Goal: Task Accomplishment & Management: Complete application form

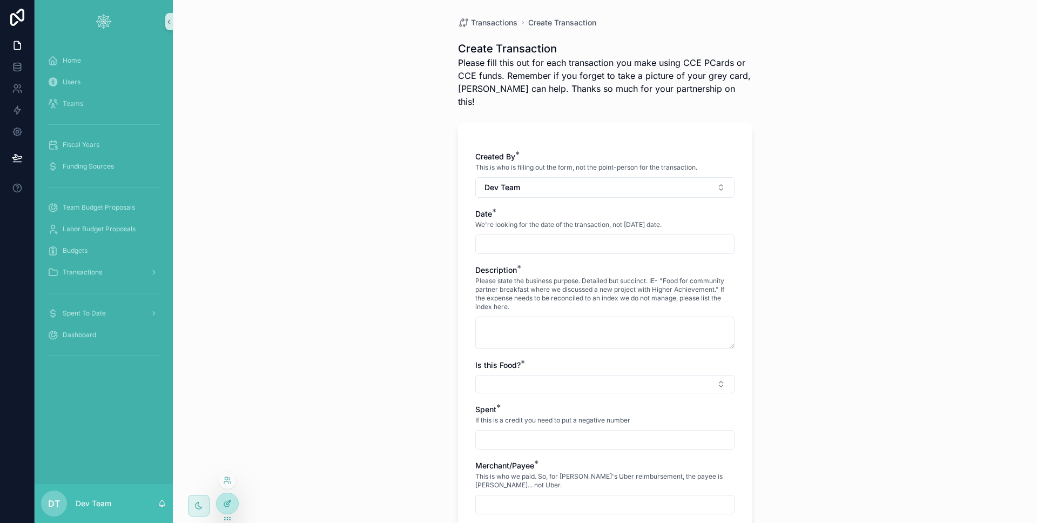
click at [224, 506] on icon at bounding box center [227, 503] width 9 height 9
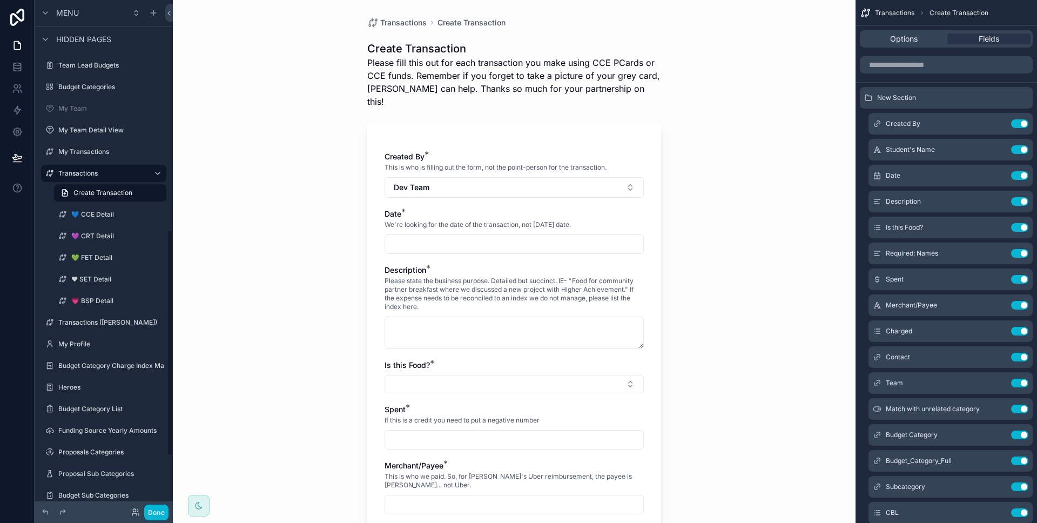
scroll to position [636, 0]
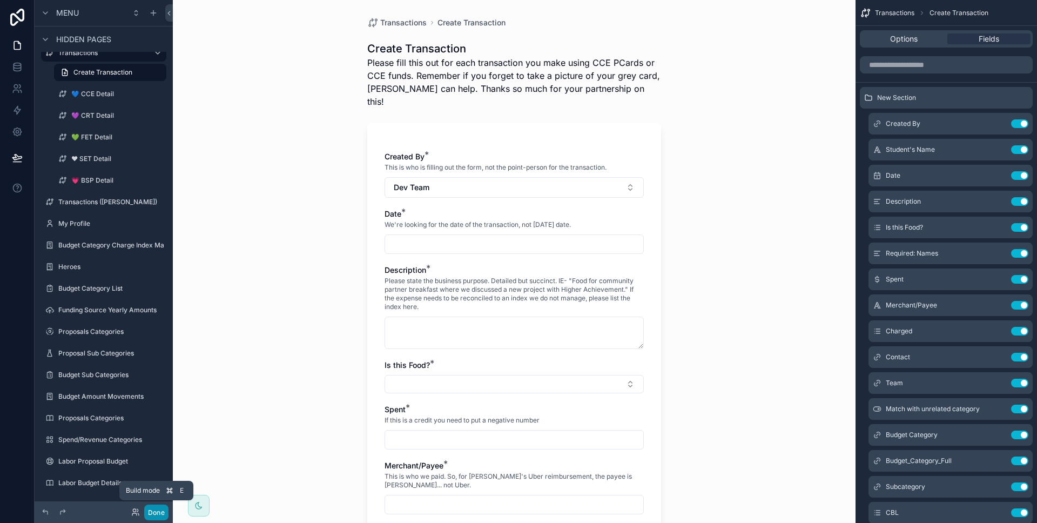
click at [160, 509] on button "Done" at bounding box center [156, 512] width 24 height 16
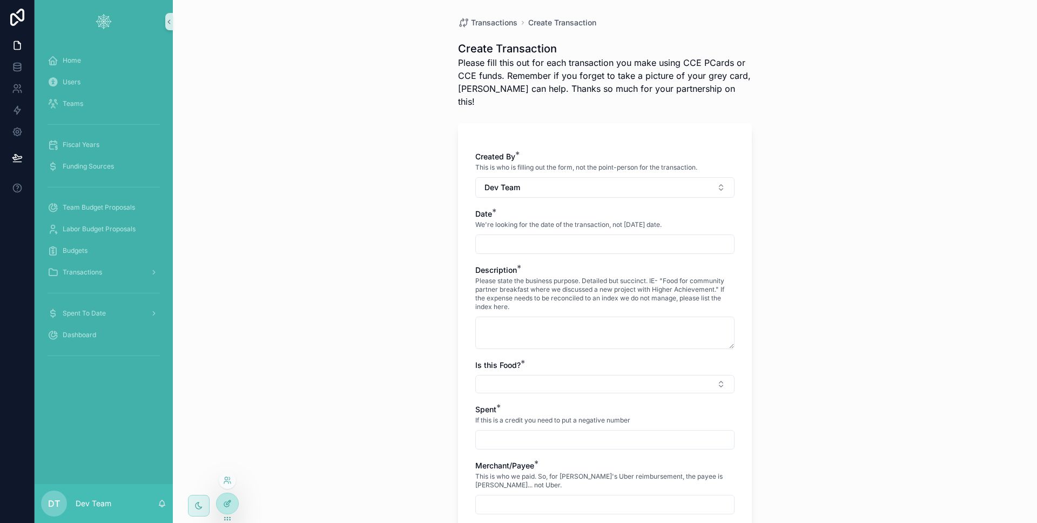
click at [219, 501] on div at bounding box center [227, 503] width 22 height 21
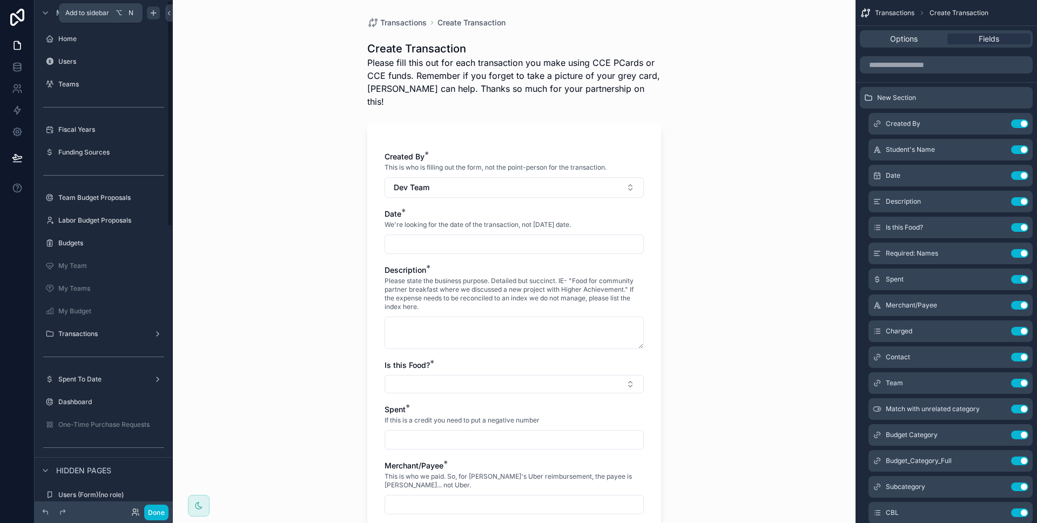
click at [150, 9] on icon "scrollable content" at bounding box center [153, 13] width 9 height 9
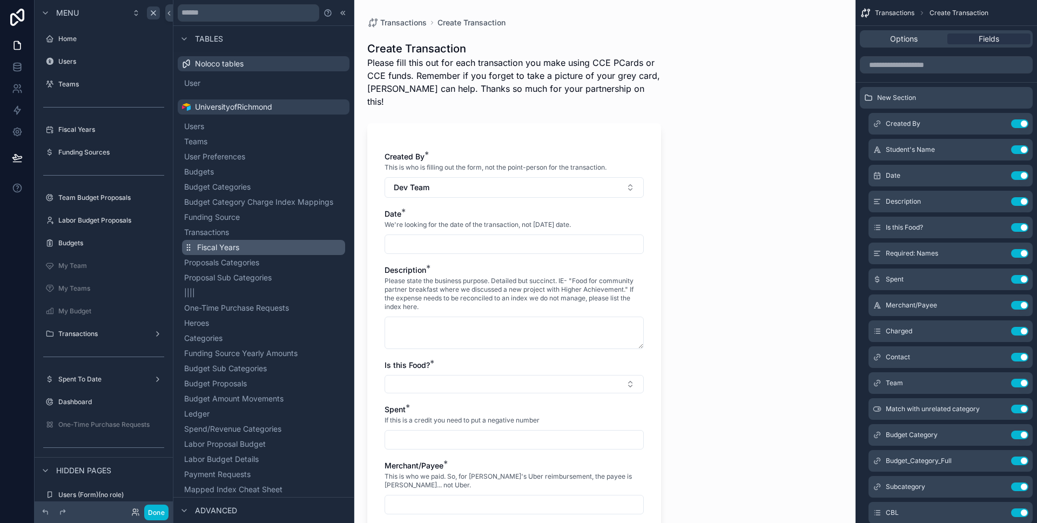
scroll to position [84, 0]
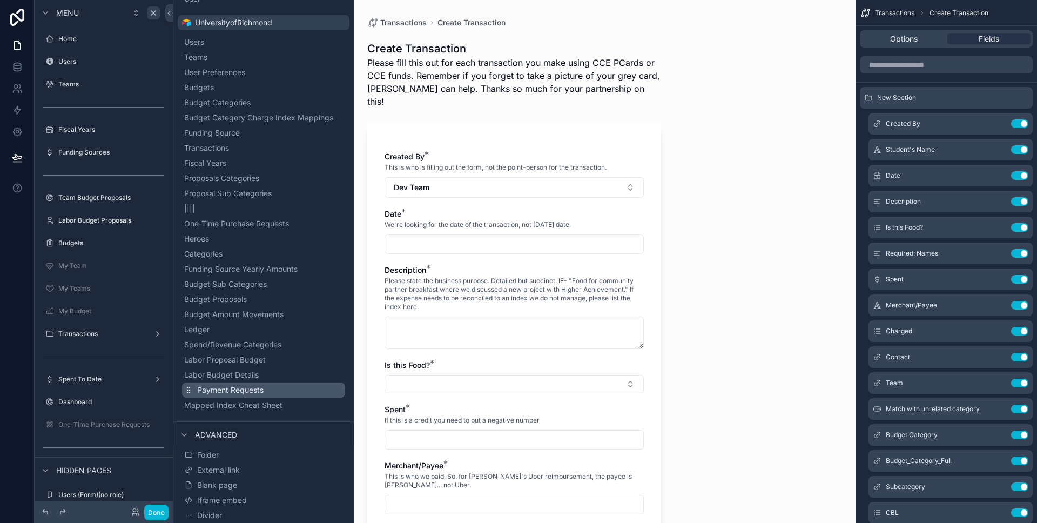
click at [292, 388] on button "Payment Requests" at bounding box center [263, 389] width 163 height 15
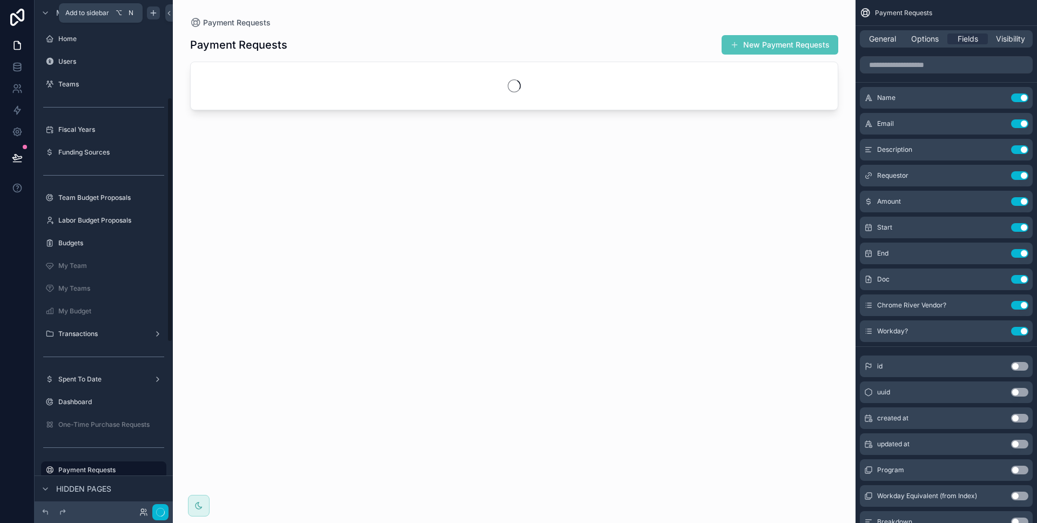
scroll to position [203, 0]
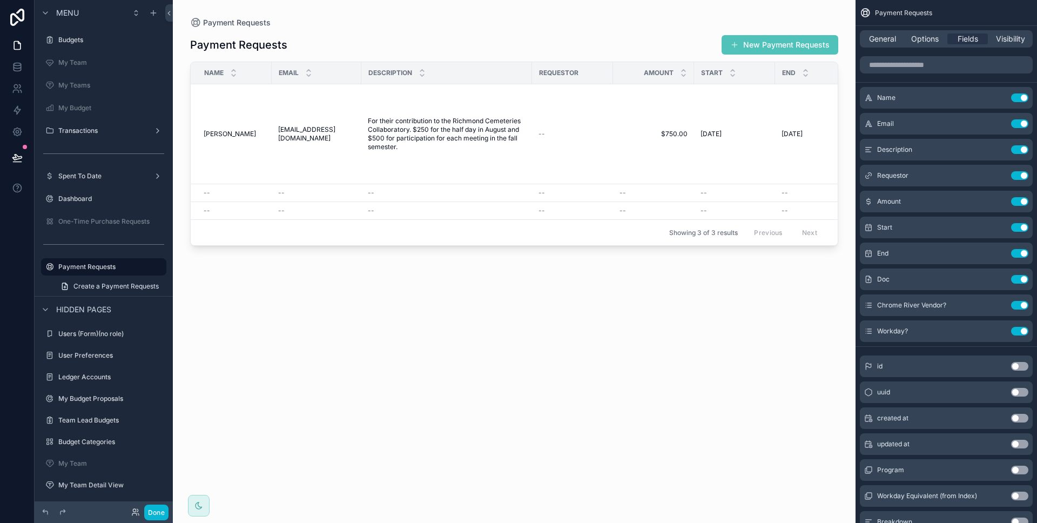
drag, startPoint x: 507, startPoint y: 250, endPoint x: 525, endPoint y: 252, distance: 17.9
click at [525, 252] on div "scrollable content" at bounding box center [514, 255] width 682 height 510
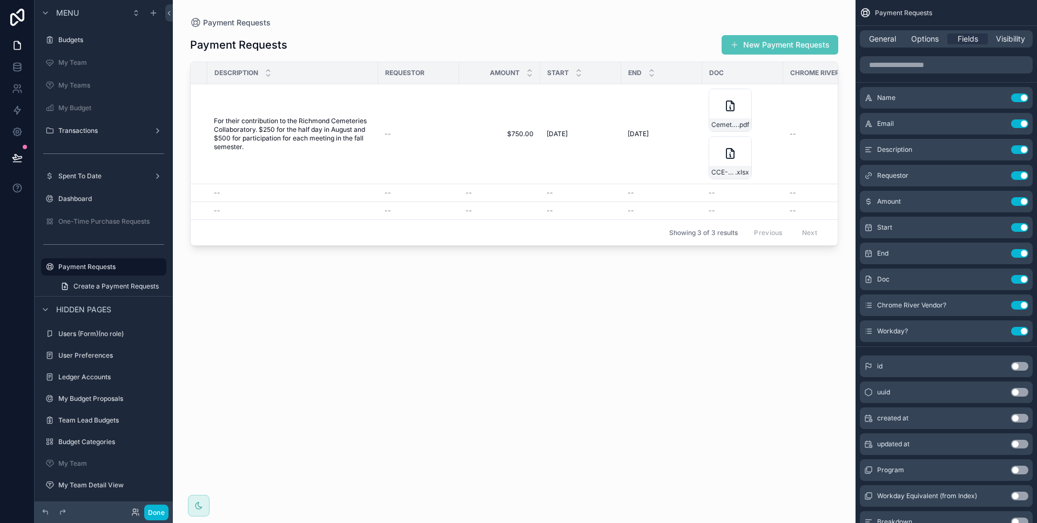
scroll to position [0, 0]
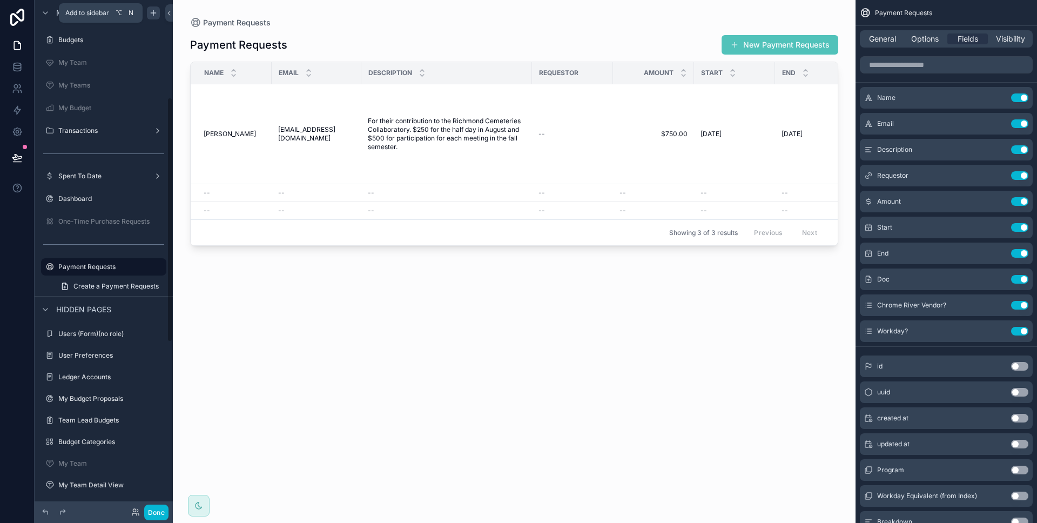
click at [154, 15] on icon "scrollable content" at bounding box center [153, 13] width 9 height 9
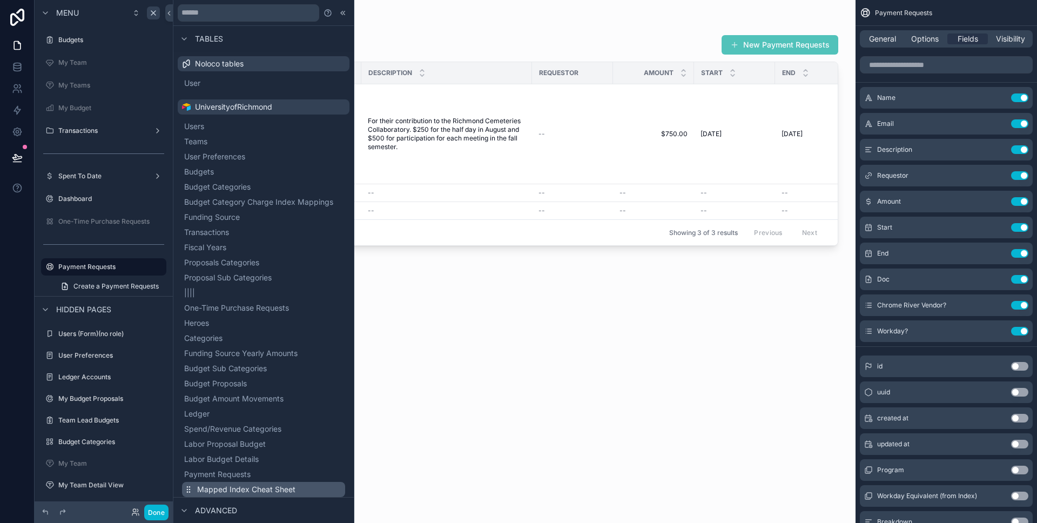
click at [274, 489] on span "Mapped Index Cheat Sheet" at bounding box center [246, 489] width 98 height 11
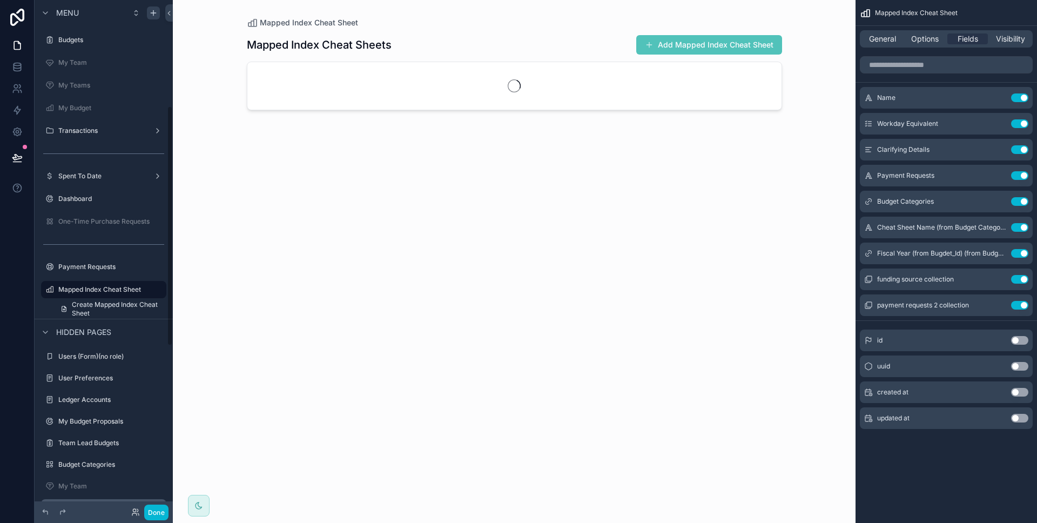
scroll to position [226, 0]
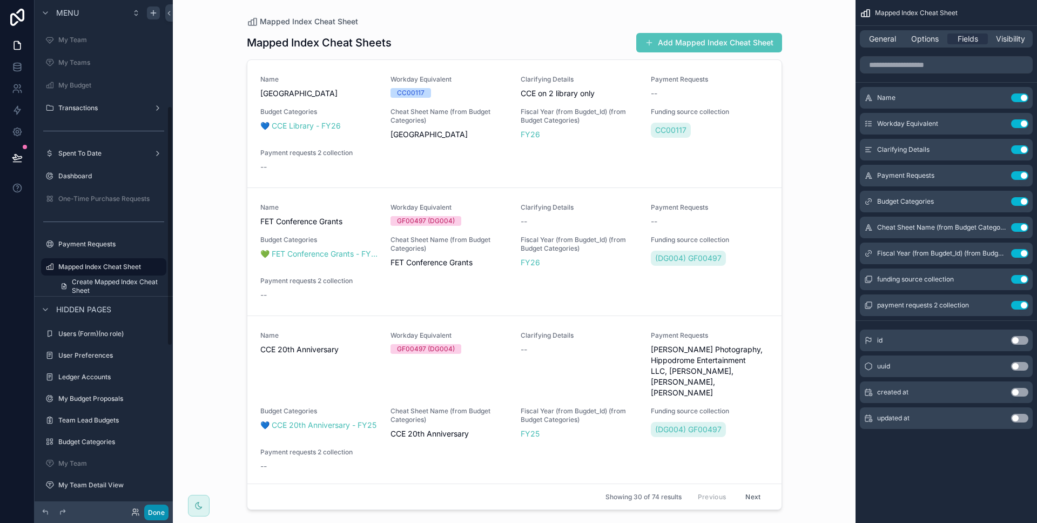
click at [161, 505] on button "Done" at bounding box center [156, 512] width 24 height 16
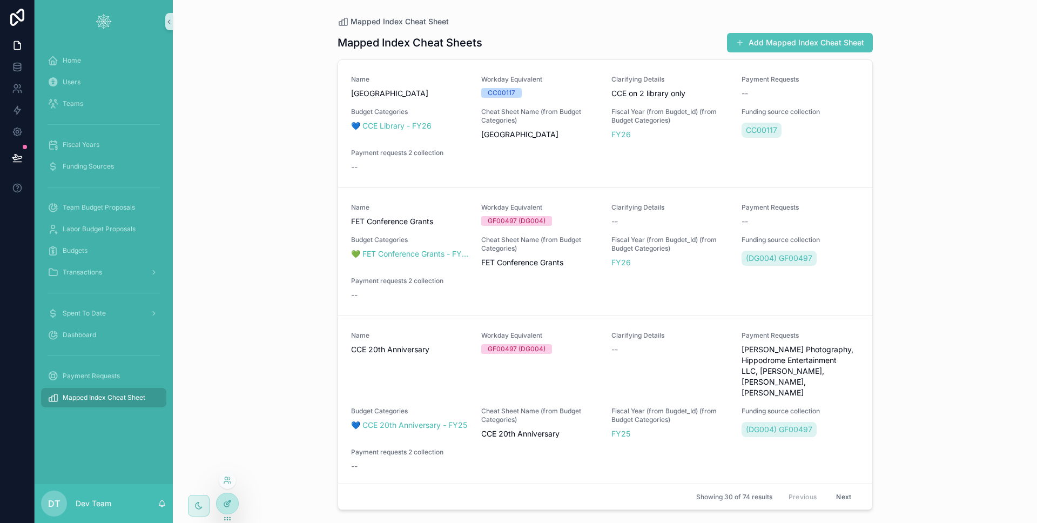
click at [230, 511] on div at bounding box center [227, 503] width 22 height 21
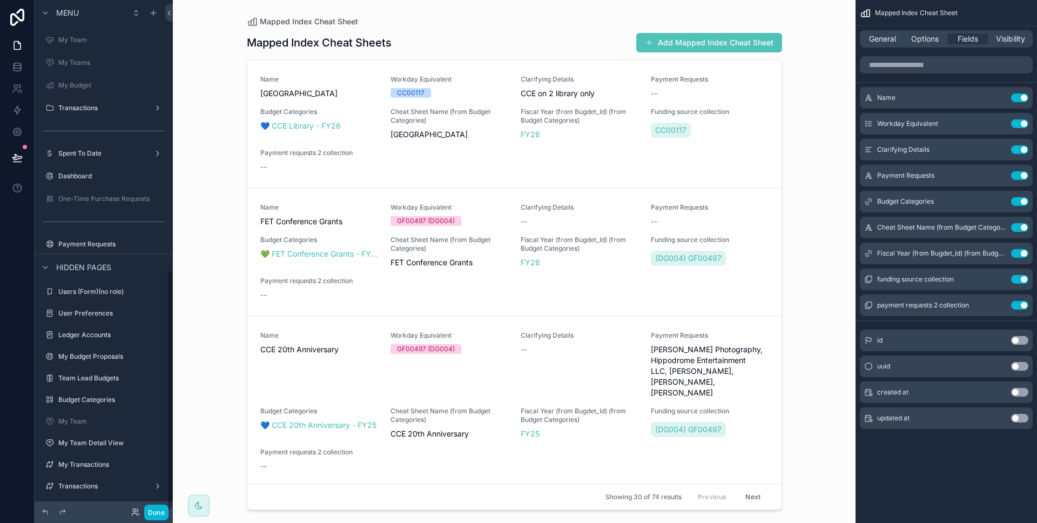
scroll to position [572, 0]
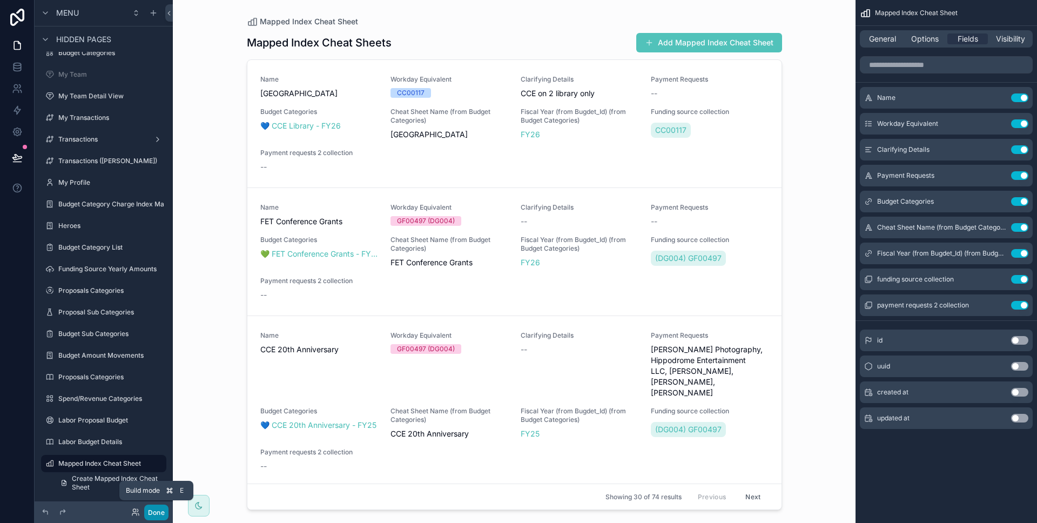
click at [158, 511] on button "Done" at bounding box center [156, 512] width 24 height 16
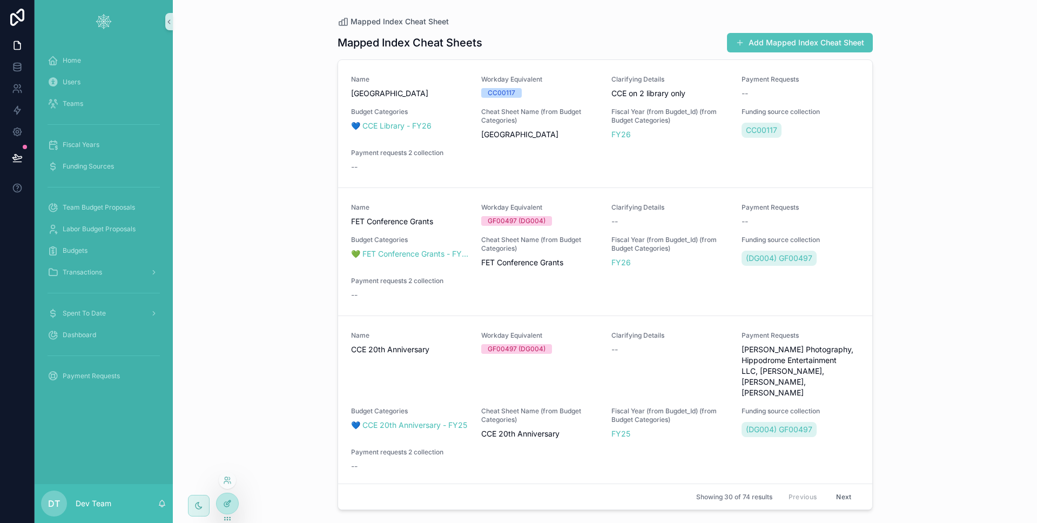
click at [233, 506] on div at bounding box center [227, 503] width 22 height 21
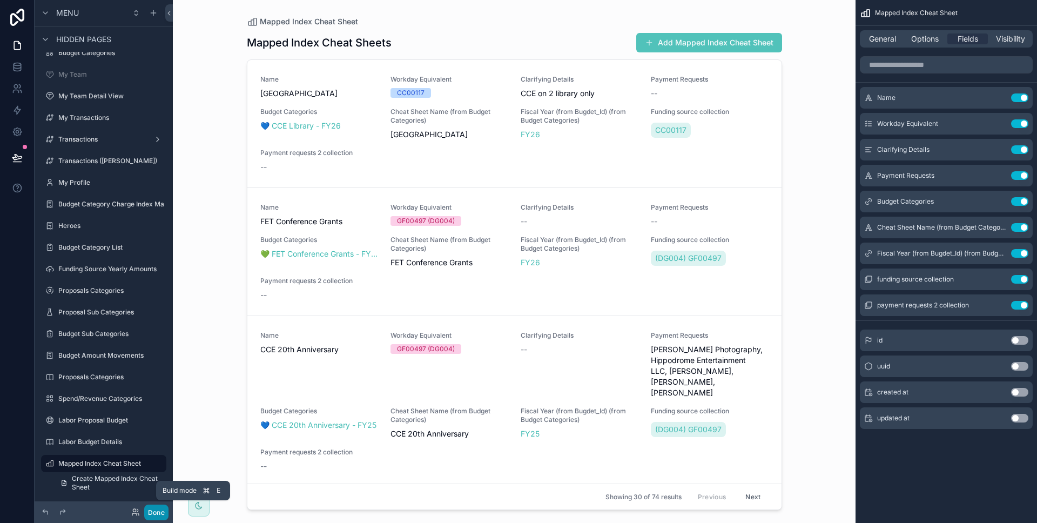
click at [147, 512] on button "Done" at bounding box center [156, 512] width 24 height 16
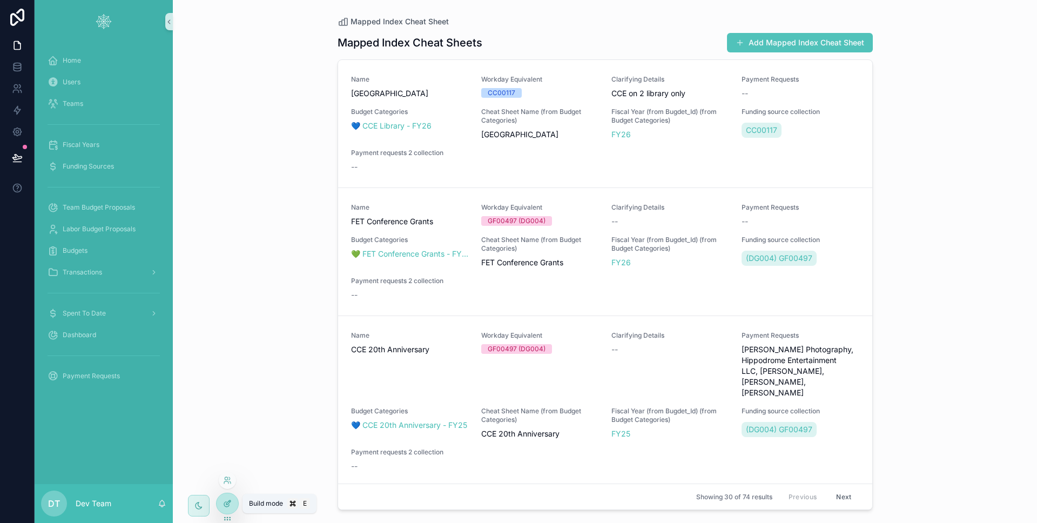
click at [232, 504] on div at bounding box center [227, 503] width 22 height 21
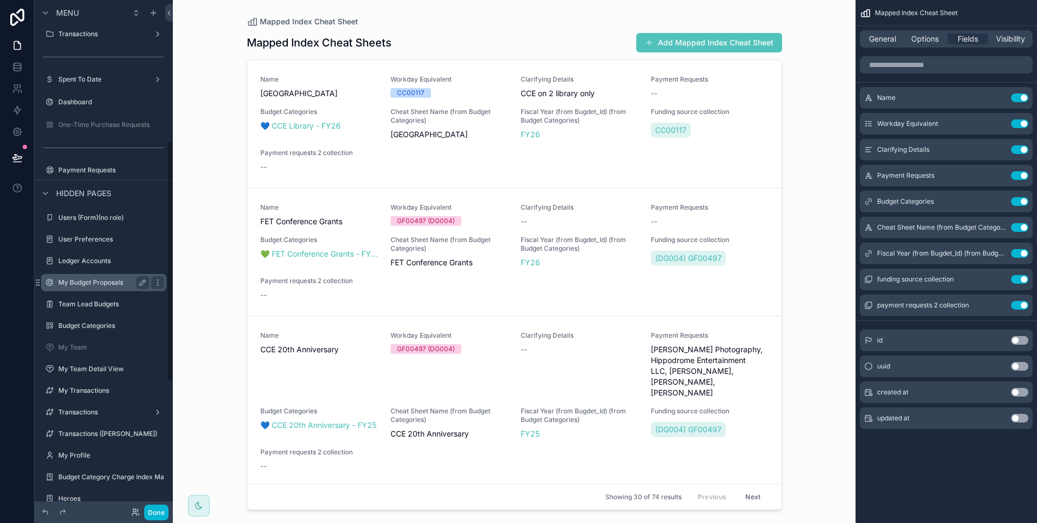
scroll to position [150, 0]
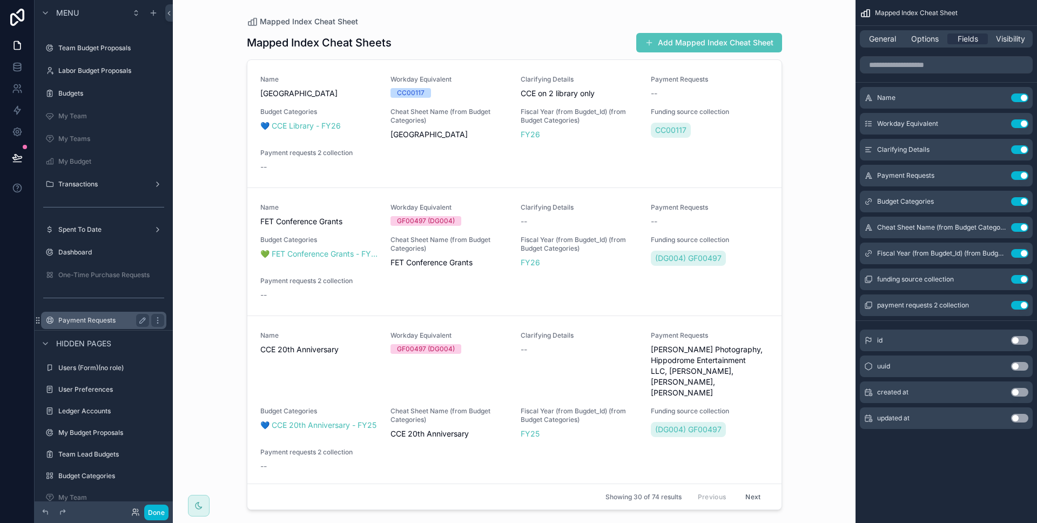
click at [103, 322] on label "Payment Requests" at bounding box center [101, 320] width 86 height 9
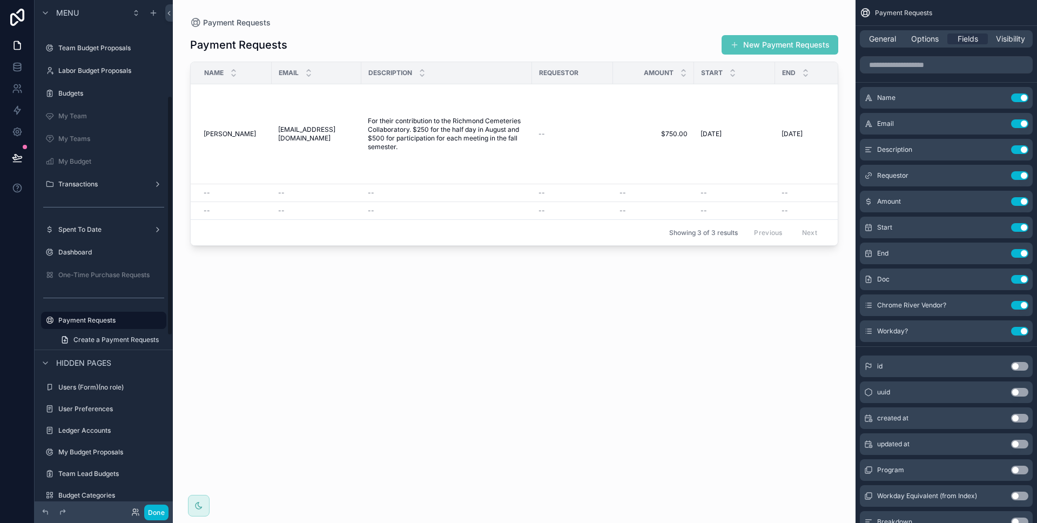
scroll to position [203, 0]
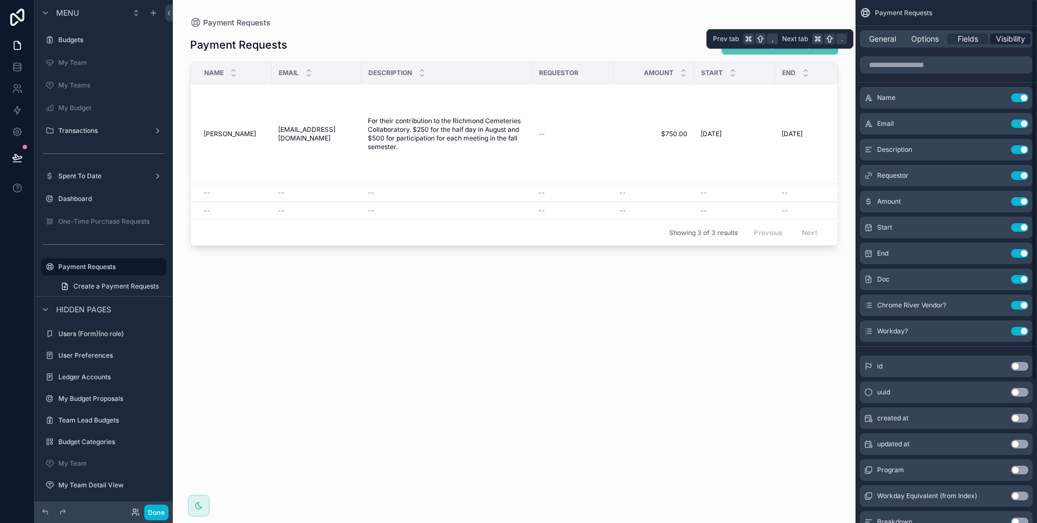
click at [1012, 43] on span "Visibility" at bounding box center [1010, 38] width 29 height 11
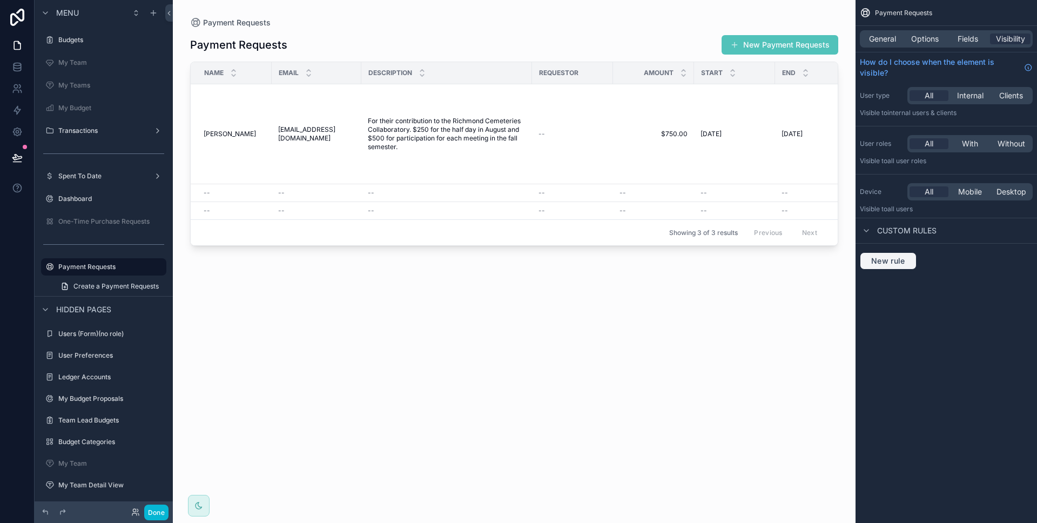
click at [886, 256] on span "New rule" at bounding box center [888, 261] width 43 height 10
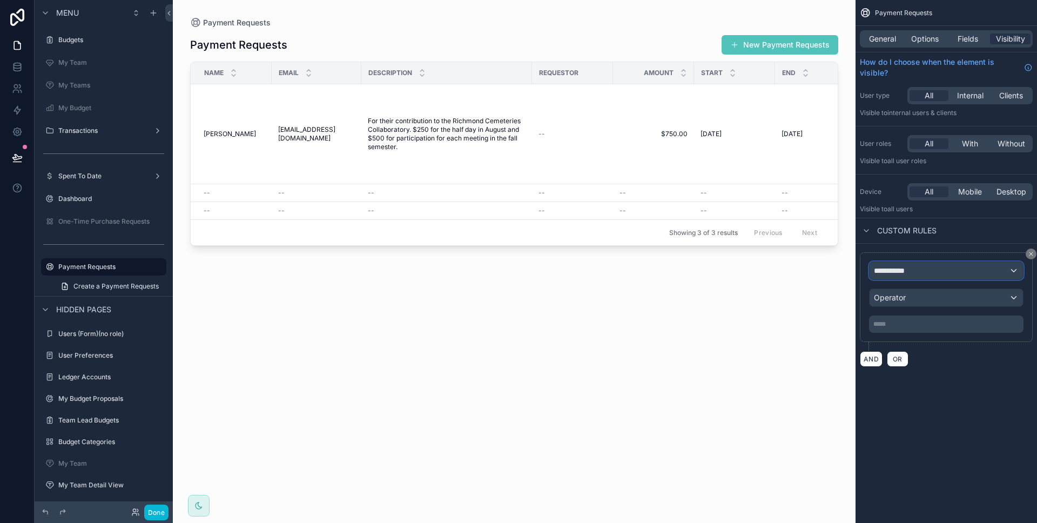
click at [885, 266] on span "**********" at bounding box center [894, 270] width 40 height 11
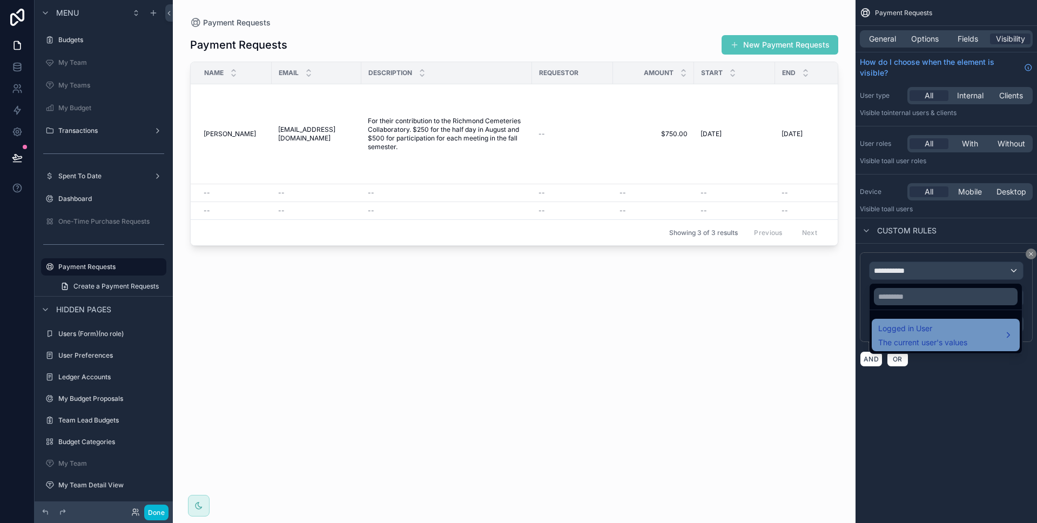
click at [905, 337] on span "The current user's values" at bounding box center [922, 342] width 89 height 11
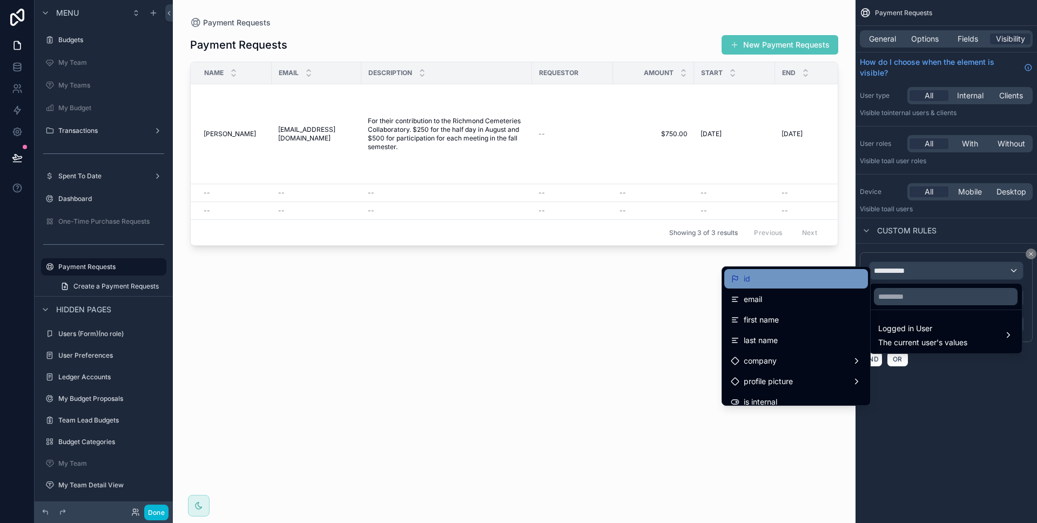
click at [794, 276] on div "id" at bounding box center [795, 278] width 131 height 13
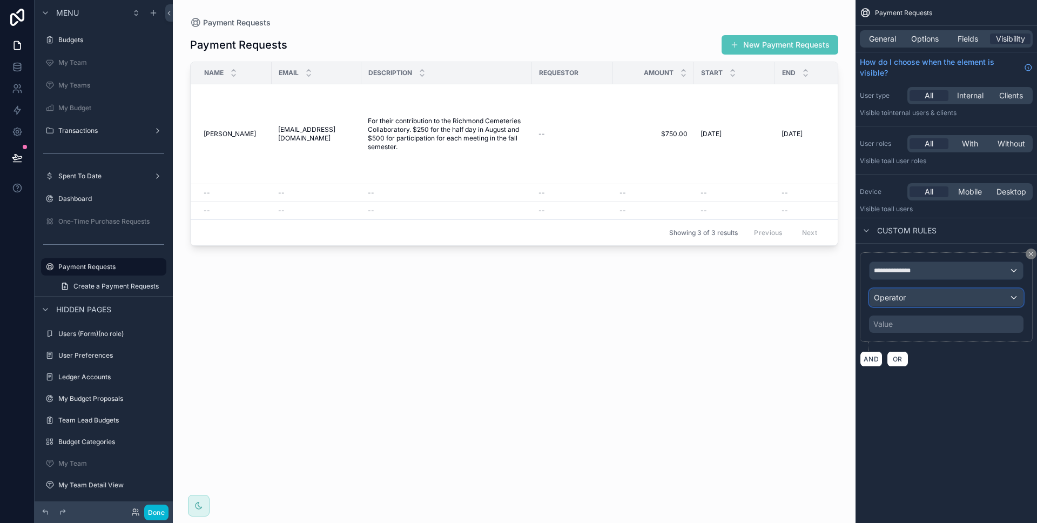
click at [899, 300] on span "Operator" at bounding box center [890, 297] width 32 height 9
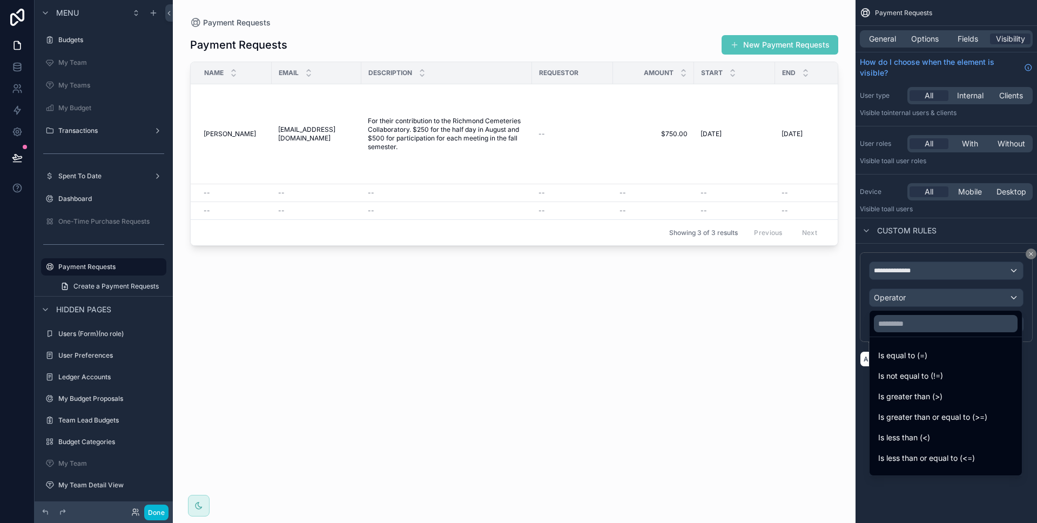
click at [910, 344] on ul "Is equal to (=) Is not equal to (!=) Is greater than (>) Is greater than or equ…" at bounding box center [945, 406] width 152 height 138
drag, startPoint x: 912, startPoint y: 348, endPoint x: 908, endPoint y: 339, distance: 10.4
click at [912, 348] on div "Is equal to (=)" at bounding box center [945, 355] width 148 height 19
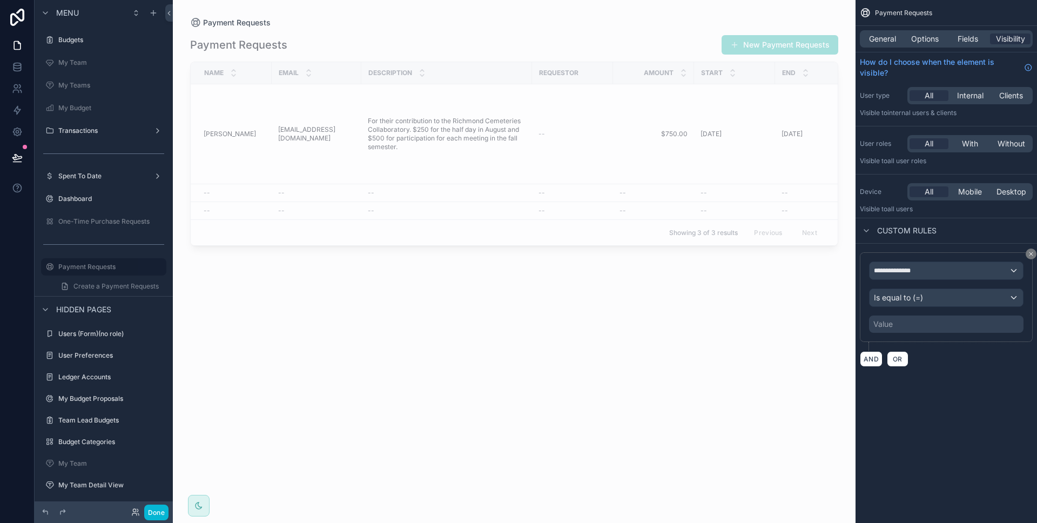
click at [904, 326] on div "Value" at bounding box center [946, 323] width 154 height 17
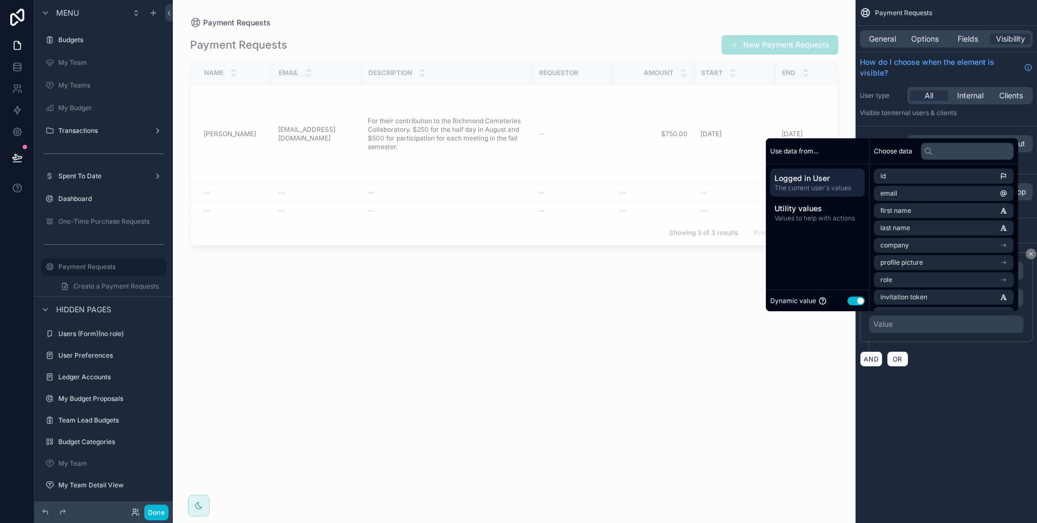
click at [853, 300] on button "Use setting" at bounding box center [855, 300] width 17 height 9
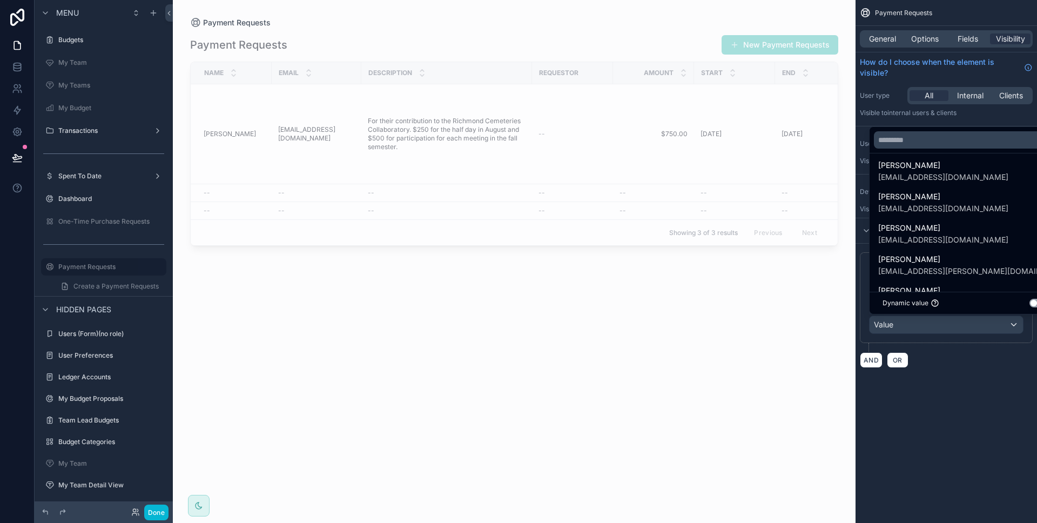
scroll to position [442, 0]
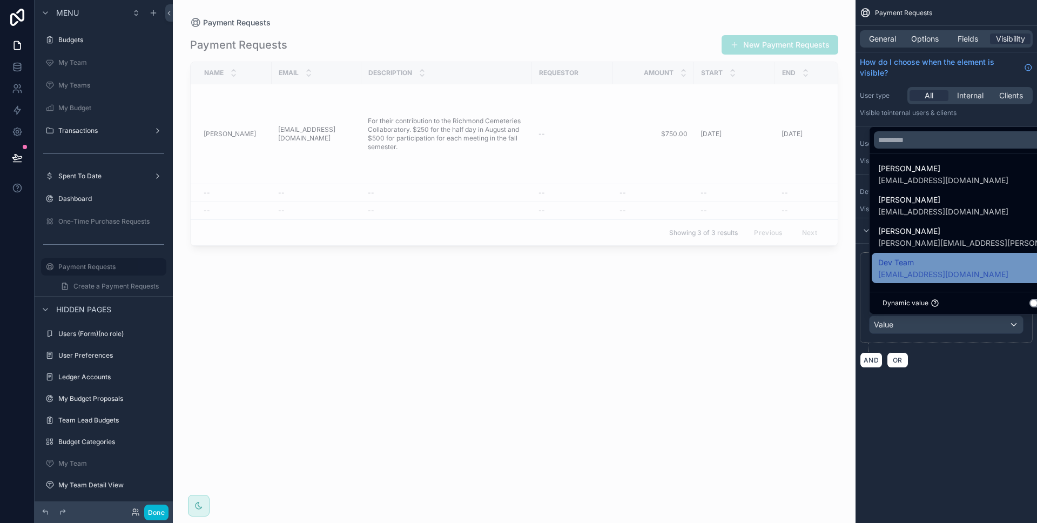
click at [922, 261] on span "Dev Team" at bounding box center [943, 262] width 130 height 13
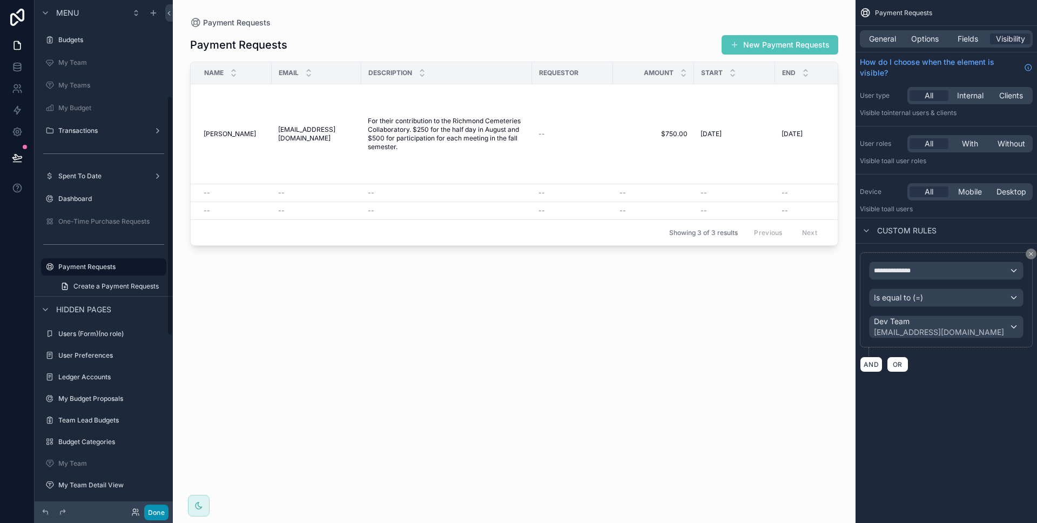
click at [164, 505] on button "Done" at bounding box center [156, 512] width 24 height 16
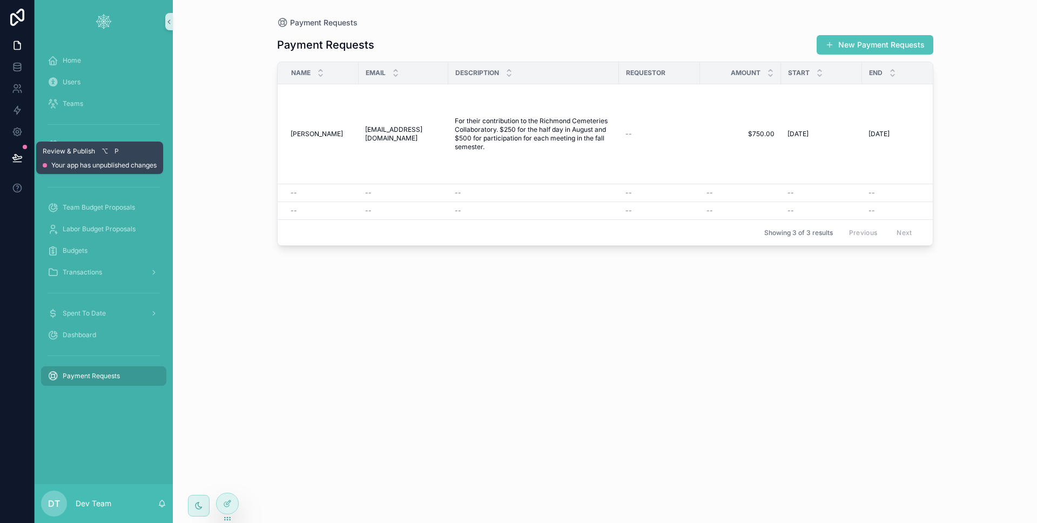
click at [15, 154] on icon at bounding box center [16, 156] width 9 height 5
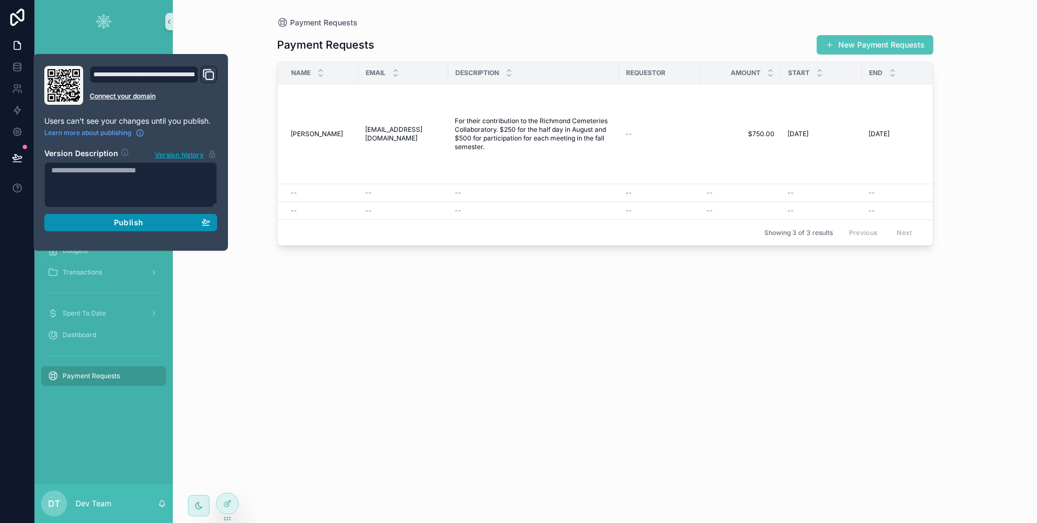
click at [100, 216] on button "Publish" at bounding box center [130, 222] width 173 height 17
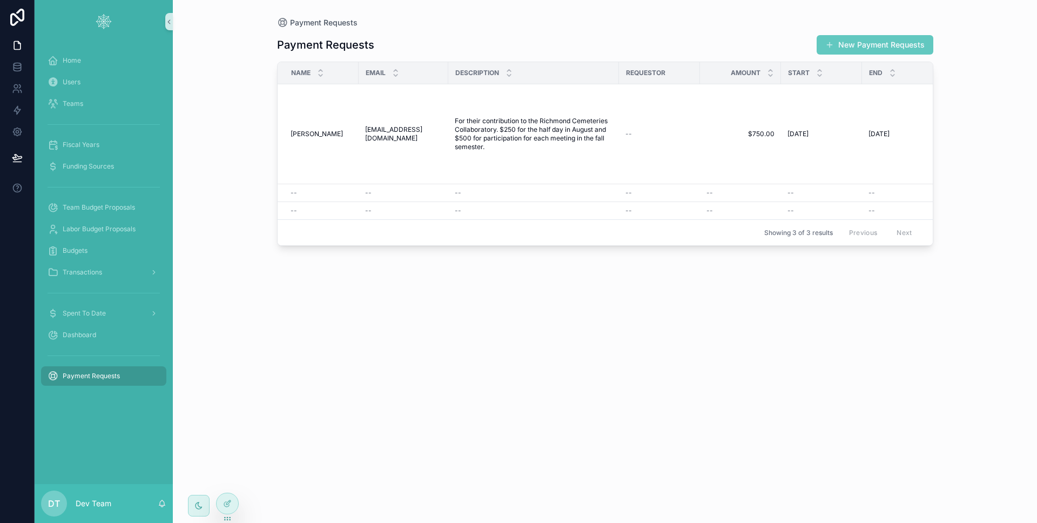
click at [850, 40] on button "New Payment Requests" at bounding box center [874, 44] width 117 height 19
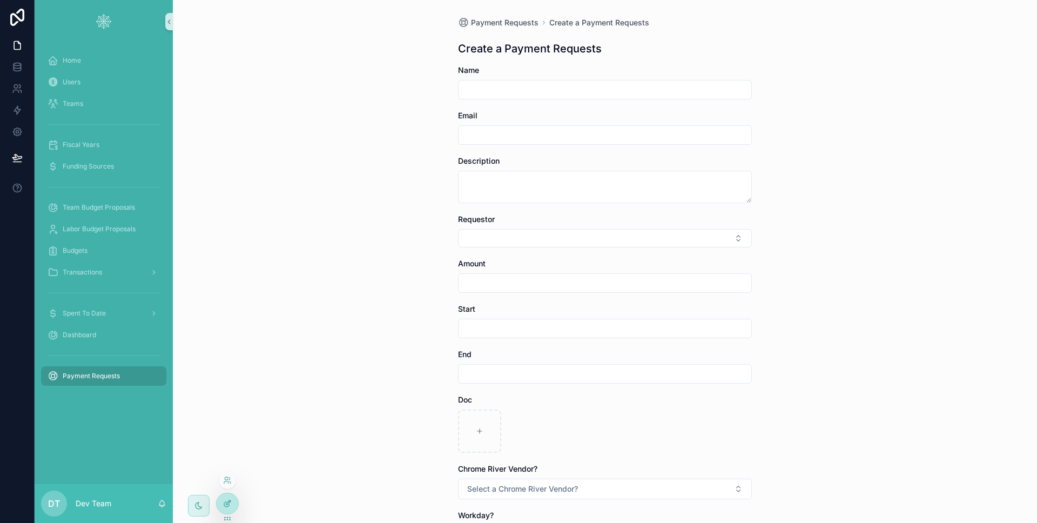
click at [224, 507] on div at bounding box center [227, 503] width 22 height 21
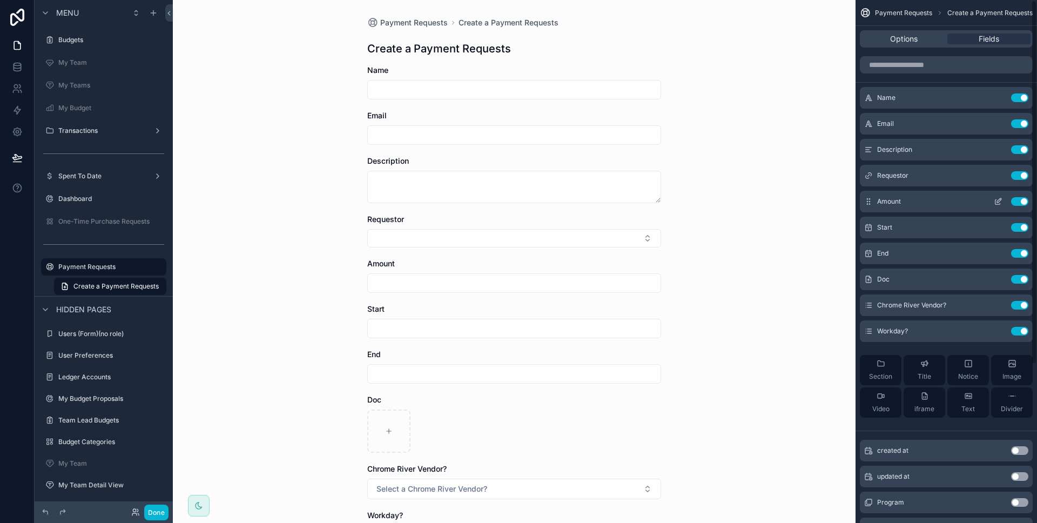
scroll to position [131, 0]
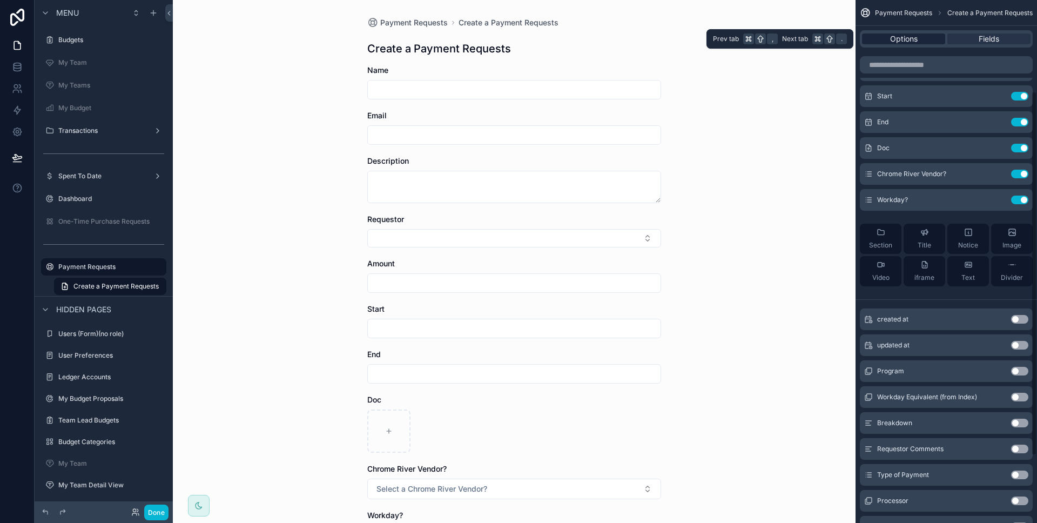
click at [913, 36] on span "Options" at bounding box center [904, 38] width 28 height 11
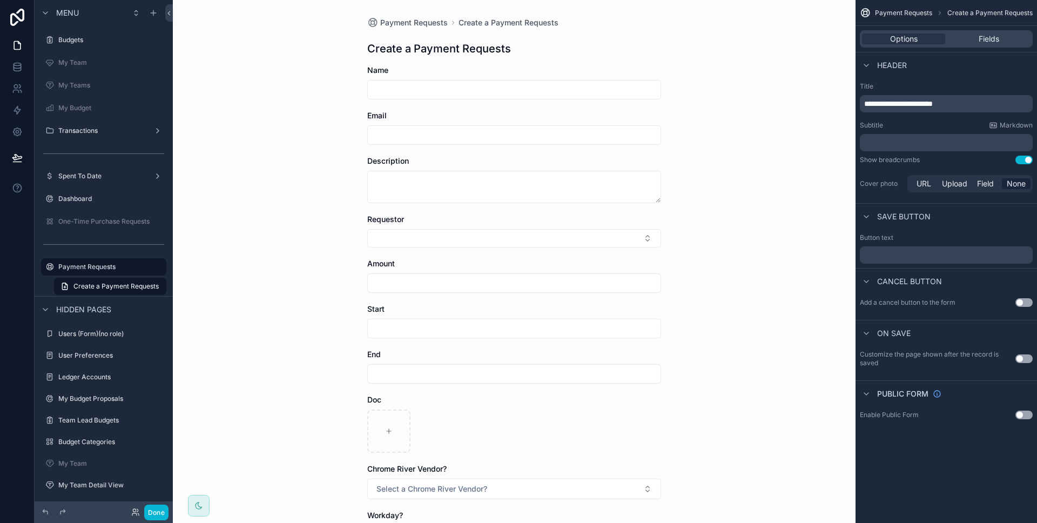
click at [878, 143] on p "﻿" at bounding box center [947, 142] width 166 height 11
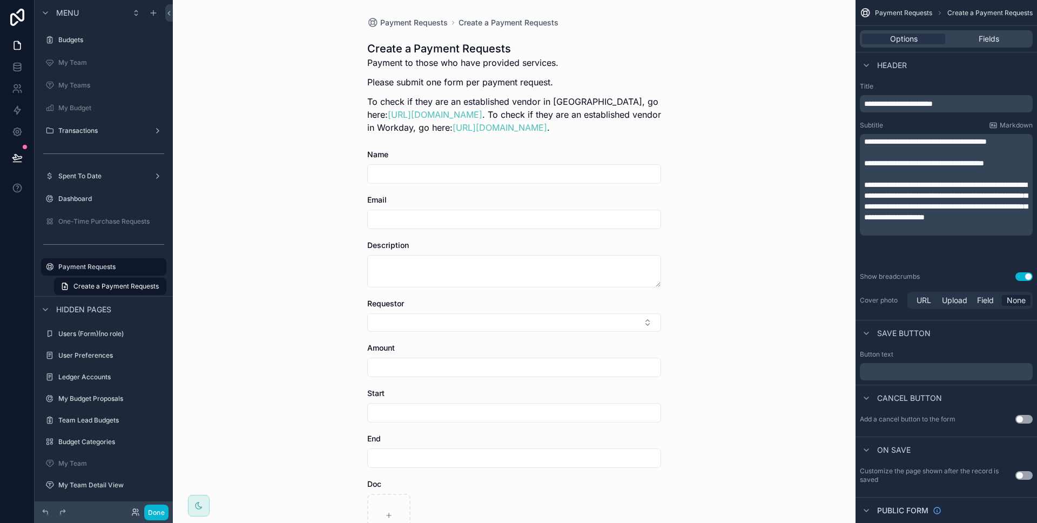
click at [901, 79] on div "**********" at bounding box center [945, 197] width 181 height 238
click at [966, 104] on p "**********" at bounding box center [947, 103] width 166 height 11
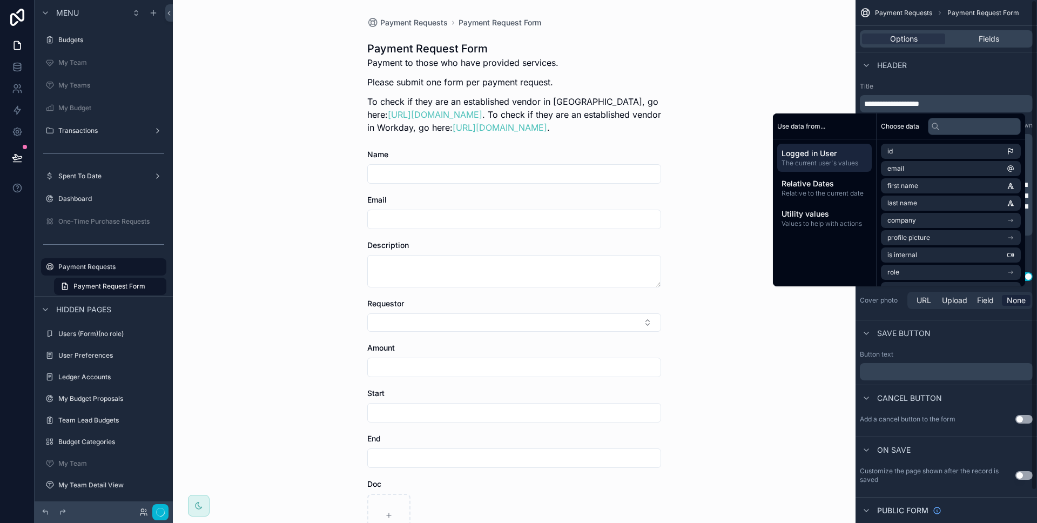
click at [970, 82] on label "Title" at bounding box center [945, 86] width 173 height 9
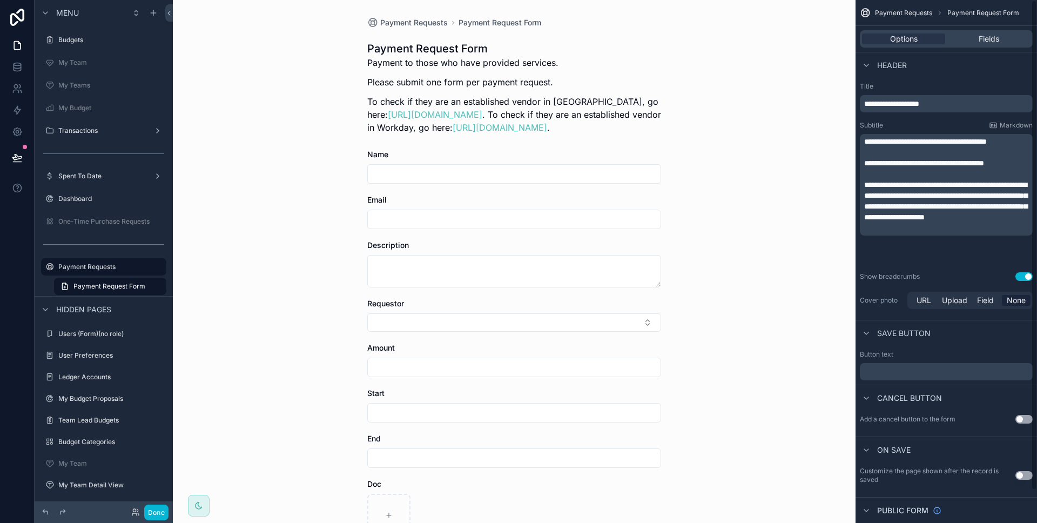
click at [864, 138] on span "**********" at bounding box center [925, 142] width 123 height 8
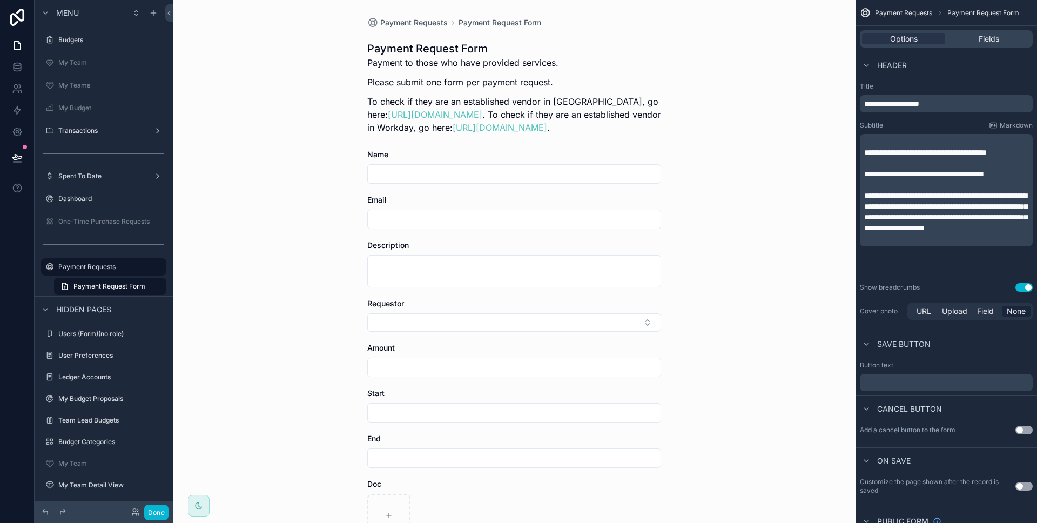
click at [704, 100] on div "Payment Requests Payment Request Form Payment Request Form Payment to those who…" at bounding box center [514, 261] width 682 height 523
click at [157, 513] on button "Done" at bounding box center [156, 512] width 24 height 16
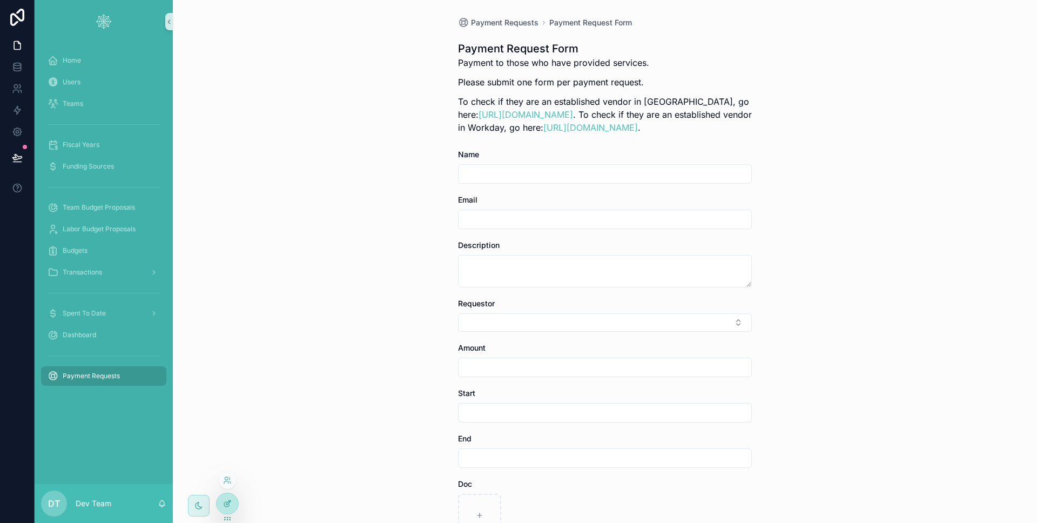
click at [231, 502] on icon at bounding box center [227, 503] width 9 height 9
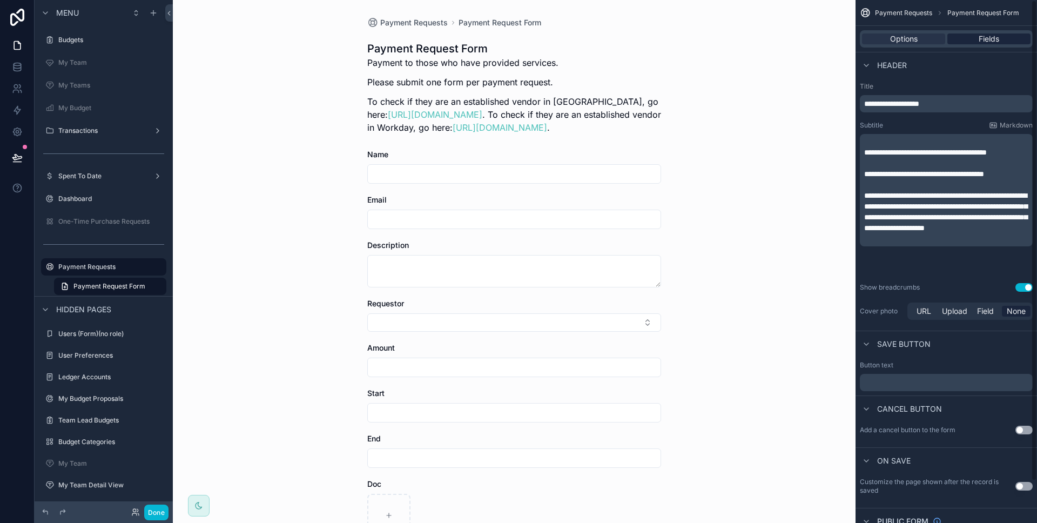
click at [976, 38] on div "Fields" at bounding box center [988, 38] width 83 height 11
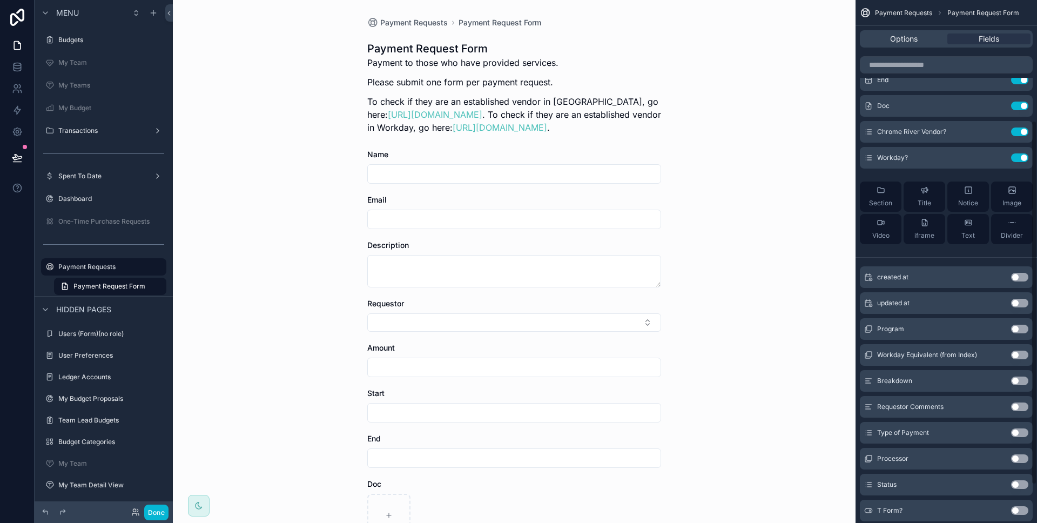
scroll to position [180, 0]
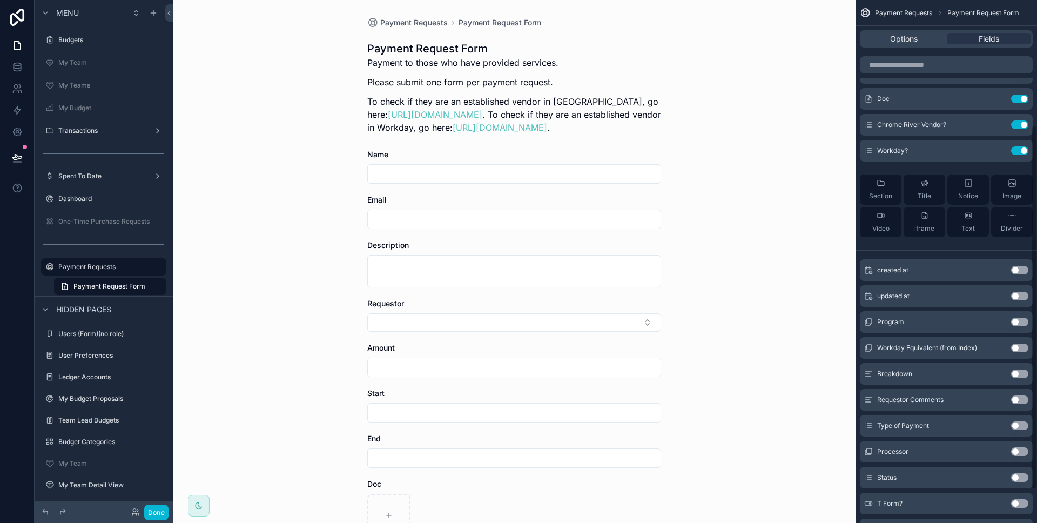
click at [870, 426] on icon "scrollable content" at bounding box center [868, 425] width 9 height 9
drag, startPoint x: 872, startPoint y: 423, endPoint x: 872, endPoint y: 414, distance: 9.7
click at [872, 414] on div "created at Use setting updated at Use setting Program Use setting Workday Equiv…" at bounding box center [945, 397] width 181 height 285
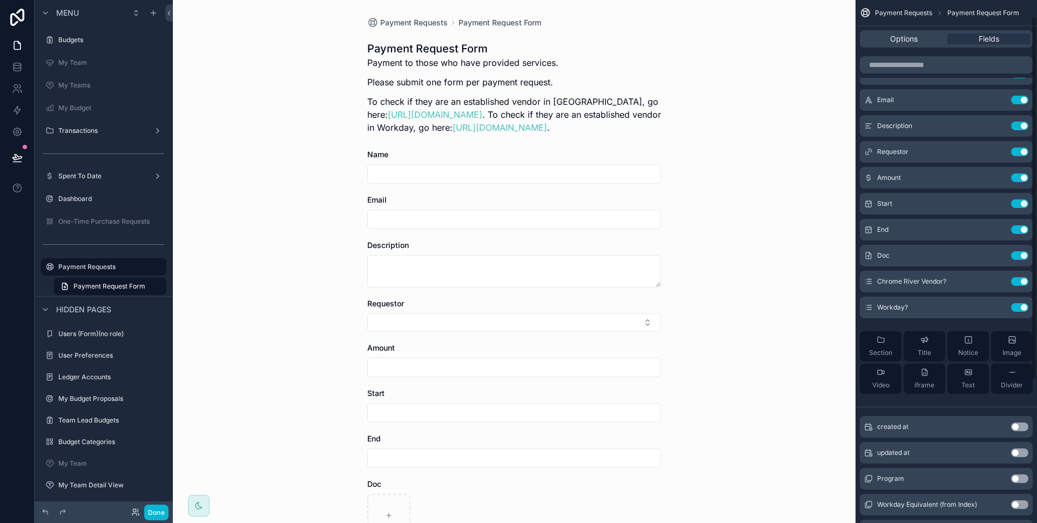
scroll to position [125, 0]
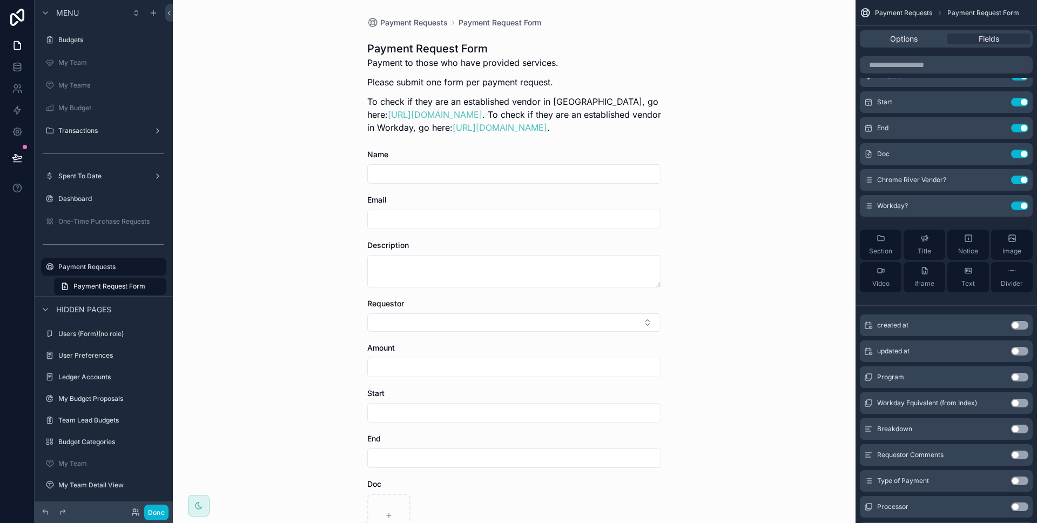
click at [1021, 481] on button "Use setting" at bounding box center [1019, 480] width 17 height 9
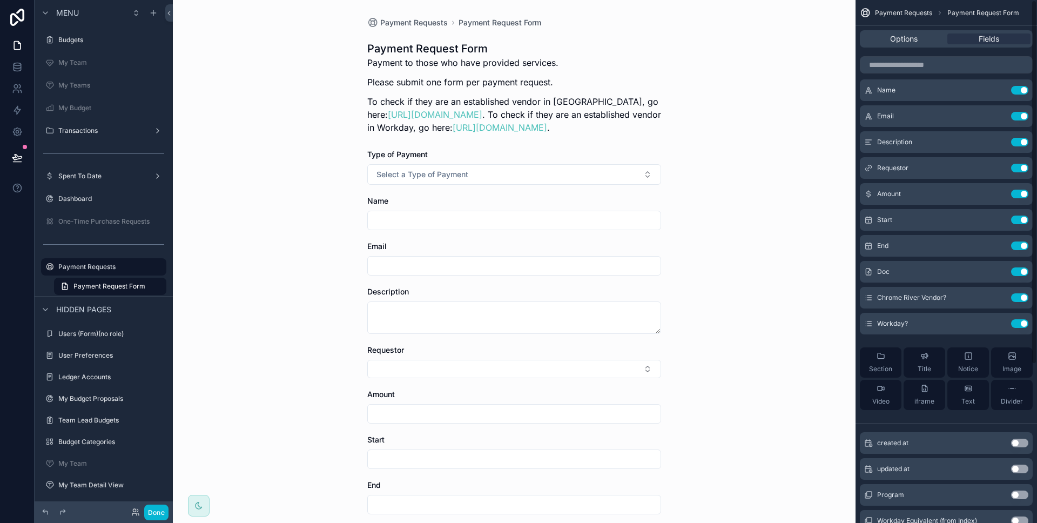
scroll to position [0, 0]
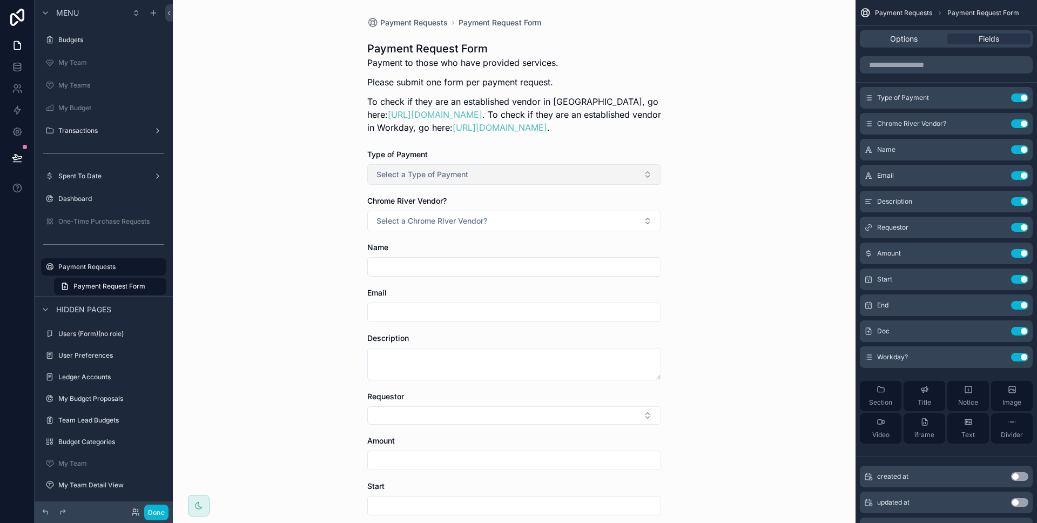
click at [625, 181] on button "Select a Type of Payment" at bounding box center [514, 174] width 294 height 21
click at [624, 182] on button "Select a Type of Payment" at bounding box center [514, 174] width 294 height 21
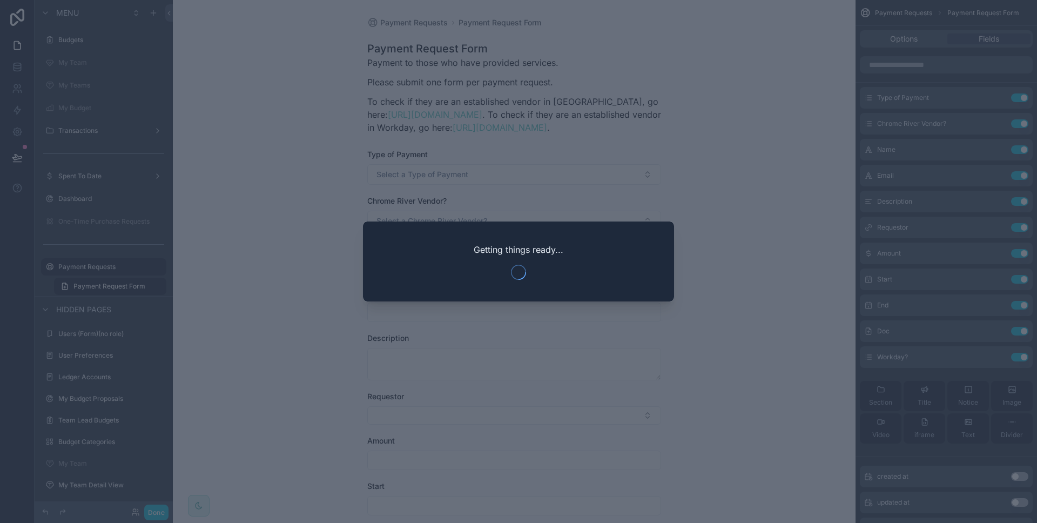
click at [763, 186] on div at bounding box center [518, 261] width 1037 height 523
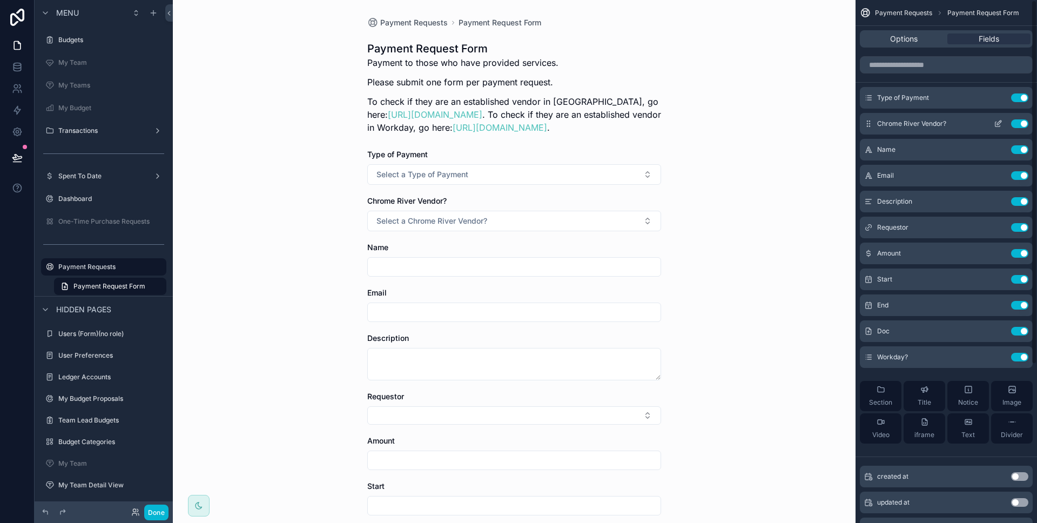
click at [1000, 124] on icon "scrollable content" at bounding box center [997, 123] width 9 height 9
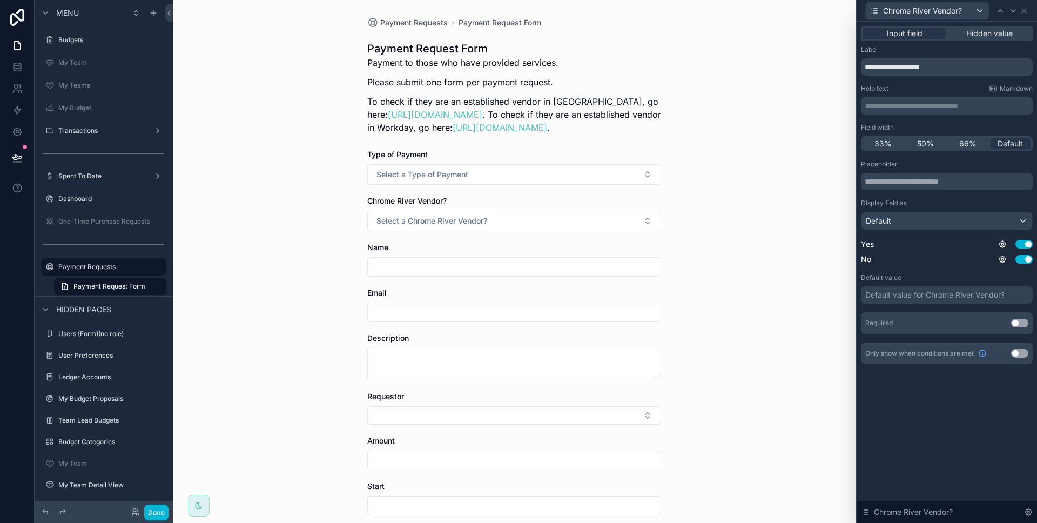
click at [891, 105] on p "**********" at bounding box center [947, 105] width 165 height 11
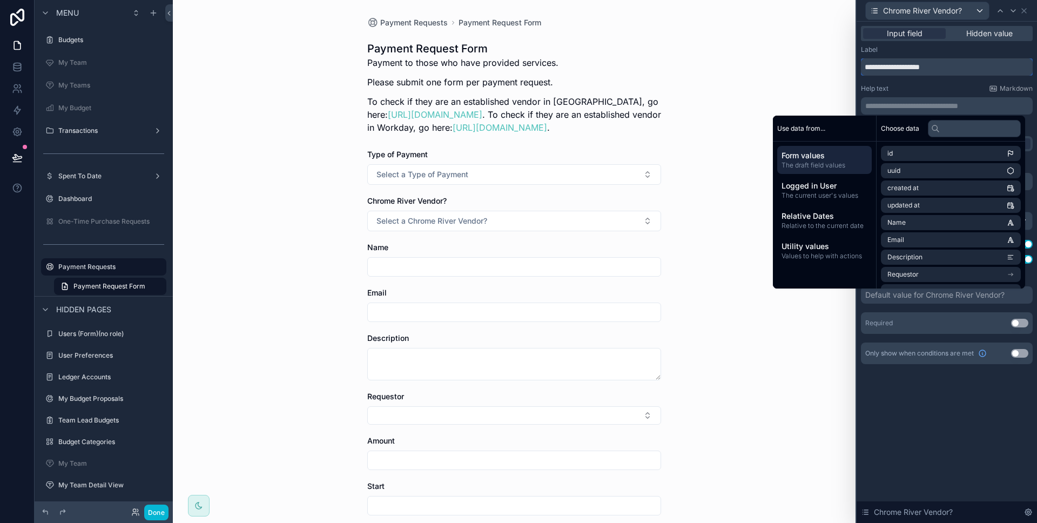
click at [861, 70] on input "**********" at bounding box center [947, 66] width 172 height 17
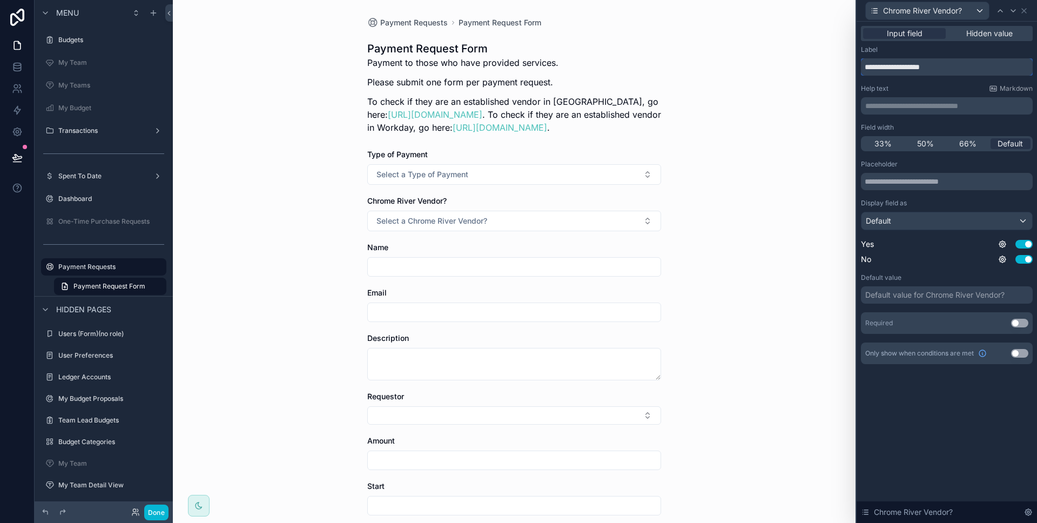
click at [861, 71] on input "**********" at bounding box center [947, 66] width 172 height 17
drag, startPoint x: 980, startPoint y: 69, endPoint x: 876, endPoint y: 67, distance: 104.2
click at [876, 67] on input "**********" at bounding box center [947, 66] width 172 height 17
drag, startPoint x: 926, startPoint y: 67, endPoint x: 842, endPoint y: 70, distance: 84.8
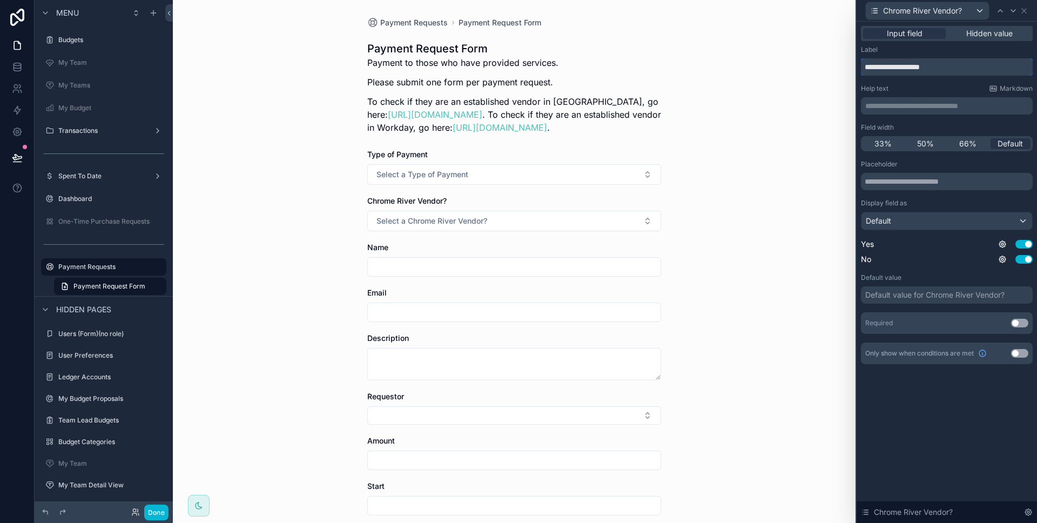
click at [840, 69] on div "**********" at bounding box center [518, 261] width 1037 height 523
type input "**********"
click at [1021, 357] on div "Only show when conditions are met Use setting" at bounding box center [947, 353] width 172 height 22
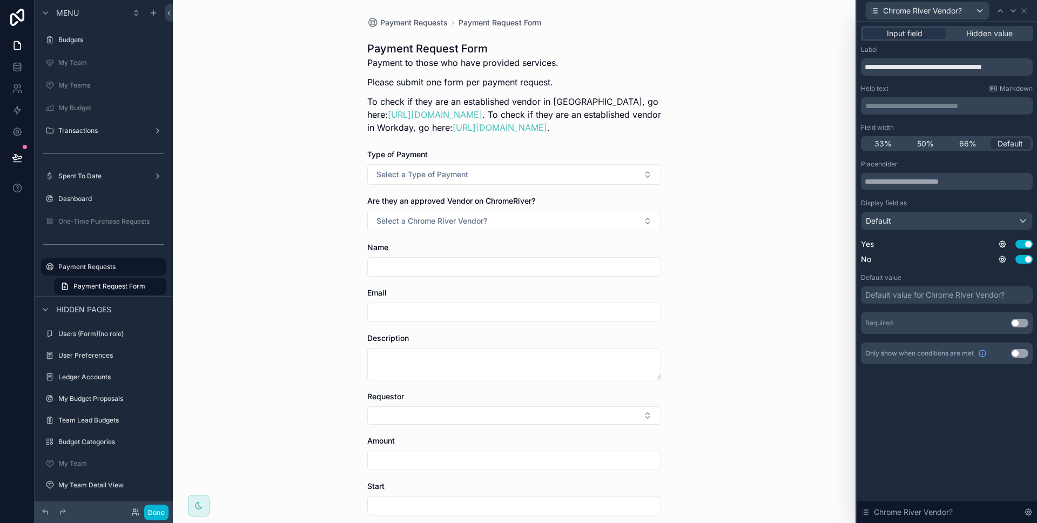
click at [1021, 355] on button "Use setting" at bounding box center [1019, 353] width 17 height 9
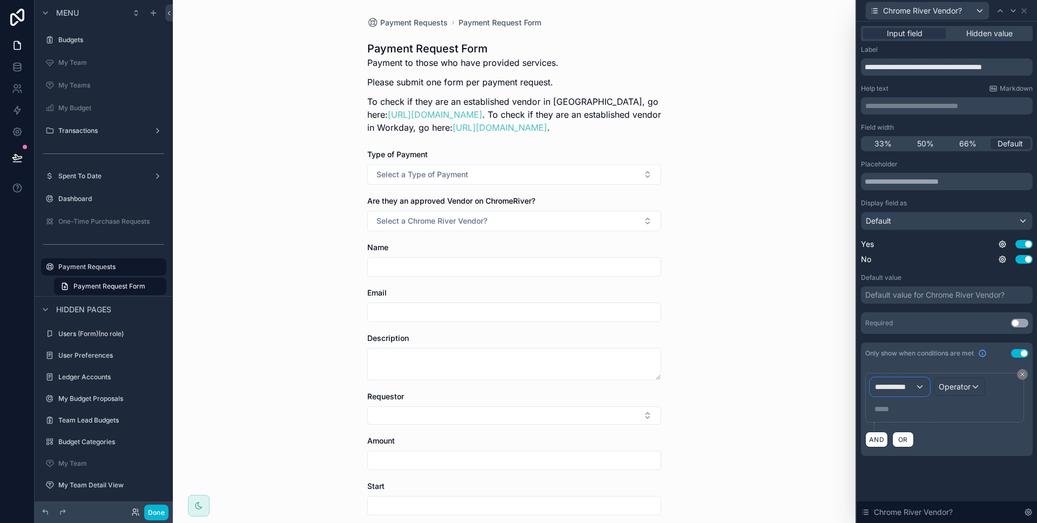
click at [911, 386] on span "**********" at bounding box center [895, 386] width 40 height 11
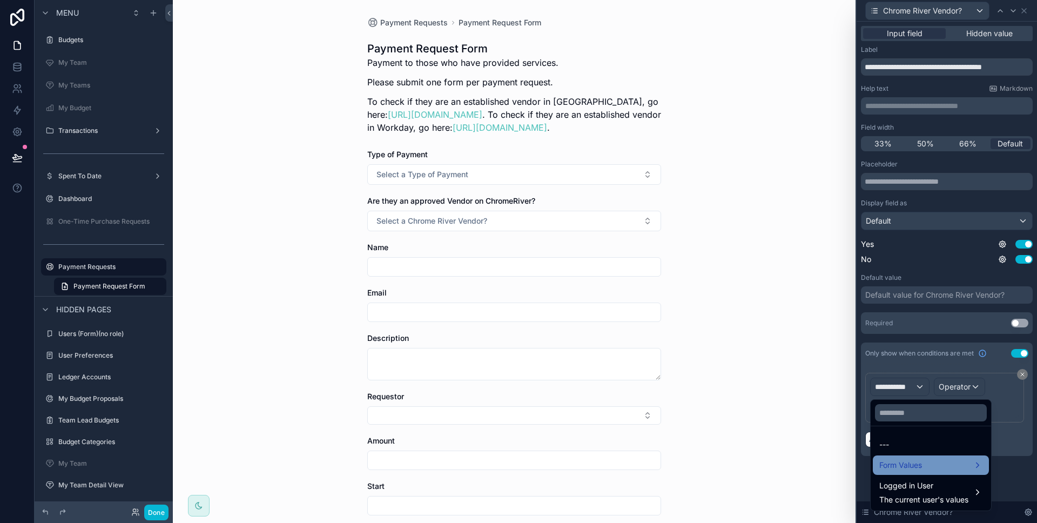
click at [923, 455] on ul "--- Form Values Logged in User The current user's values" at bounding box center [930, 468] width 120 height 84
click at [916, 468] on span "Form Values" at bounding box center [900, 464] width 43 height 13
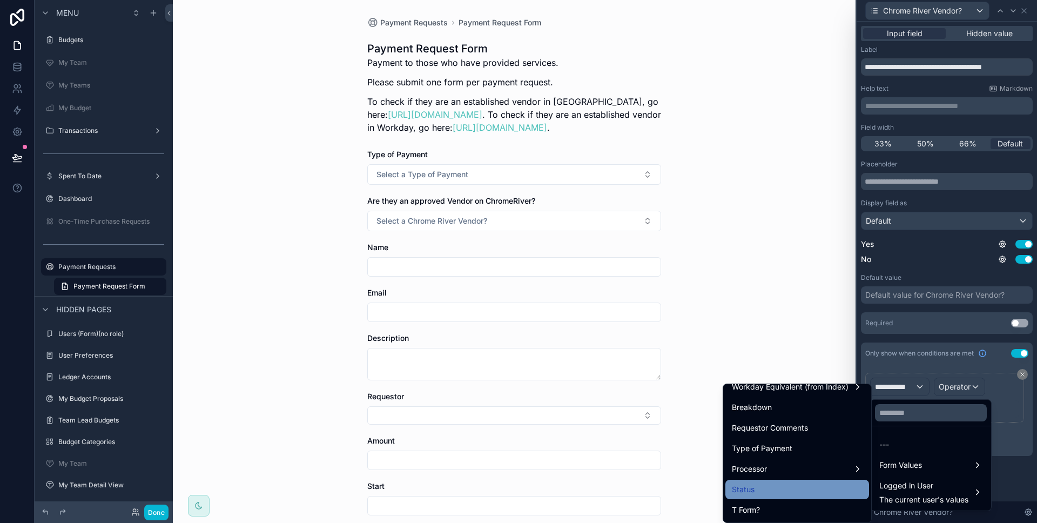
scroll to position [357, 0]
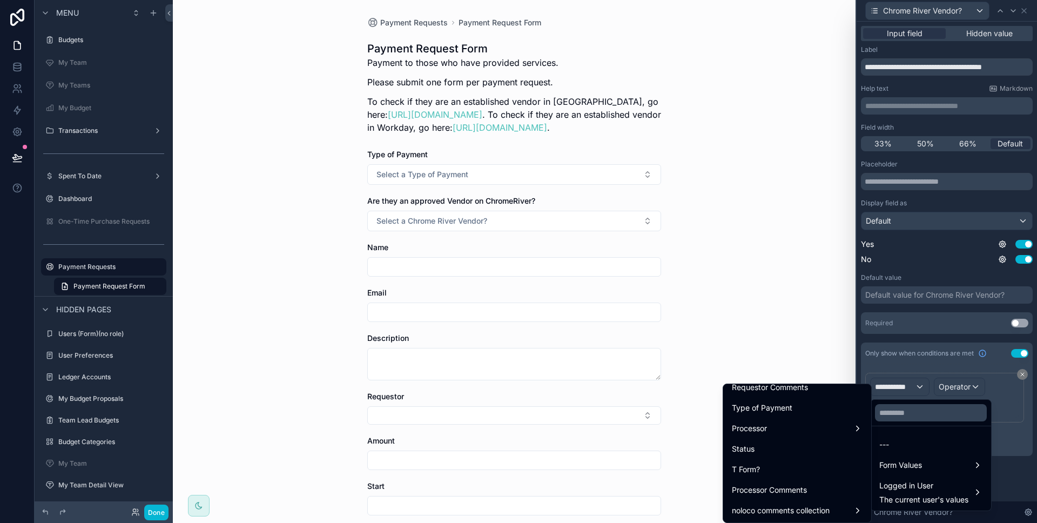
drag, startPoint x: 809, startPoint y: 414, endPoint x: 836, endPoint y: 422, distance: 28.9
click at [809, 414] on div "Type of Payment" at bounding box center [797, 407] width 131 height 13
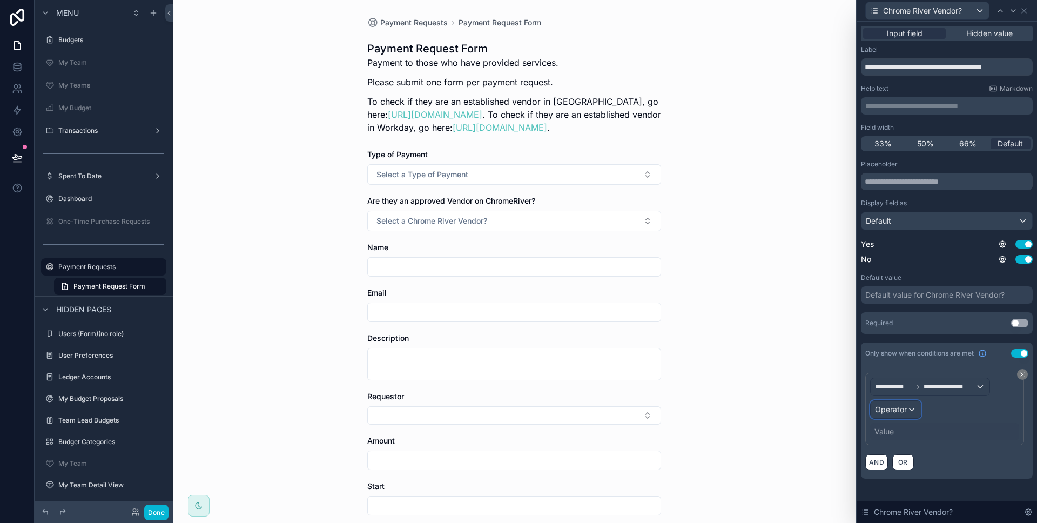
click at [908, 415] on div "Operator" at bounding box center [895, 409] width 50 height 17
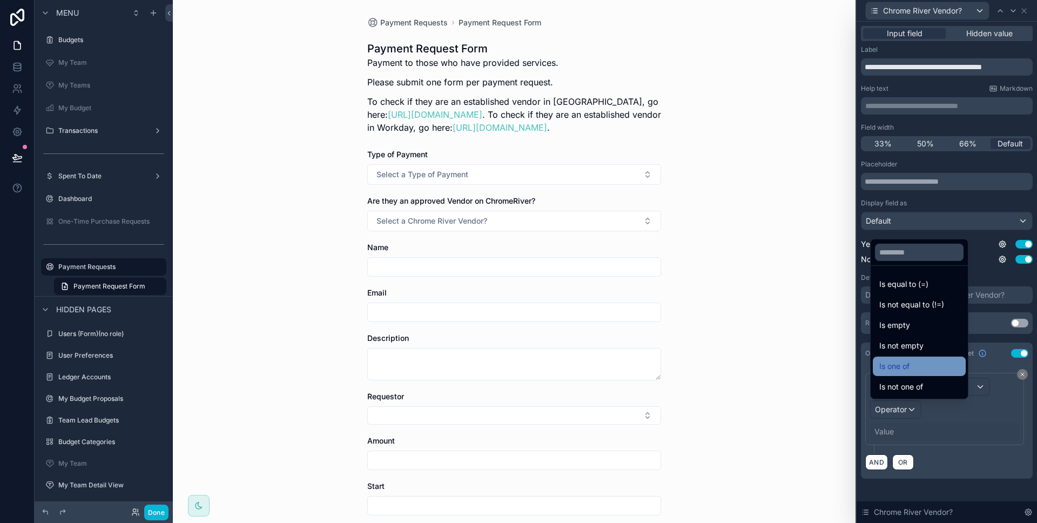
click at [920, 365] on div "Is one of" at bounding box center [919, 366] width 80 height 13
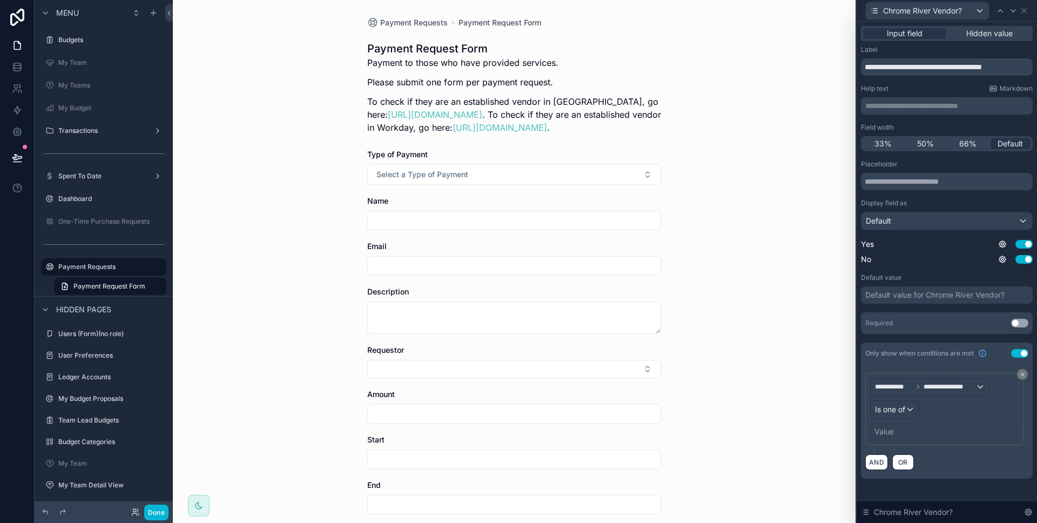
click at [908, 435] on div "Value" at bounding box center [944, 431] width 149 height 17
click at [892, 434] on div "Value" at bounding box center [883, 431] width 19 height 11
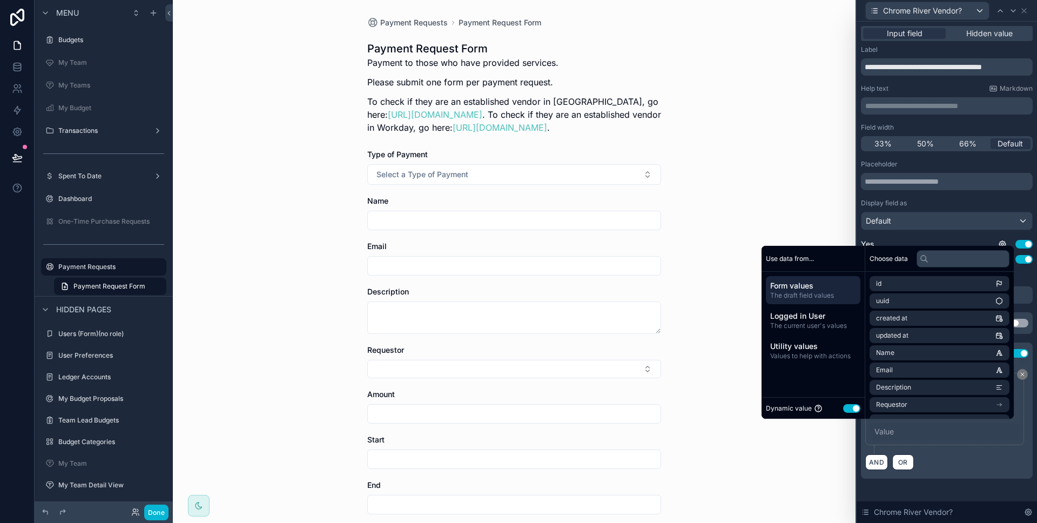
click at [850, 410] on button "Use setting" at bounding box center [851, 408] width 17 height 9
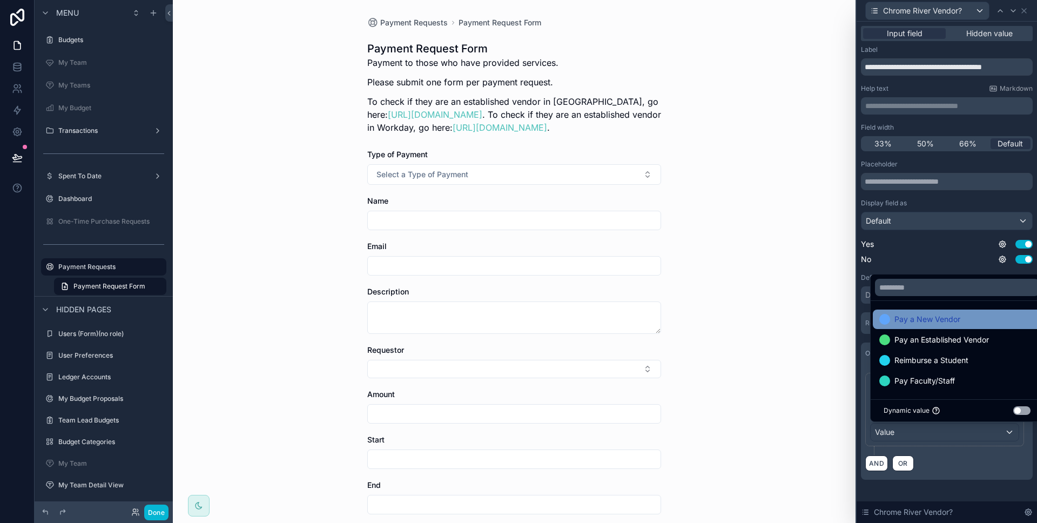
click at [901, 315] on span "Pay a New Vendor" at bounding box center [927, 319] width 66 height 13
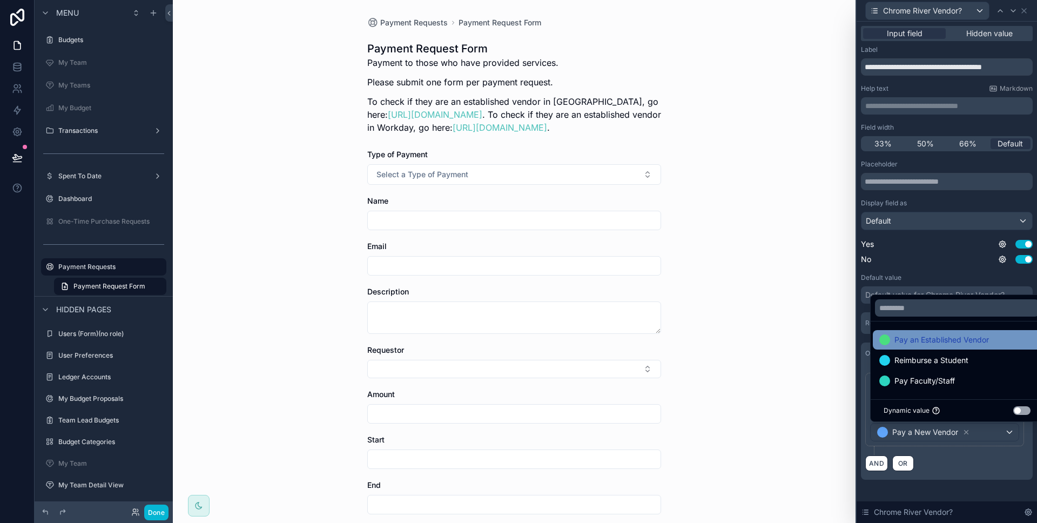
click at [906, 335] on span "Pay an Established Vendor" at bounding box center [941, 339] width 94 height 13
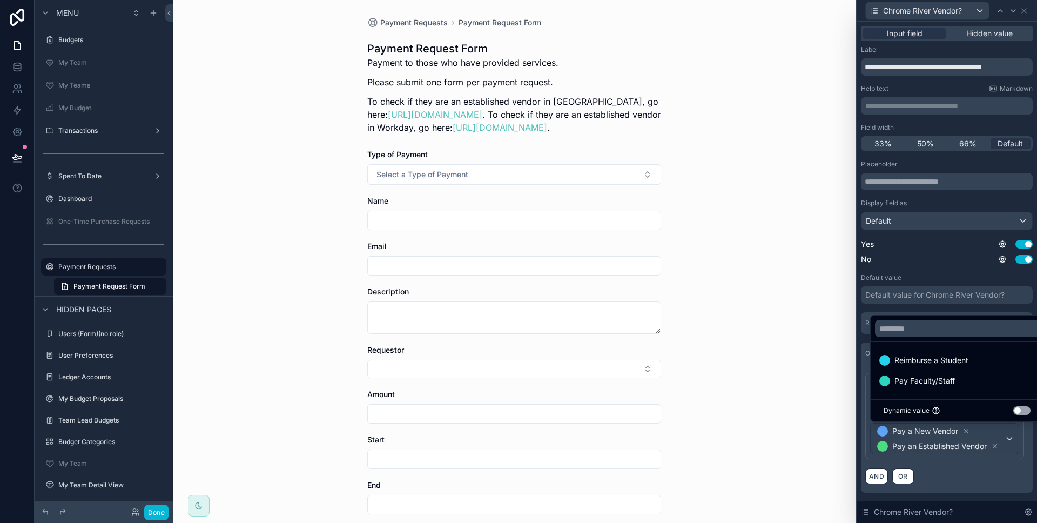
click at [970, 477] on div "AND OR" at bounding box center [946, 476] width 163 height 16
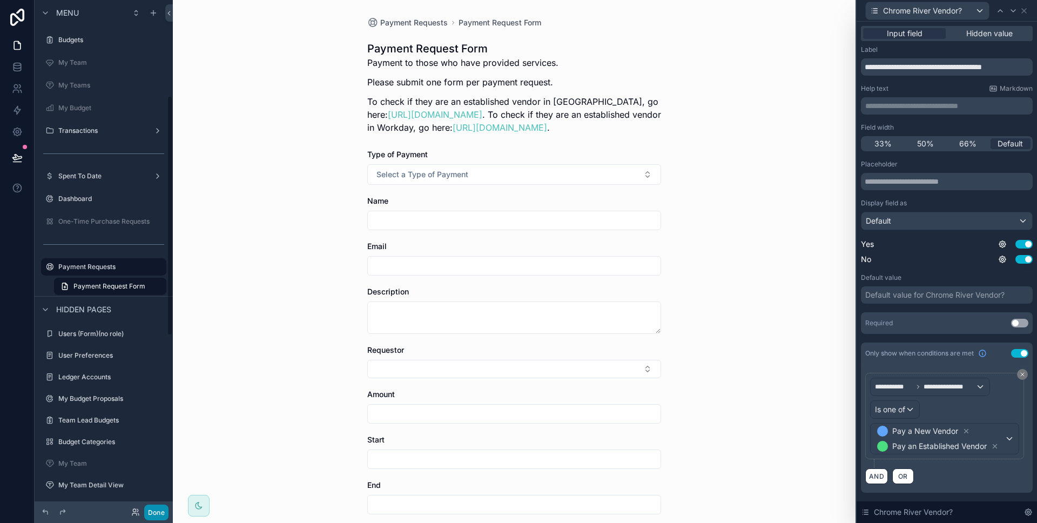
drag, startPoint x: 160, startPoint y: 507, endPoint x: 161, endPoint y: 483, distance: 24.9
click at [160, 507] on button "Done" at bounding box center [156, 512] width 24 height 16
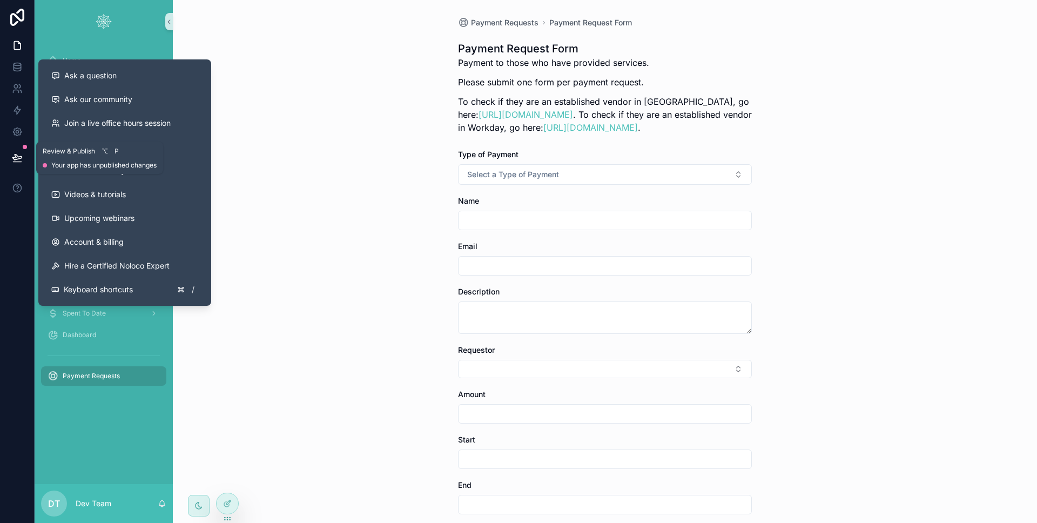
click at [23, 160] on button at bounding box center [17, 158] width 24 height 30
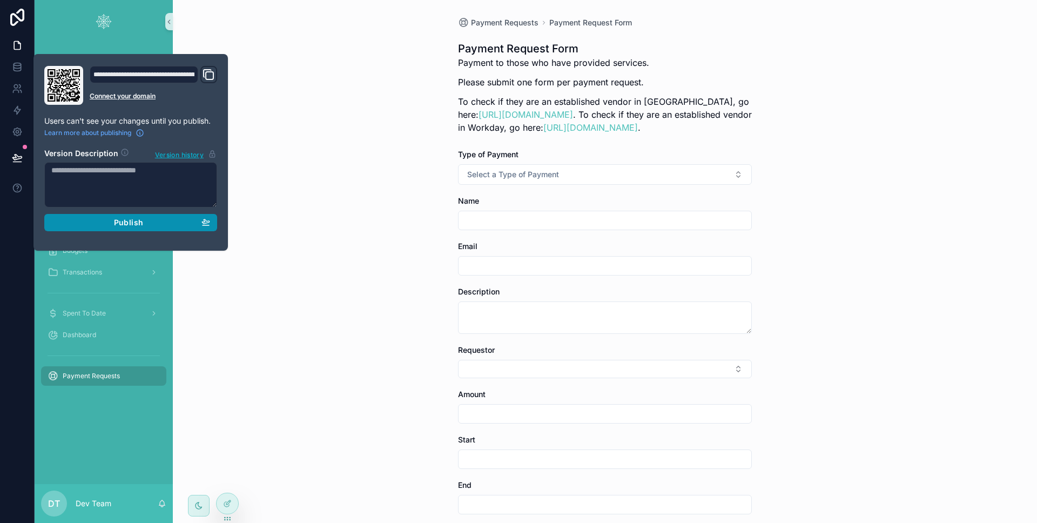
click at [96, 219] on div "Publish" at bounding box center [130, 223] width 159 height 10
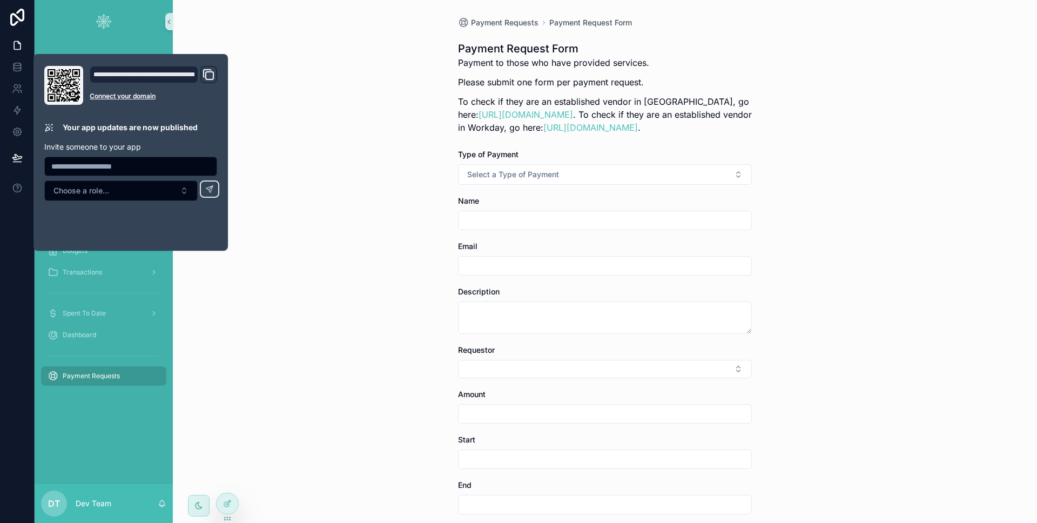
click at [291, 340] on div "Payment Requests Payment Request Form Payment Request Form Payment to those who…" at bounding box center [605, 261] width 864 height 523
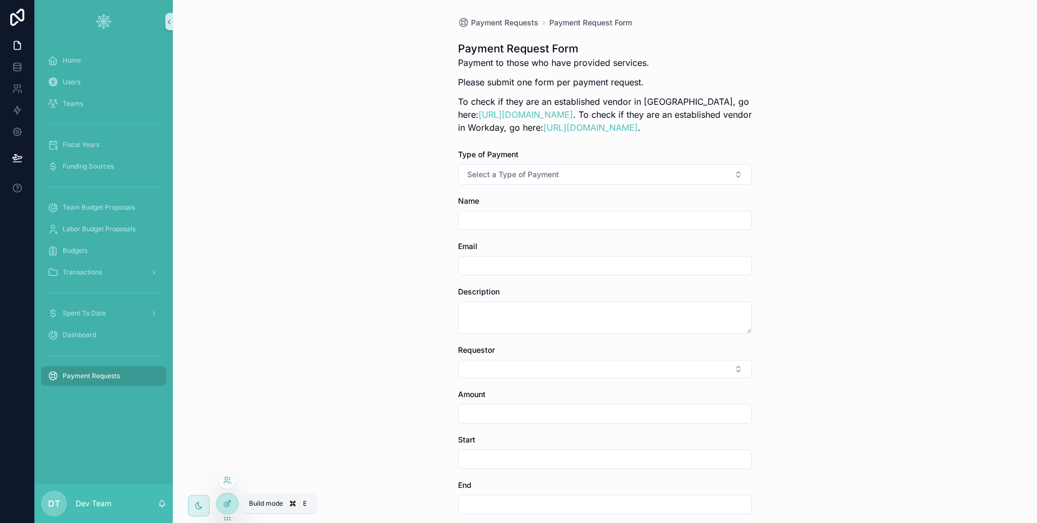
click at [221, 505] on div at bounding box center [227, 503] width 22 height 21
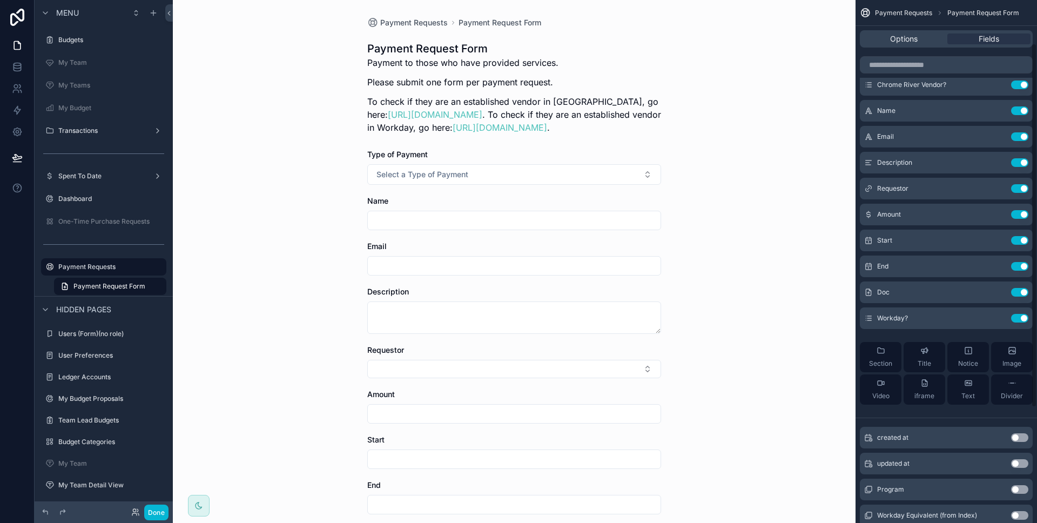
scroll to position [118, 0]
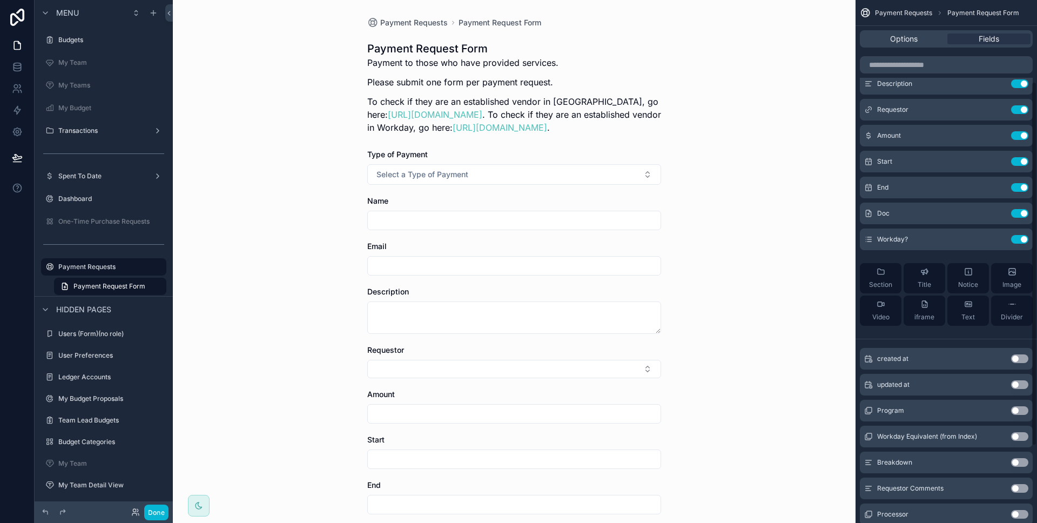
click at [1022, 437] on button "Use setting" at bounding box center [1019, 436] width 17 height 9
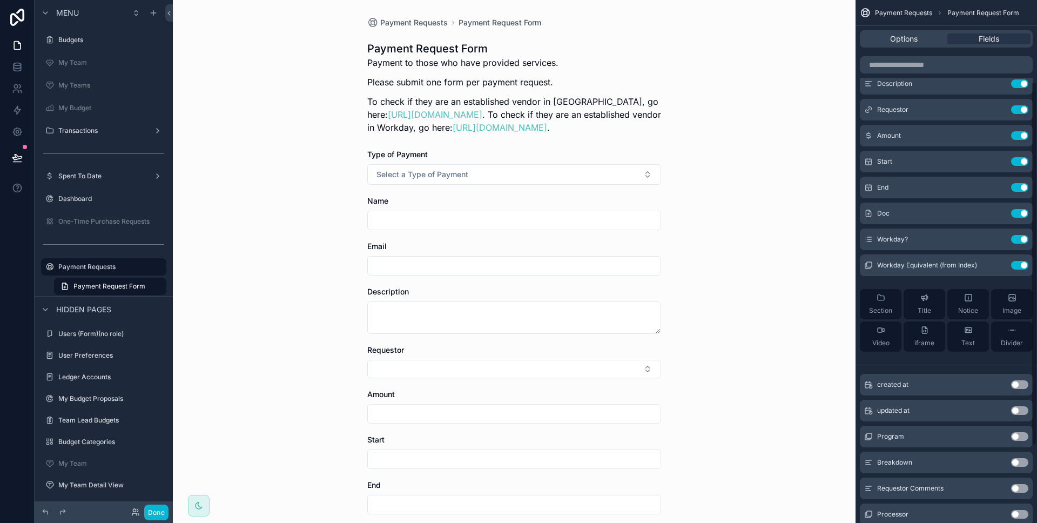
scroll to position [0, 0]
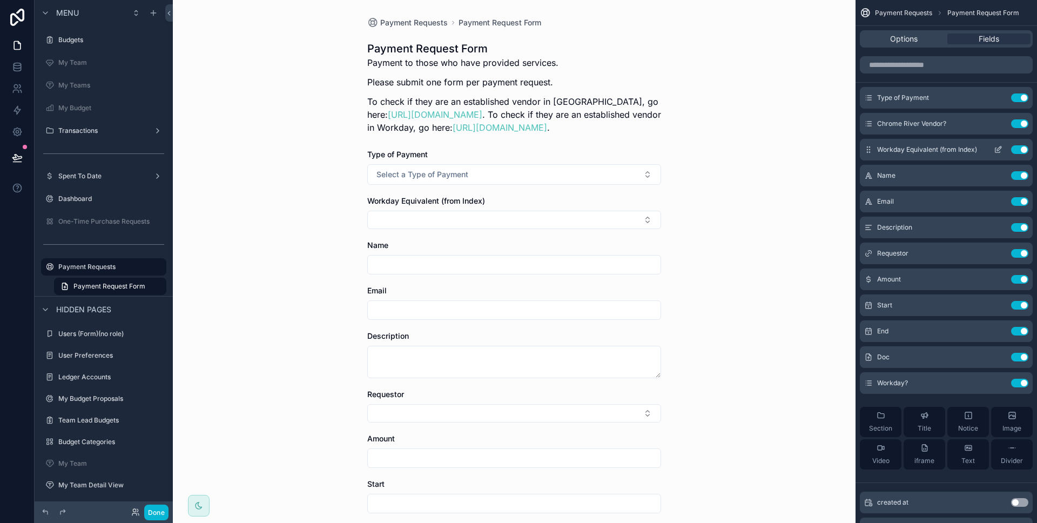
click at [997, 151] on icon "scrollable content" at bounding box center [997, 149] width 9 height 9
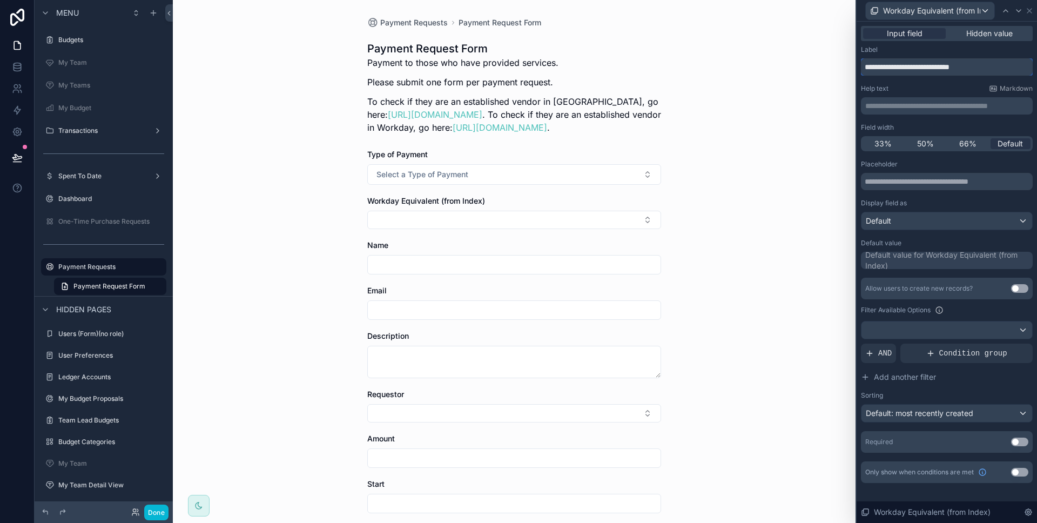
drag, startPoint x: 990, startPoint y: 70, endPoint x: 862, endPoint y: 66, distance: 128.0
click at [862, 66] on input "**********" at bounding box center [947, 66] width 172 height 17
click at [915, 90] on div "Help text Markdown" at bounding box center [947, 88] width 172 height 9
click at [1029, 72] on input "**********" at bounding box center [947, 66] width 172 height 17
type input "**********"
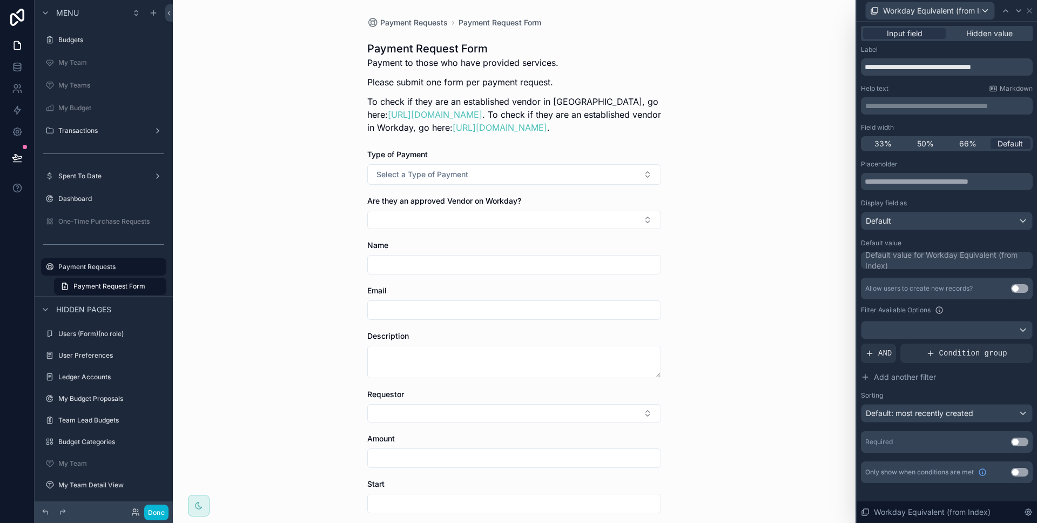
click at [1021, 476] on div "Only show when conditions are met Use setting" at bounding box center [947, 472] width 172 height 22
click at [1020, 475] on button "Use setting" at bounding box center [1019, 472] width 17 height 9
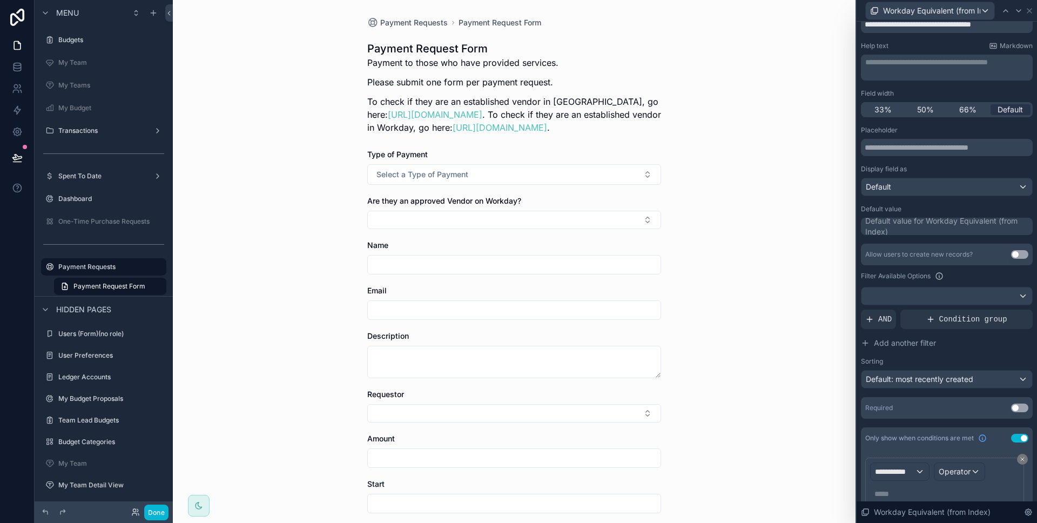
scroll to position [86, 0]
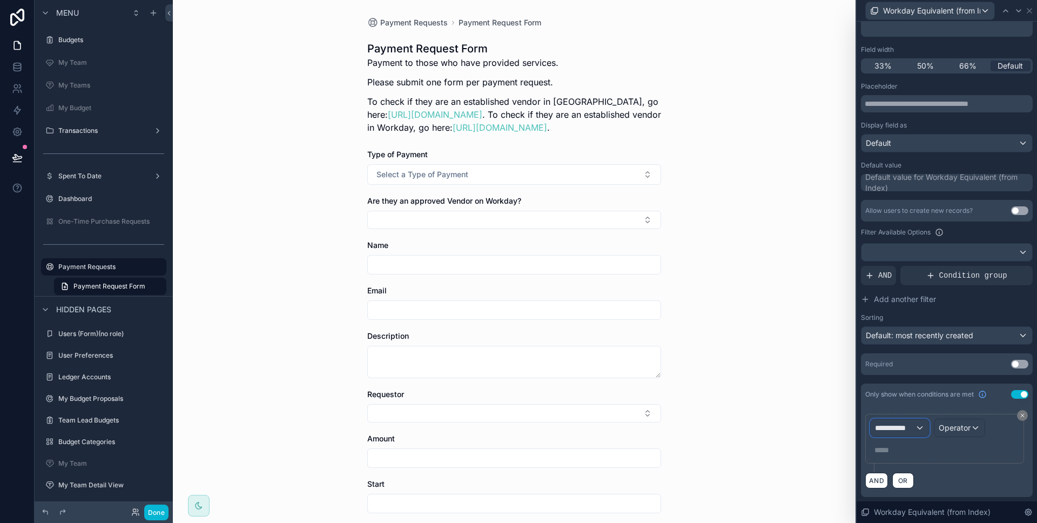
click at [903, 430] on span "**********" at bounding box center [895, 427] width 40 height 11
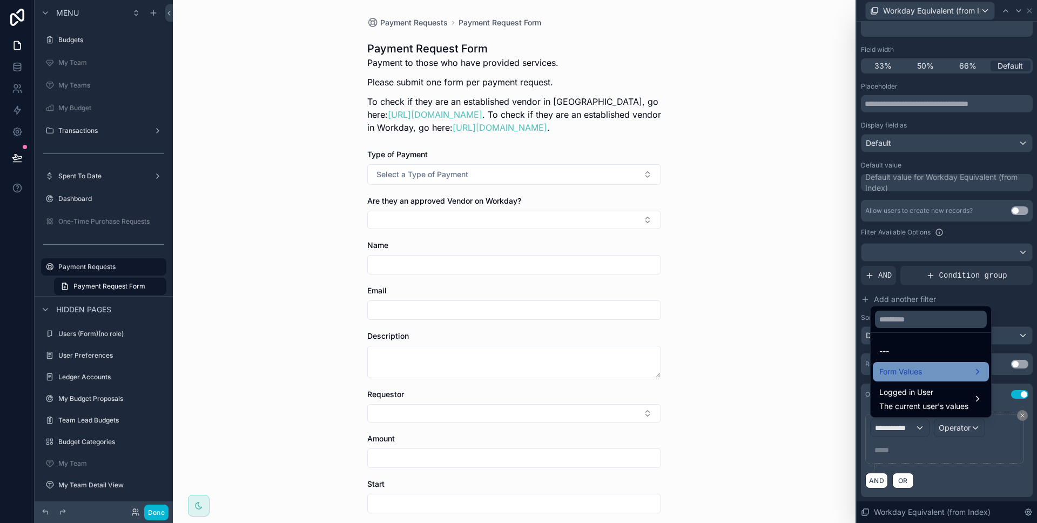
click at [905, 381] on div "Form Values" at bounding box center [930, 371] width 116 height 19
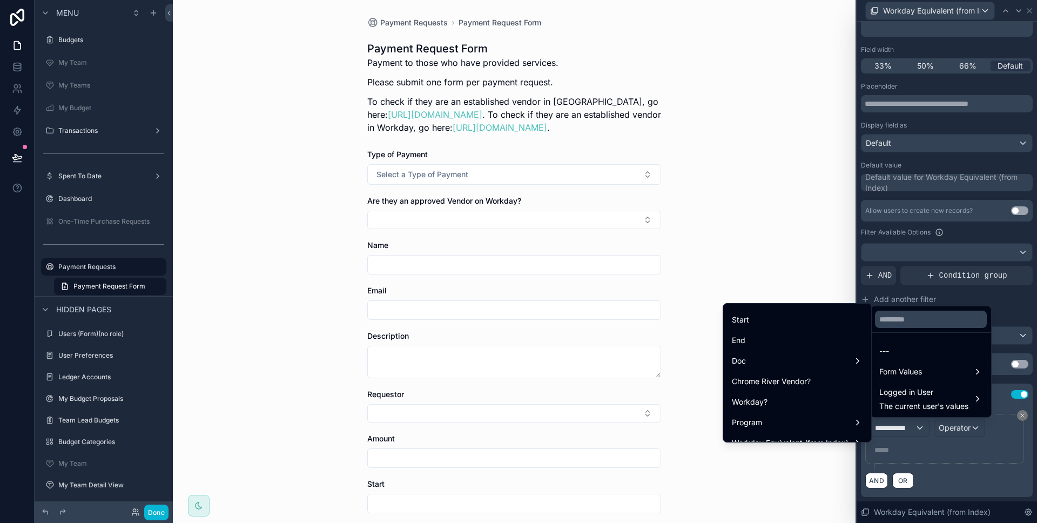
scroll to position [357, 0]
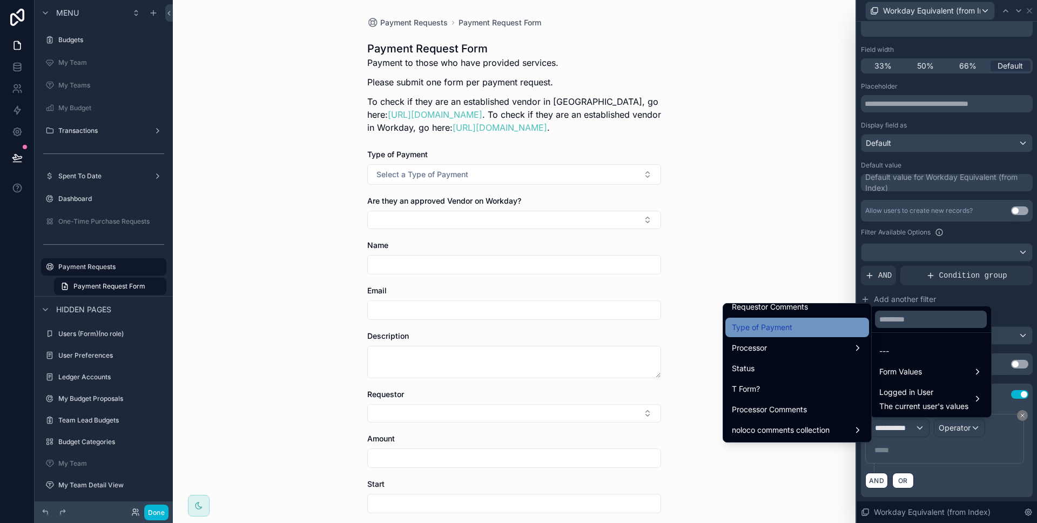
click at [804, 333] on div "Type of Payment" at bounding box center [797, 327] width 131 height 13
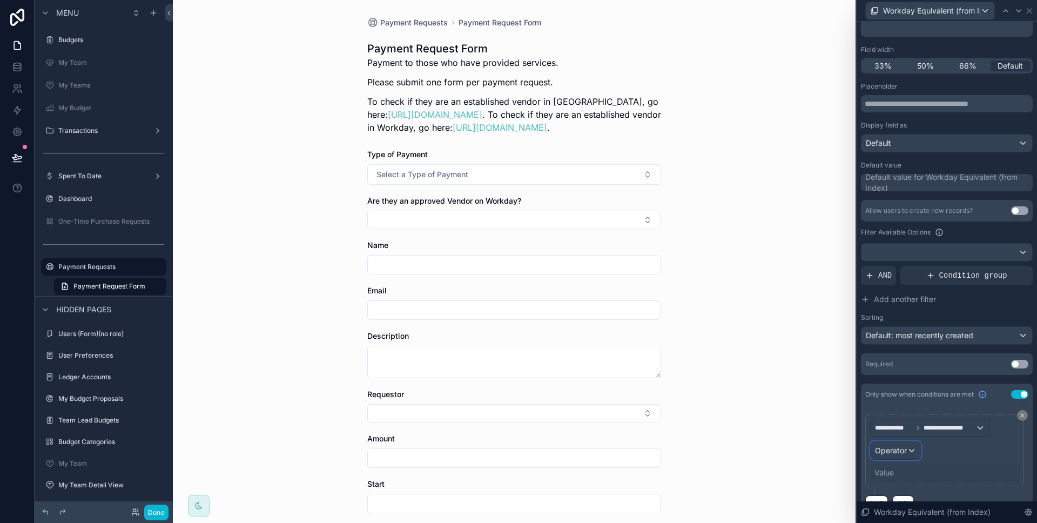
click at [909, 450] on div "Operator" at bounding box center [895, 450] width 50 height 17
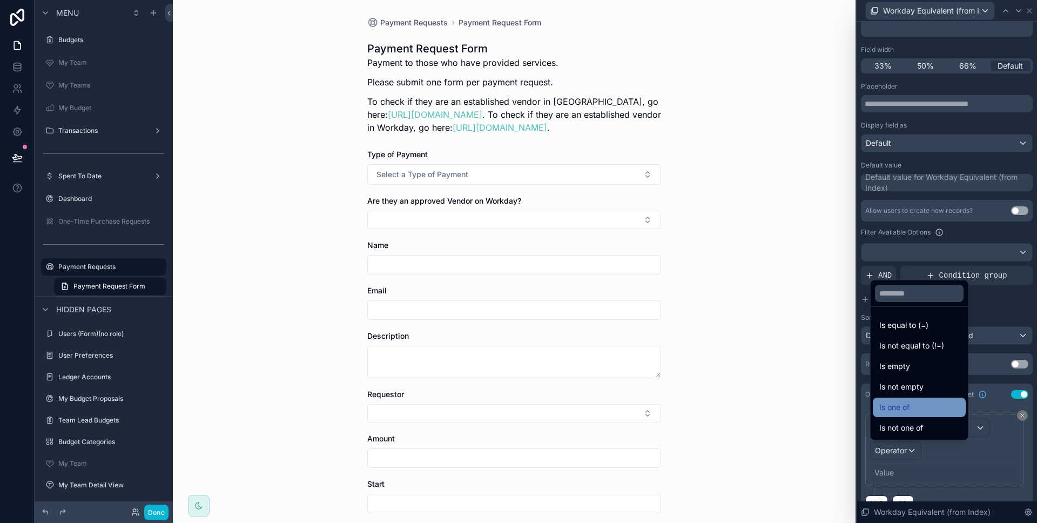
click at [907, 408] on span "Is one of" at bounding box center [894, 407] width 30 height 13
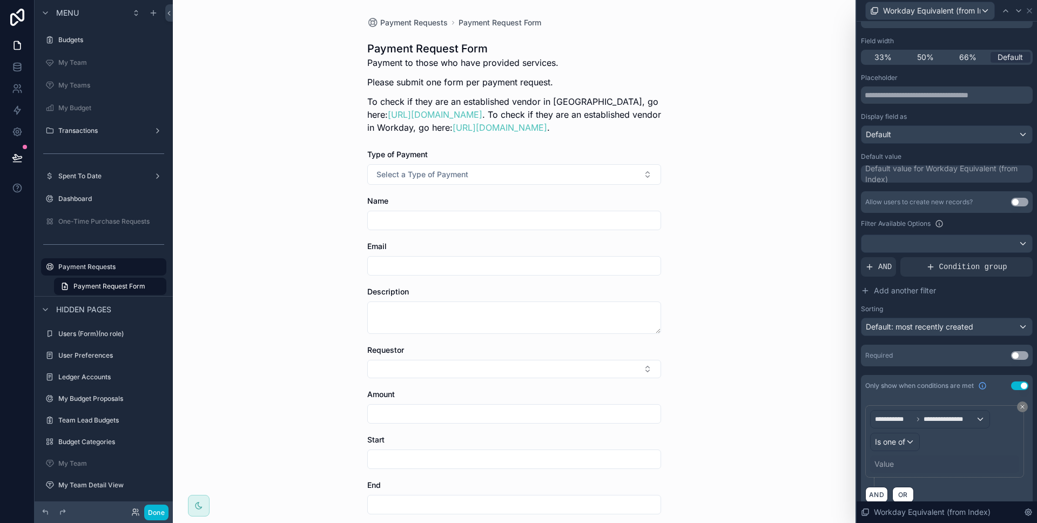
scroll to position [109, 0]
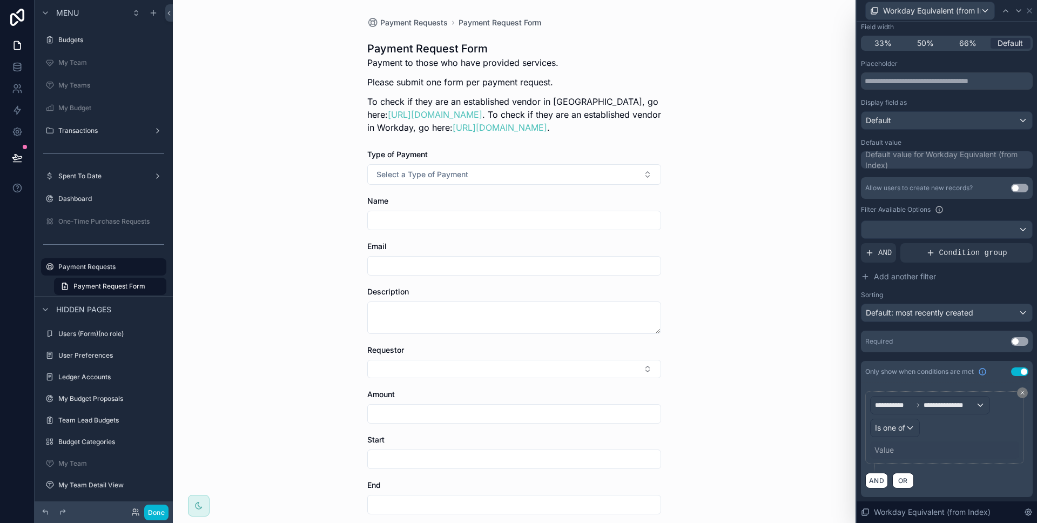
click at [908, 454] on div "Value" at bounding box center [944, 449] width 149 height 17
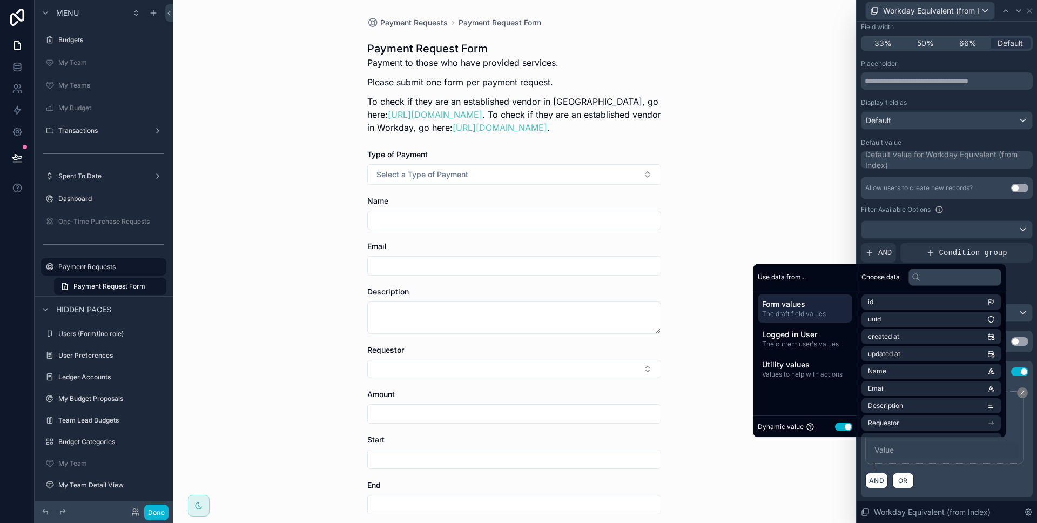
click at [844, 428] on button "Use setting" at bounding box center [843, 426] width 17 height 9
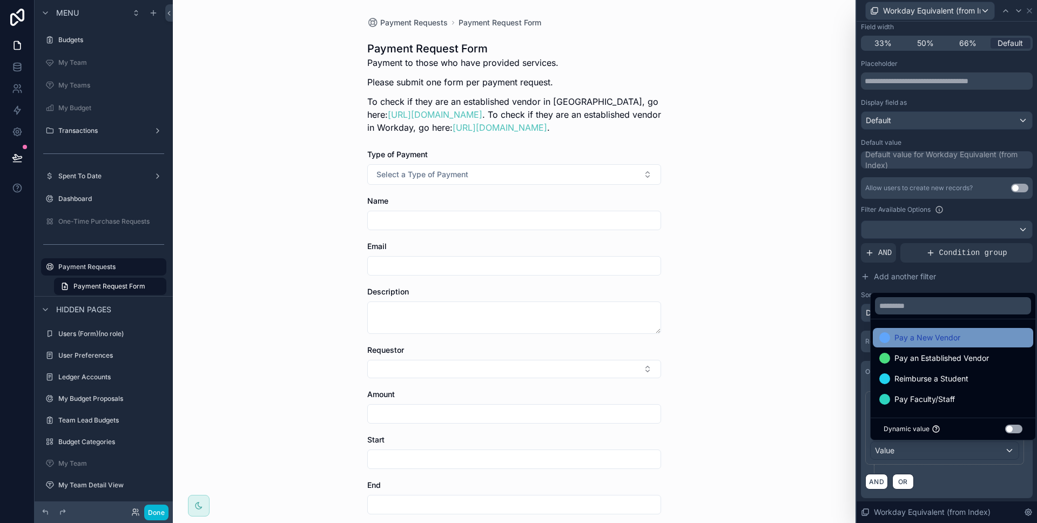
click at [929, 336] on span "Pay a New Vendor" at bounding box center [927, 337] width 66 height 13
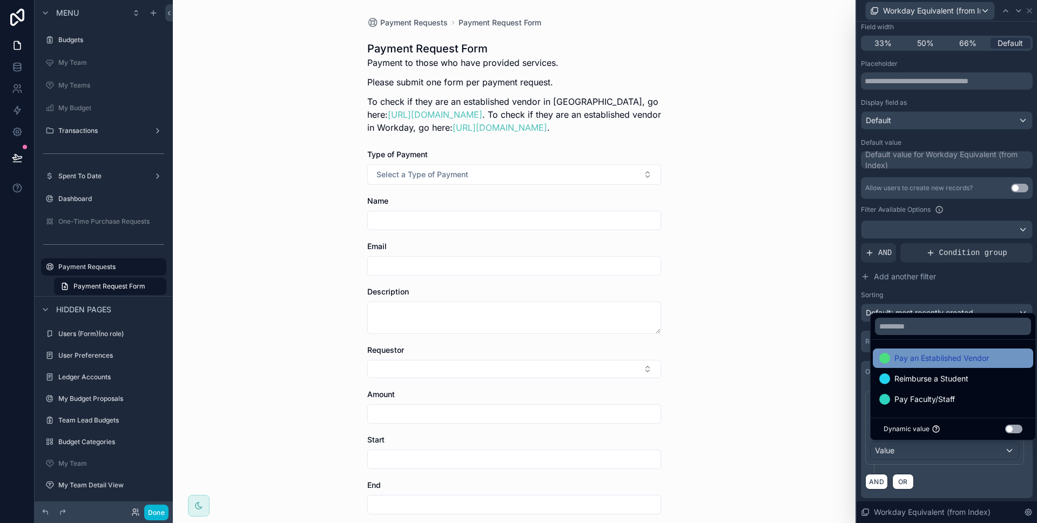
click at [929, 356] on span "Pay an Established Vendor" at bounding box center [941, 357] width 94 height 13
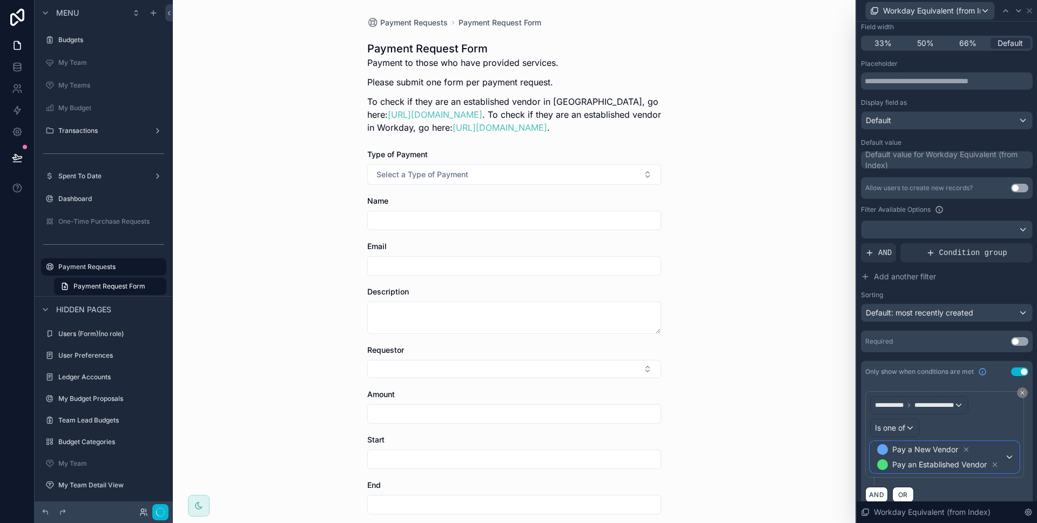
click at [955, 464] on span "Pay an Established Vendor" at bounding box center [939, 464] width 94 height 11
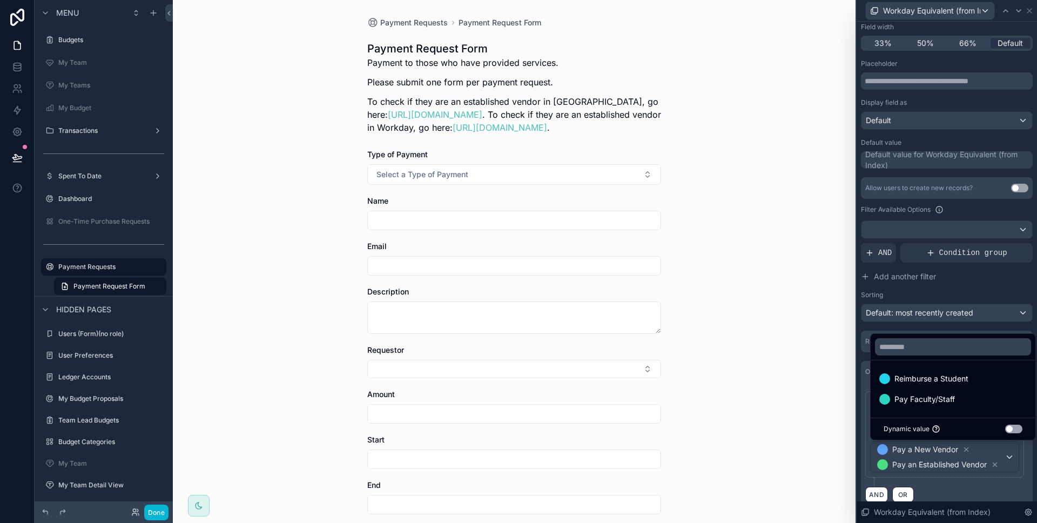
click at [960, 484] on div at bounding box center [946, 261] width 180 height 523
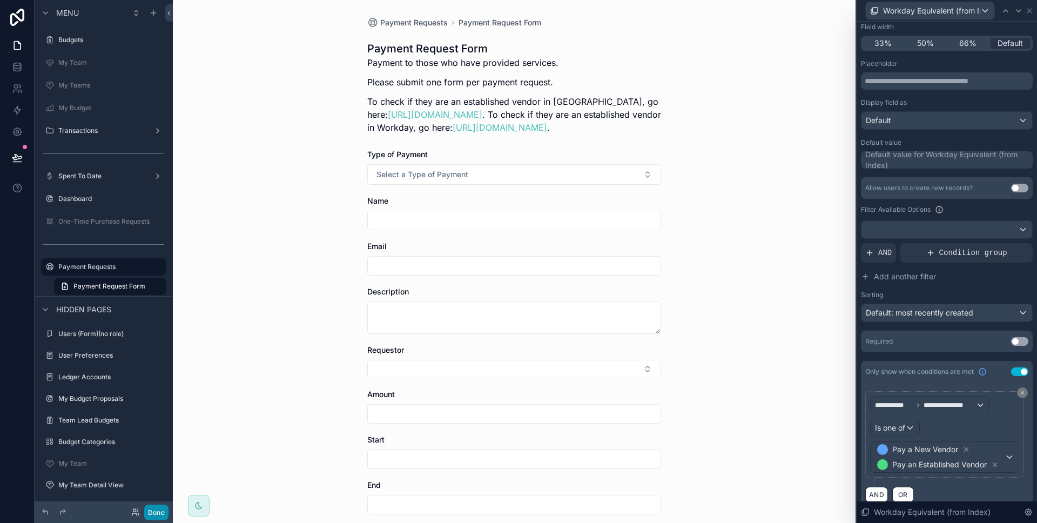
click at [167, 509] on button "Done" at bounding box center [156, 512] width 24 height 16
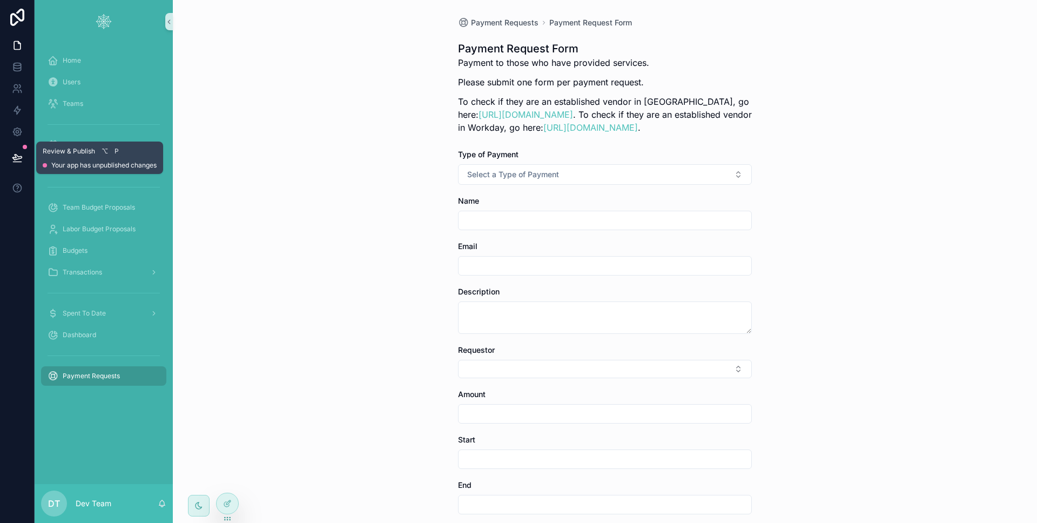
click at [19, 157] on icon at bounding box center [17, 157] width 11 height 11
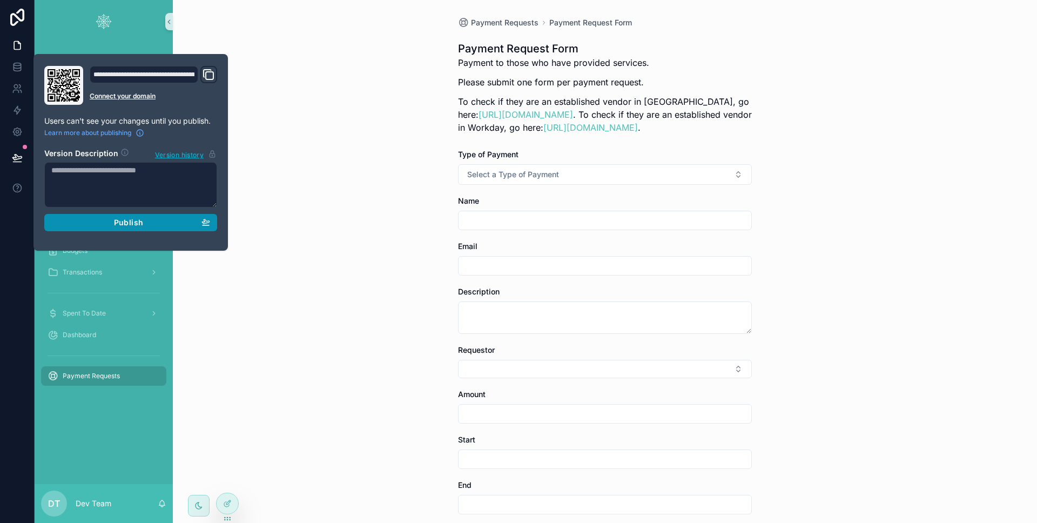
click at [64, 215] on button "Publish" at bounding box center [130, 222] width 173 height 17
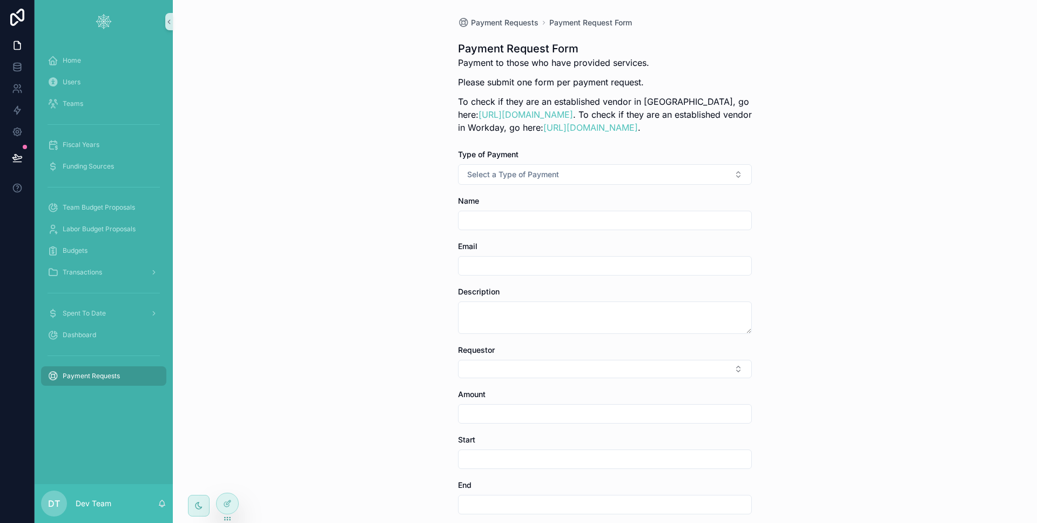
drag, startPoint x: 7, startPoint y: 236, endPoint x: 13, endPoint y: 235, distance: 6.0
click at [7, 236] on div at bounding box center [17, 261] width 35 height 523
click at [483, 183] on button "Select a Type of Payment" at bounding box center [605, 174] width 294 height 21
click at [500, 217] on div "Pay a New Vendor" at bounding box center [496, 218] width 56 height 10
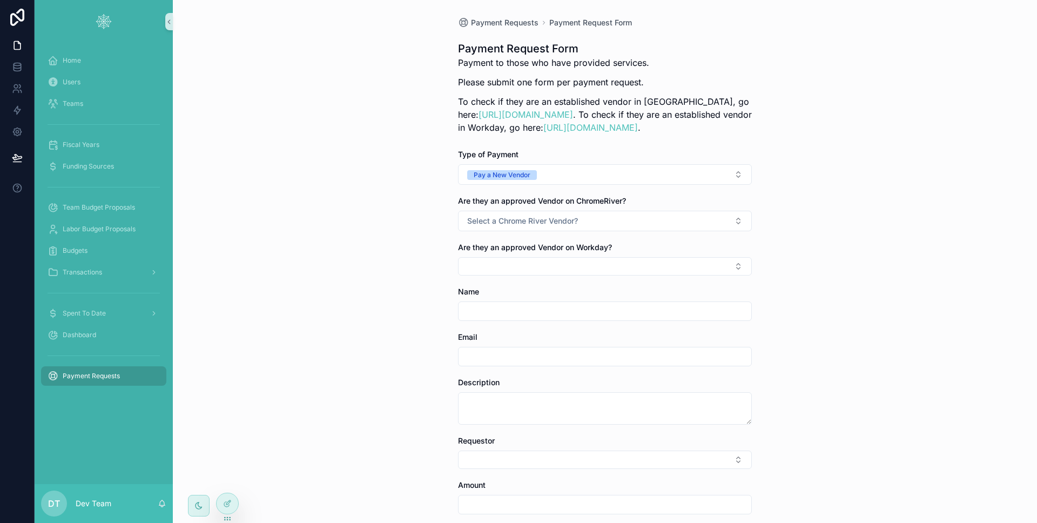
click at [415, 231] on div "Payment Requests Payment Request Form Payment Request Form Payment to those who…" at bounding box center [605, 261] width 864 height 523
click at [579, 222] on button "Select a Chrome River Vendor?" at bounding box center [605, 221] width 294 height 21
click at [505, 258] on button "Select Button" at bounding box center [605, 266] width 294 height 18
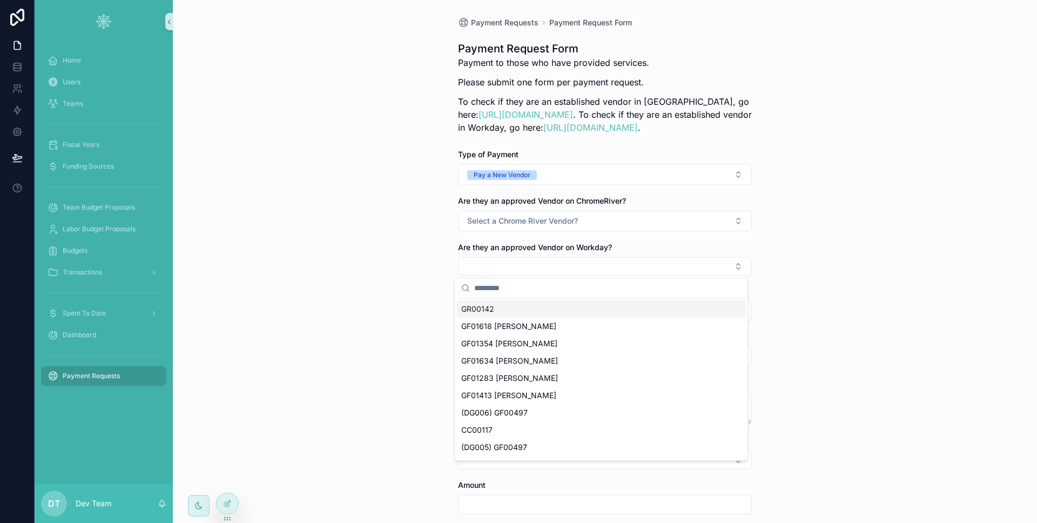
click at [814, 288] on div "Payment Requests Payment Request Form Payment Request Form Payment to those who…" at bounding box center [605, 261] width 864 height 523
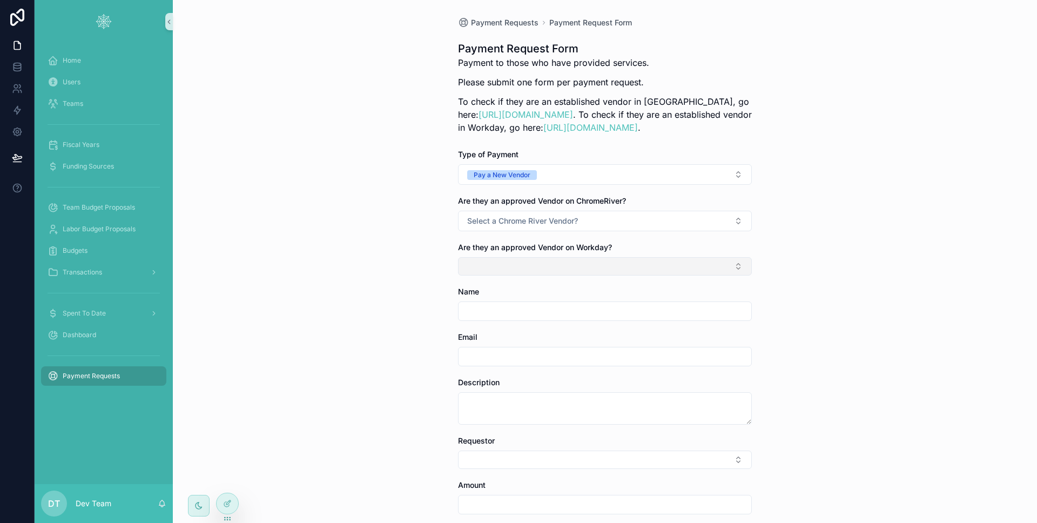
click at [673, 270] on button "Select Button" at bounding box center [605, 266] width 294 height 18
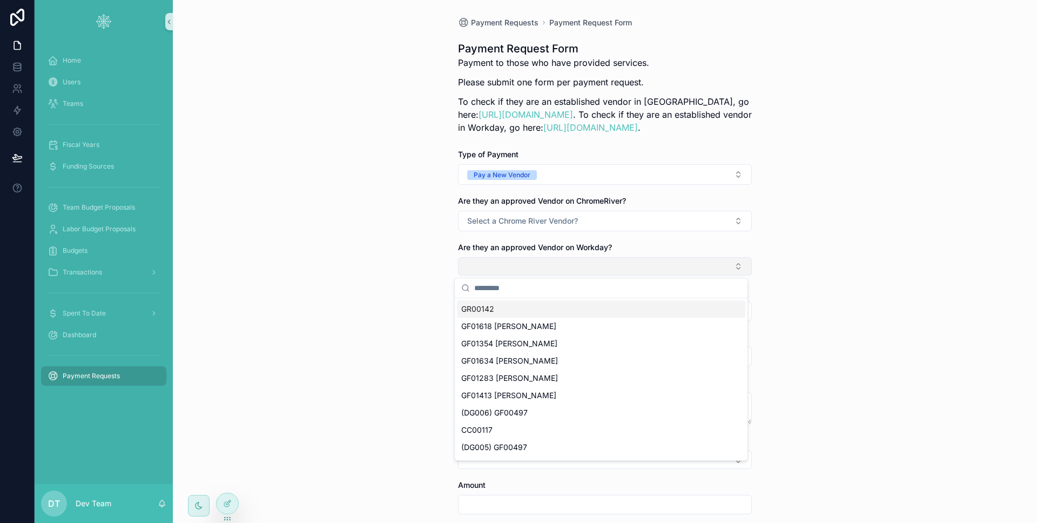
click at [673, 270] on button "Select Button" at bounding box center [605, 266] width 294 height 18
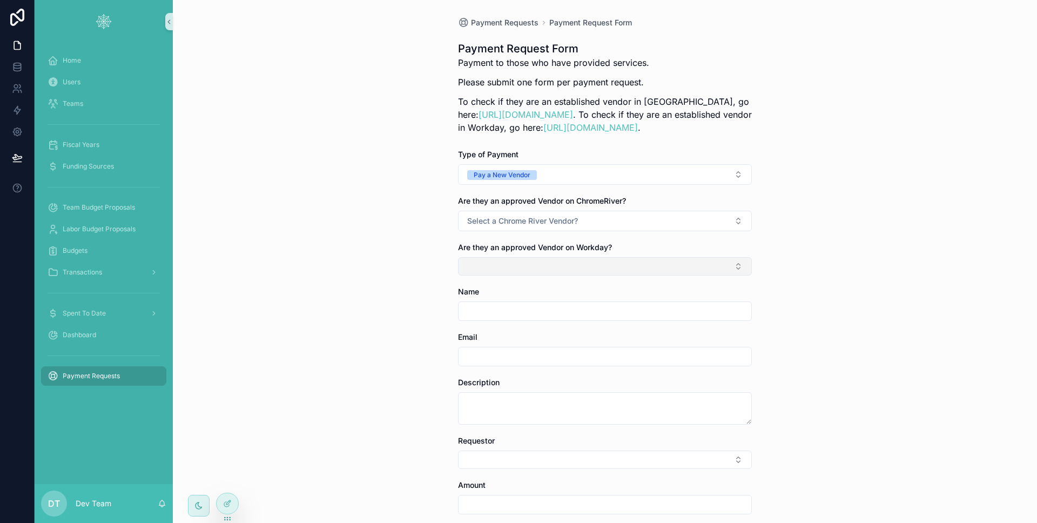
click at [642, 266] on button "Select Button" at bounding box center [605, 266] width 294 height 18
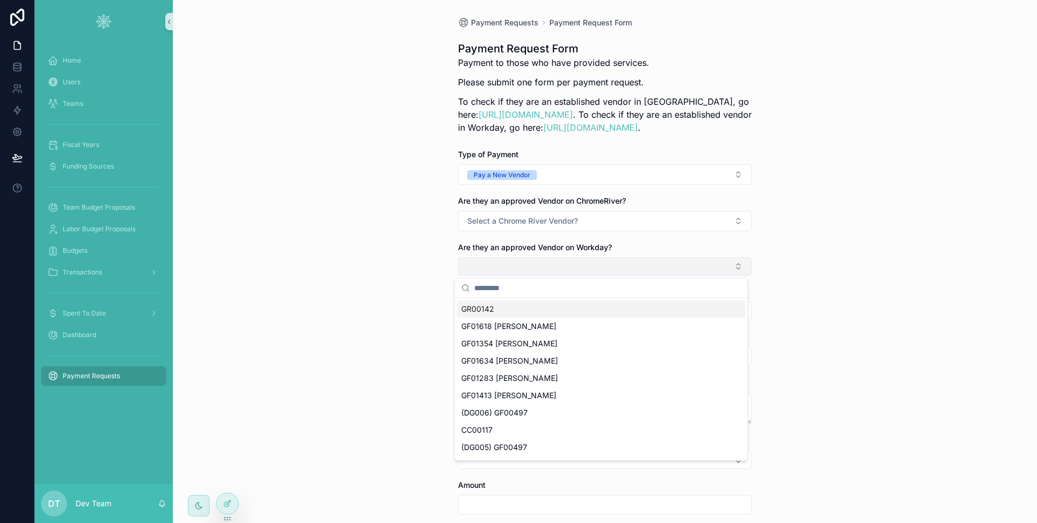
click at [642, 266] on button "Select Button" at bounding box center [605, 266] width 294 height 18
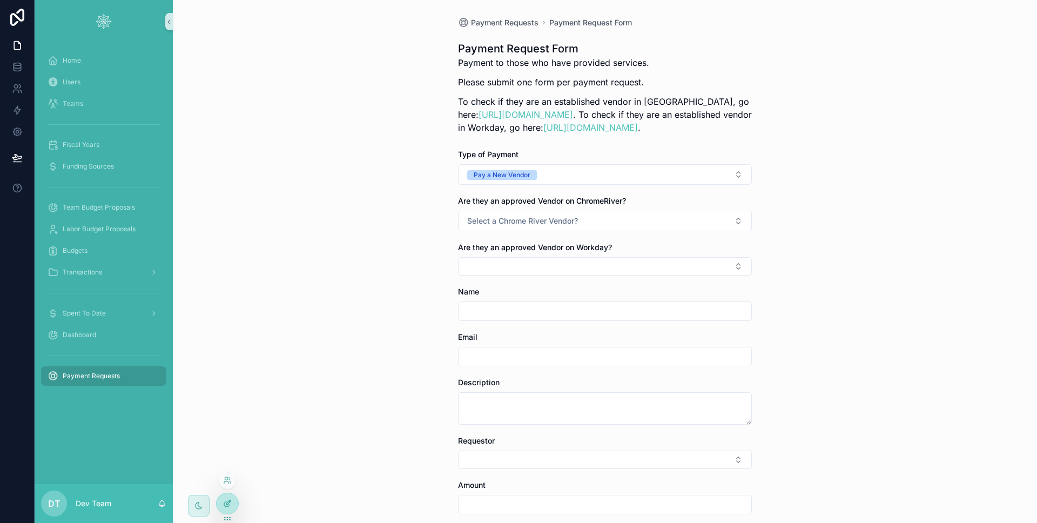
click at [233, 497] on div at bounding box center [227, 503] width 22 height 21
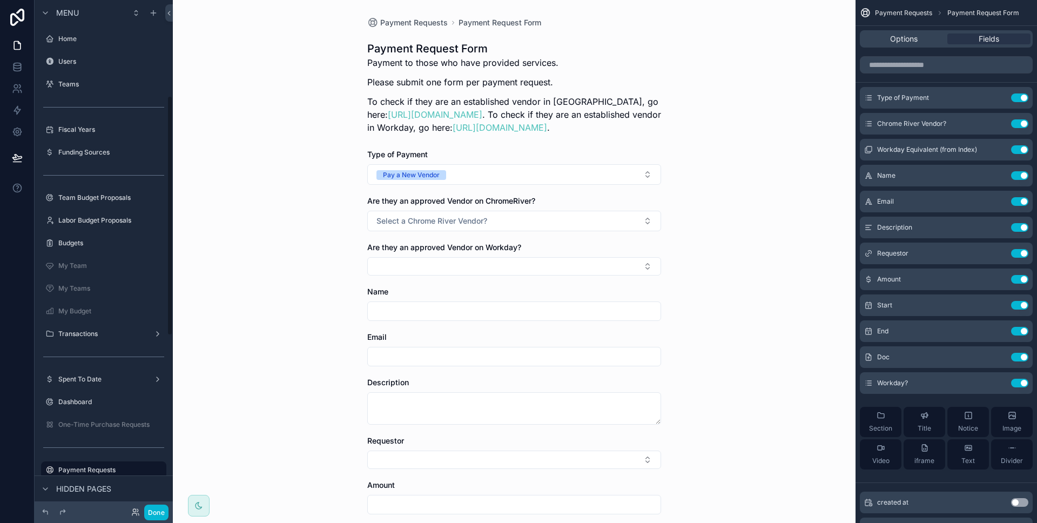
scroll to position [203, 0]
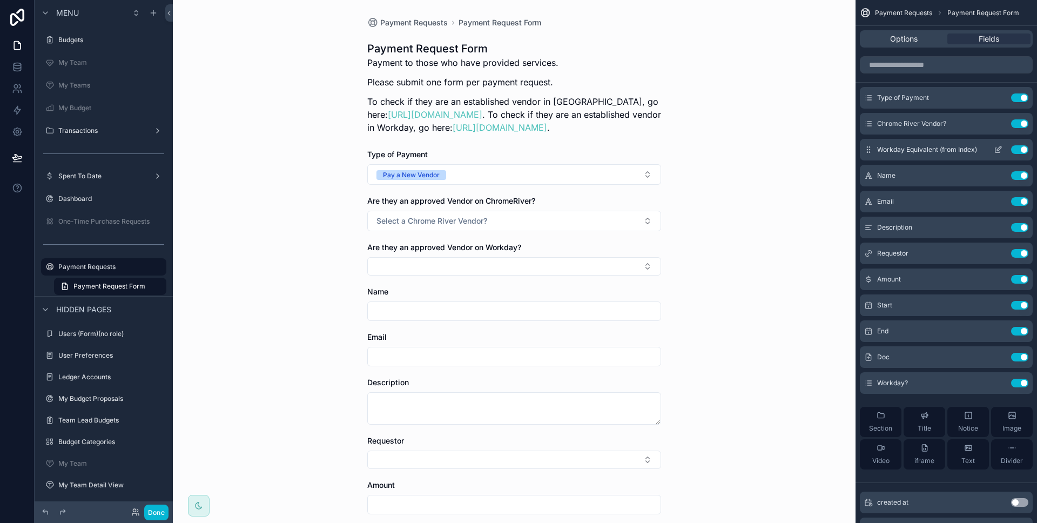
click at [1000, 154] on div "Workday Equivalent (from Index) Use setting" at bounding box center [945, 150] width 173 height 22
click at [999, 152] on icon "scrollable content" at bounding box center [997, 149] width 9 height 9
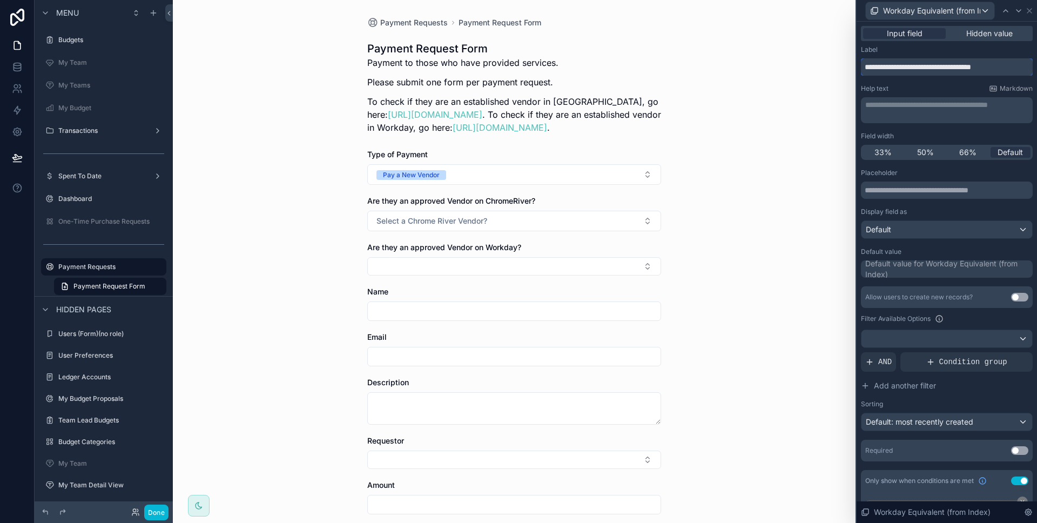
click at [947, 73] on input "**********" at bounding box center [947, 66] width 172 height 17
click at [1031, 12] on icon at bounding box center [1029, 10] width 9 height 9
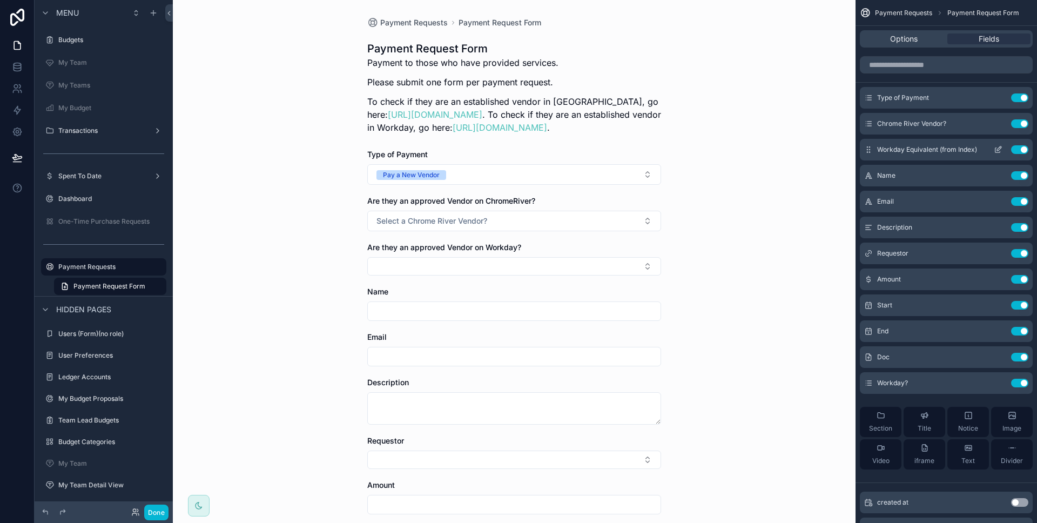
click at [1022, 147] on button "Use setting" at bounding box center [1019, 149] width 17 height 9
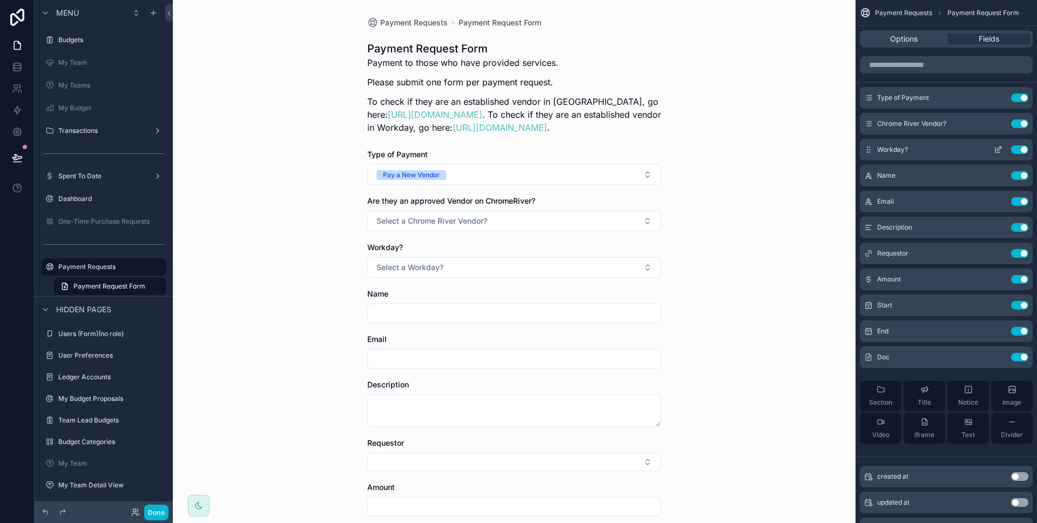
click at [996, 151] on icon "scrollable content" at bounding box center [997, 149] width 9 height 9
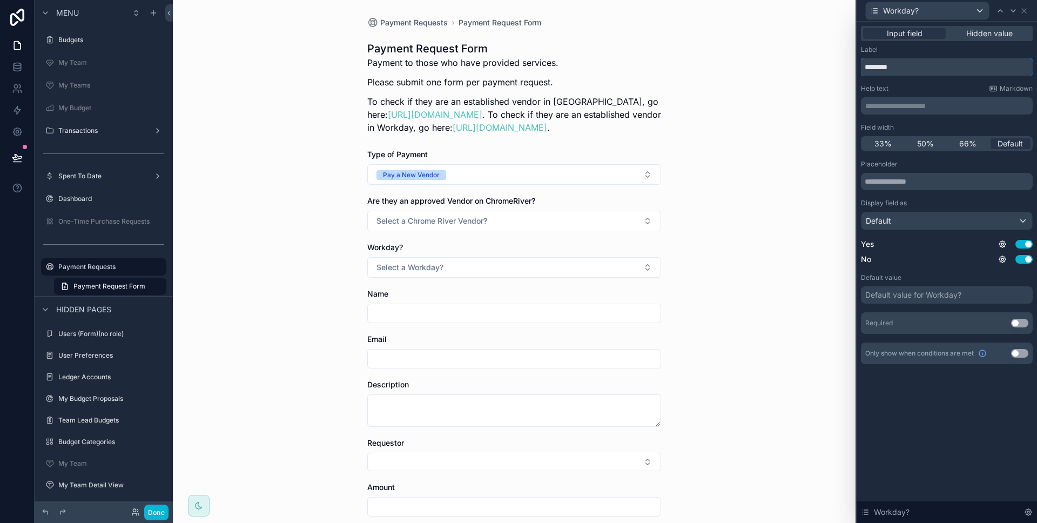
click at [909, 69] on input "********" at bounding box center [947, 66] width 172 height 17
paste input "**********"
type input "**********"
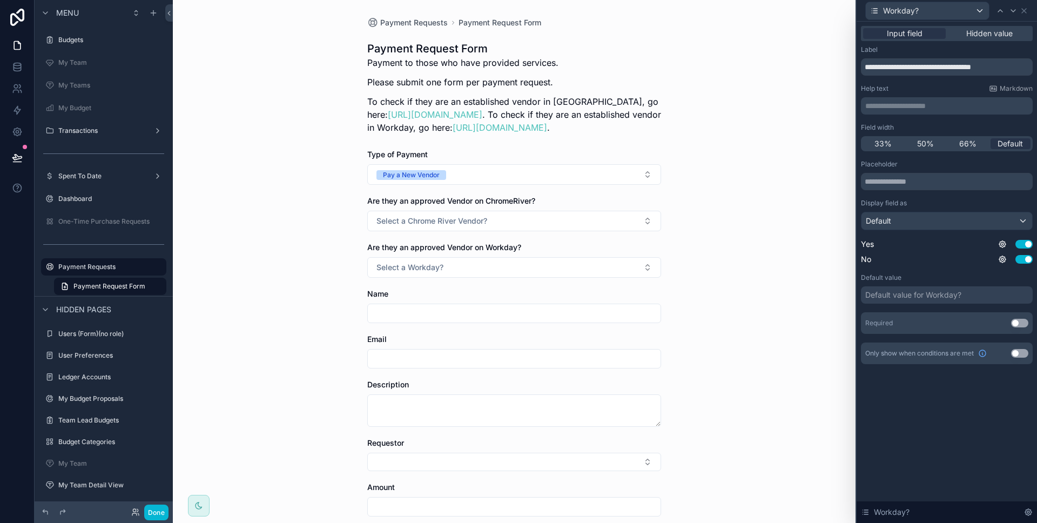
click at [1021, 351] on button "Use setting" at bounding box center [1019, 353] width 17 height 9
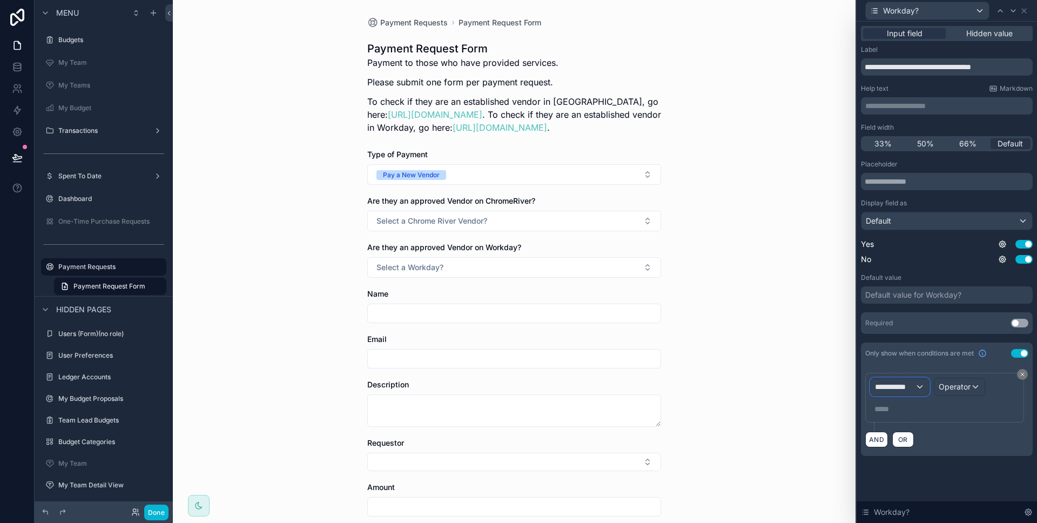
click at [911, 389] on span "**********" at bounding box center [895, 386] width 40 height 11
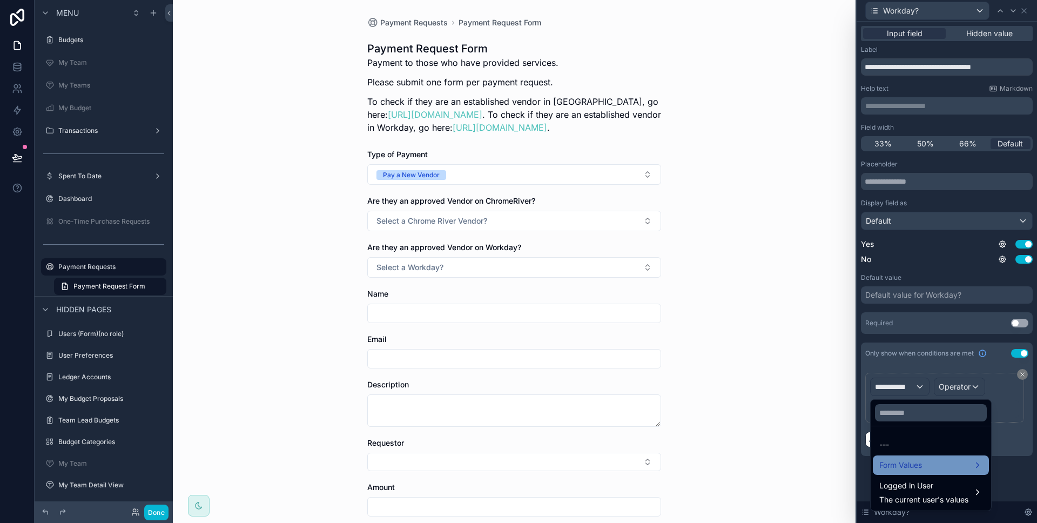
click at [909, 466] on span "Form Values" at bounding box center [900, 464] width 43 height 13
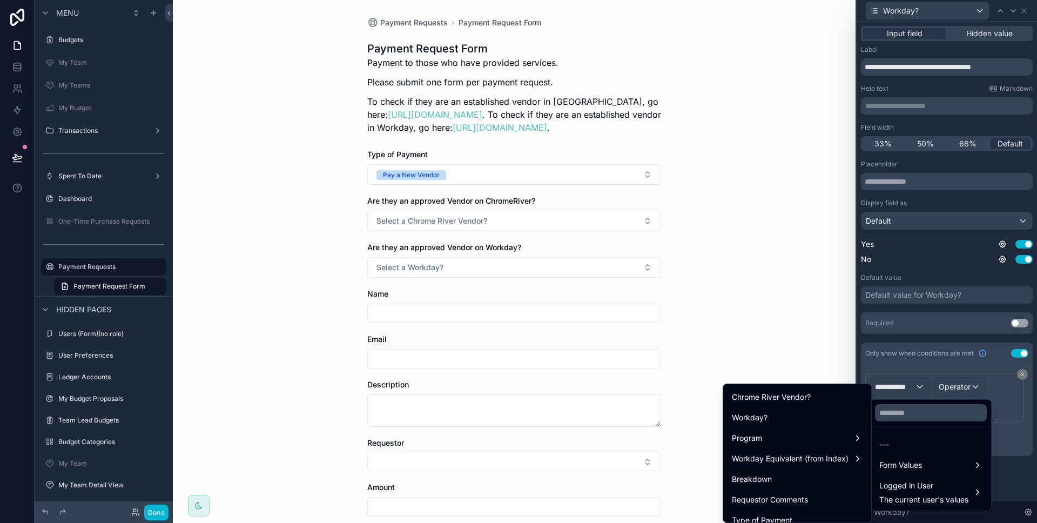
scroll to position [357, 0]
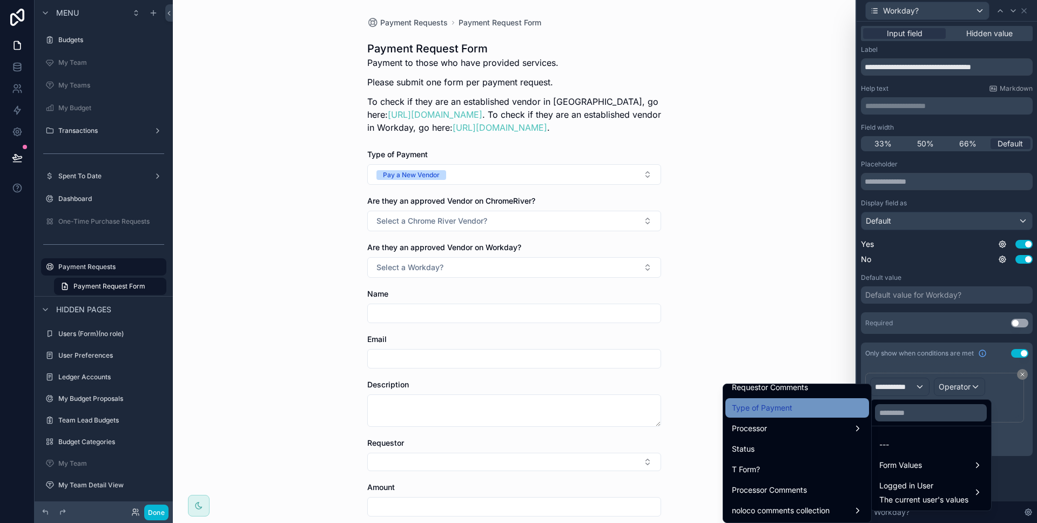
click at [794, 413] on div "Type of Payment" at bounding box center [797, 407] width 131 height 13
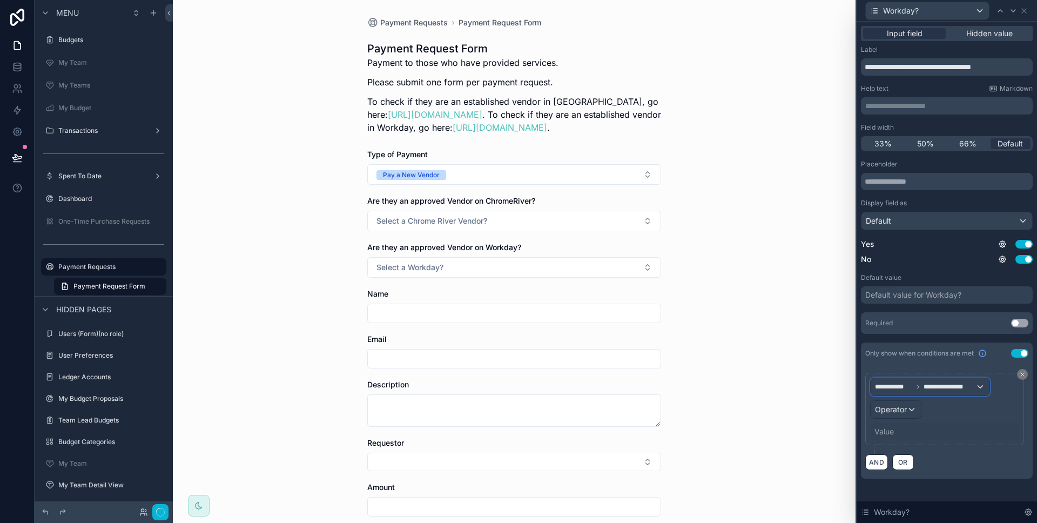
click at [944, 384] on span "**********" at bounding box center [949, 386] width 52 height 9
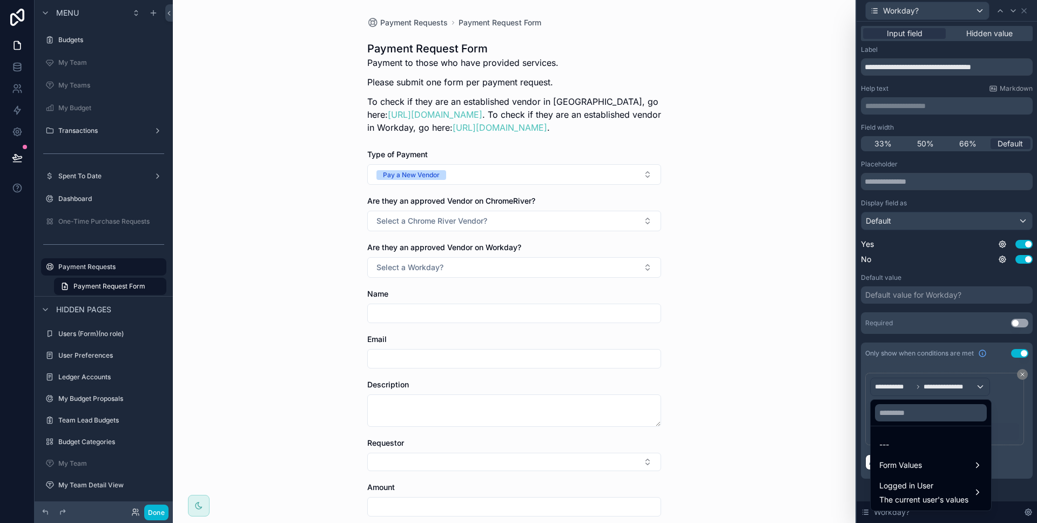
drag, startPoint x: 997, startPoint y: 392, endPoint x: 926, endPoint y: 404, distance: 71.3
click at [997, 392] on div at bounding box center [946, 261] width 180 height 523
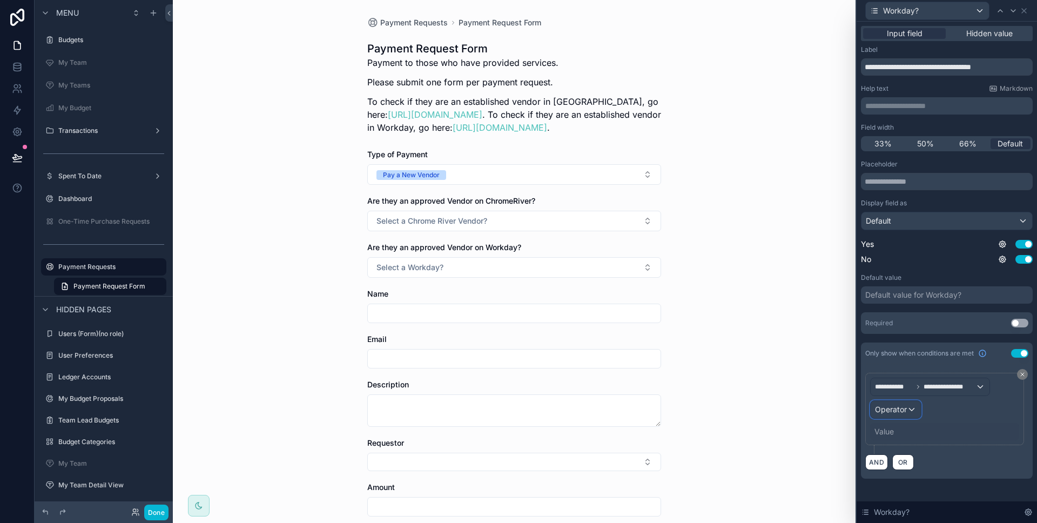
click at [908, 409] on div "Operator" at bounding box center [895, 409] width 50 height 17
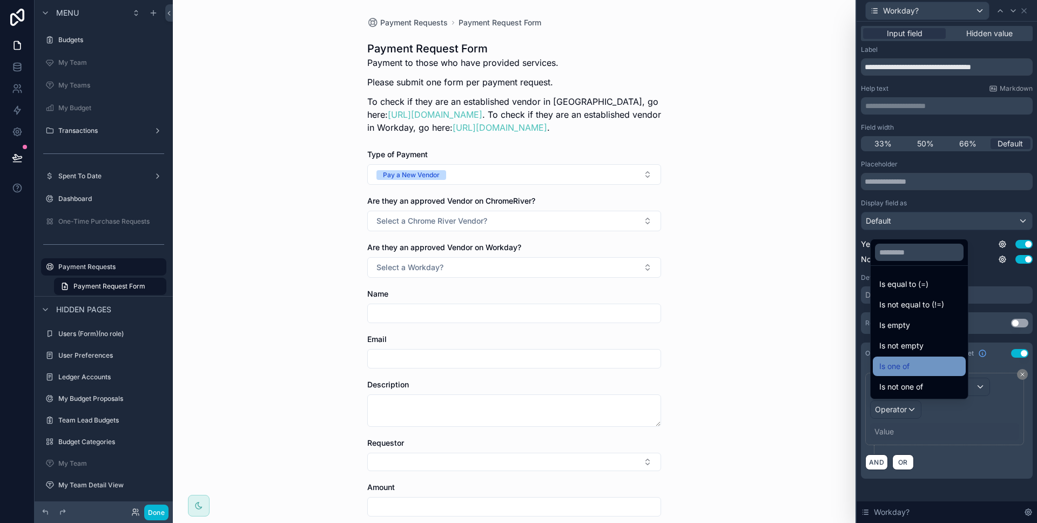
click at [913, 363] on div "Is one of" at bounding box center [919, 366] width 80 height 13
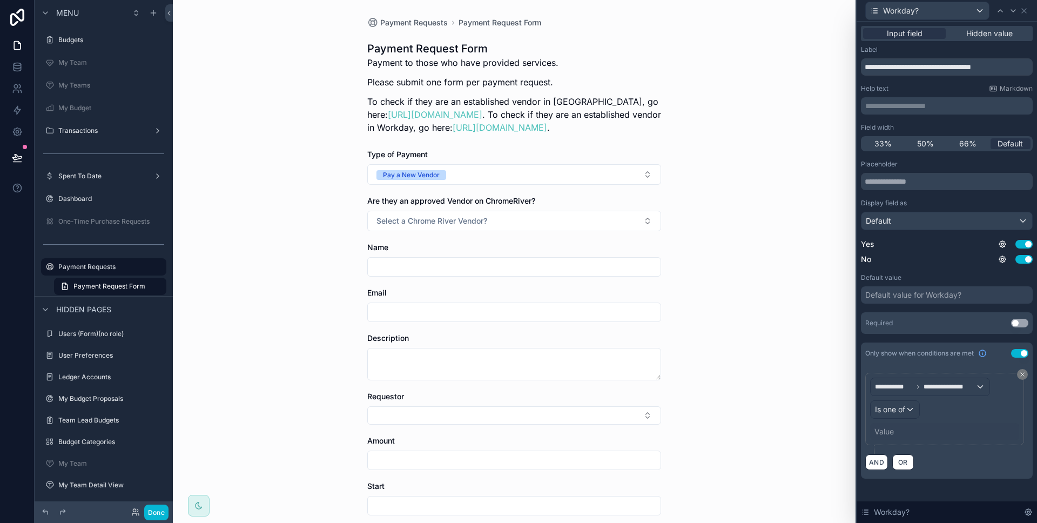
click at [897, 436] on div "Value" at bounding box center [944, 431] width 149 height 17
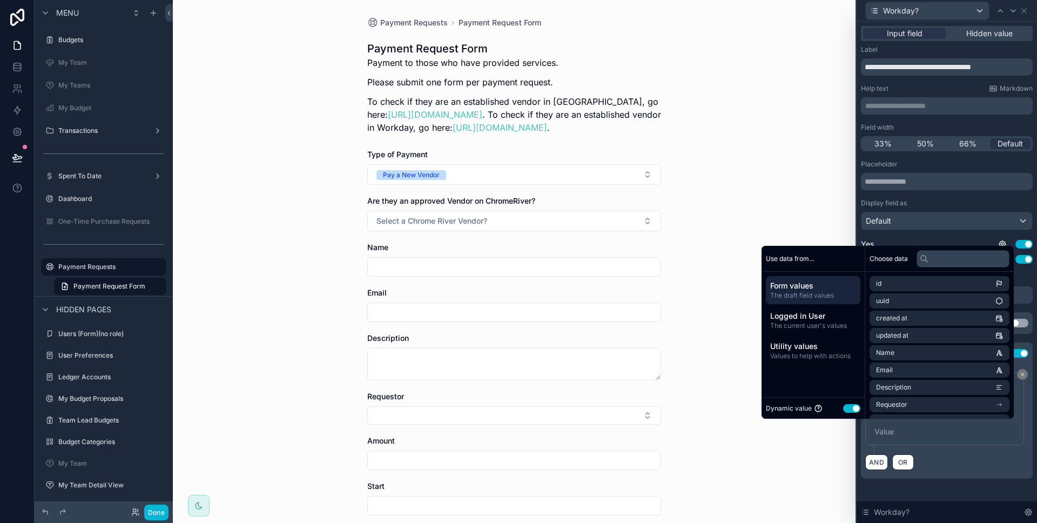
click at [843, 407] on button "Use setting" at bounding box center [851, 408] width 17 height 9
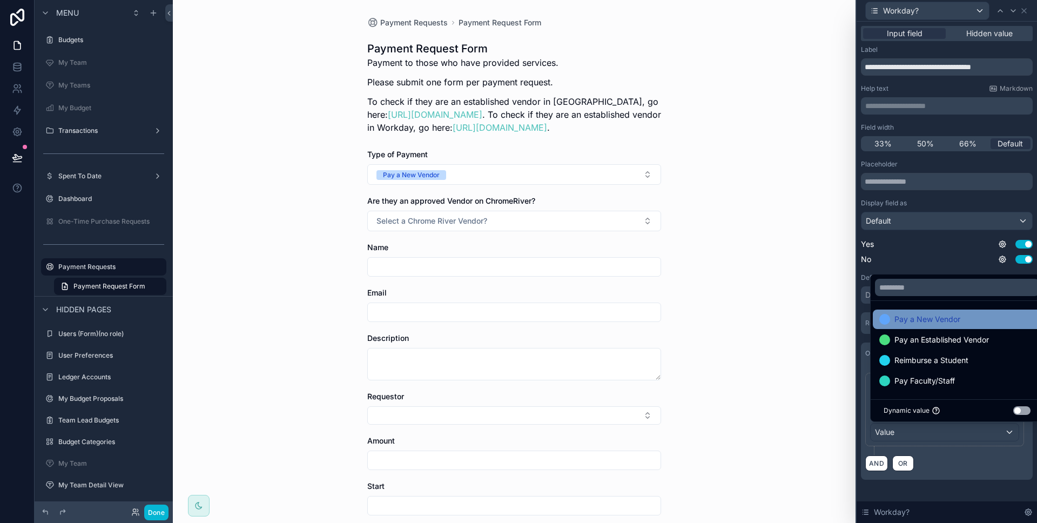
click at [910, 311] on div "Pay a New Vendor" at bounding box center [956, 318] width 168 height 19
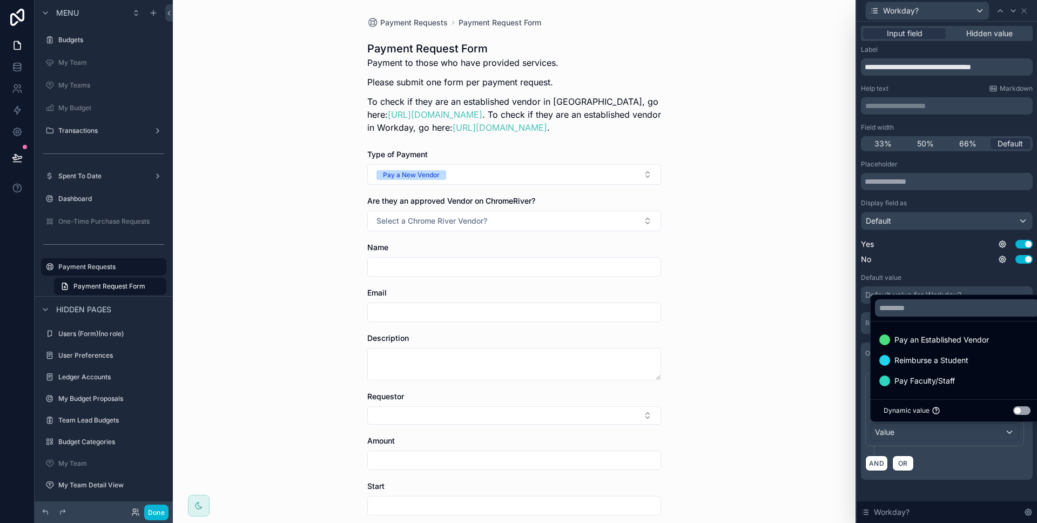
click at [917, 334] on span "Pay an Established Vendor" at bounding box center [941, 339] width 94 height 13
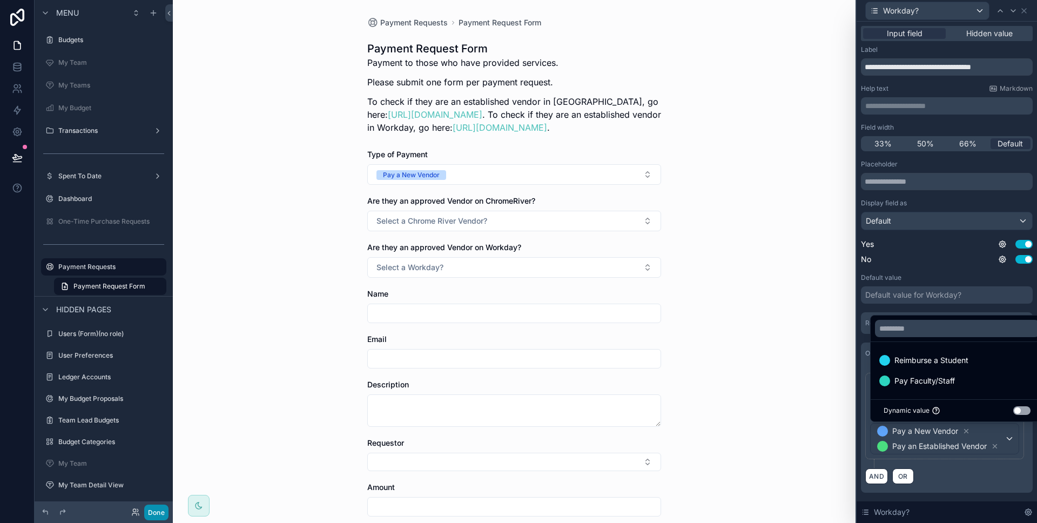
click at [160, 516] on button "Done" at bounding box center [156, 512] width 24 height 16
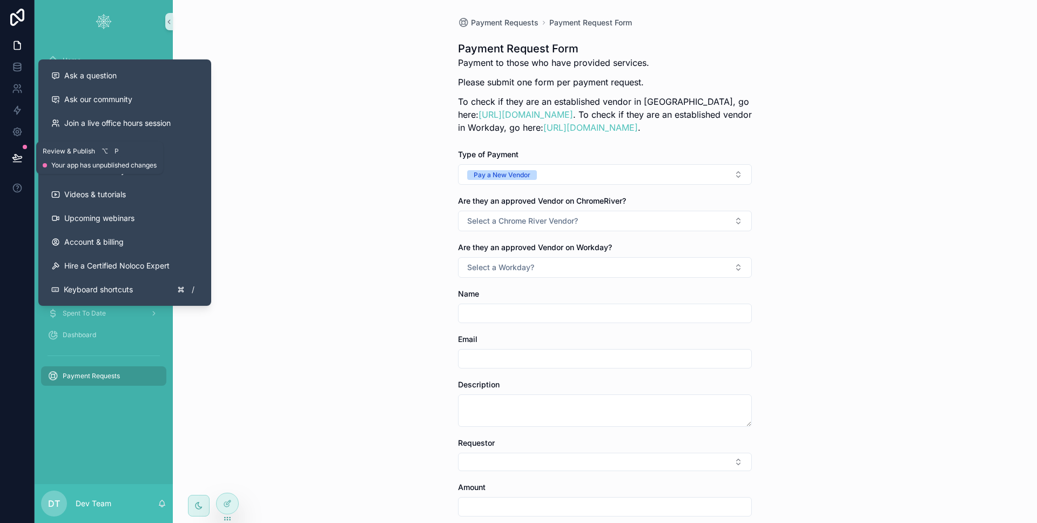
click at [22, 158] on icon at bounding box center [17, 157] width 11 height 11
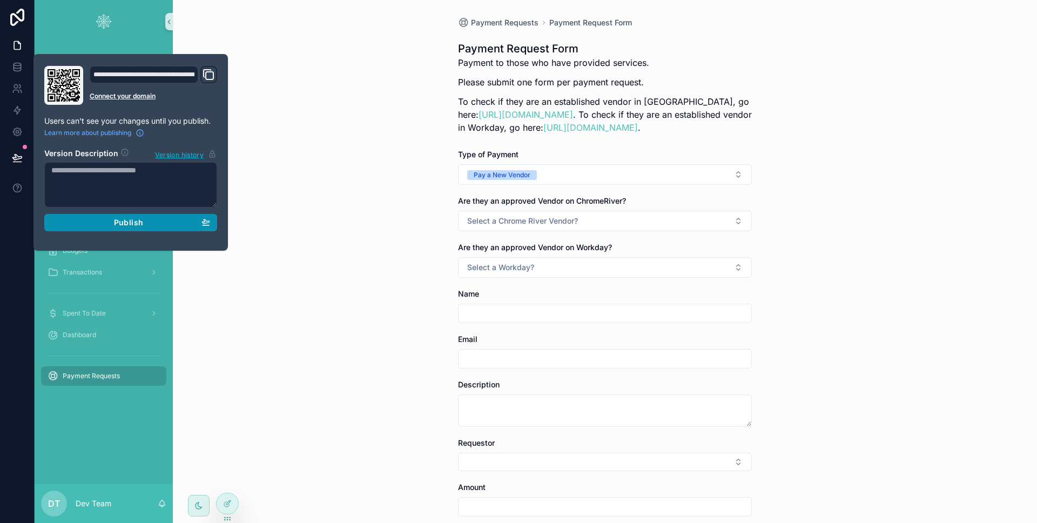
click at [85, 218] on div "Publish" at bounding box center [130, 223] width 159 height 10
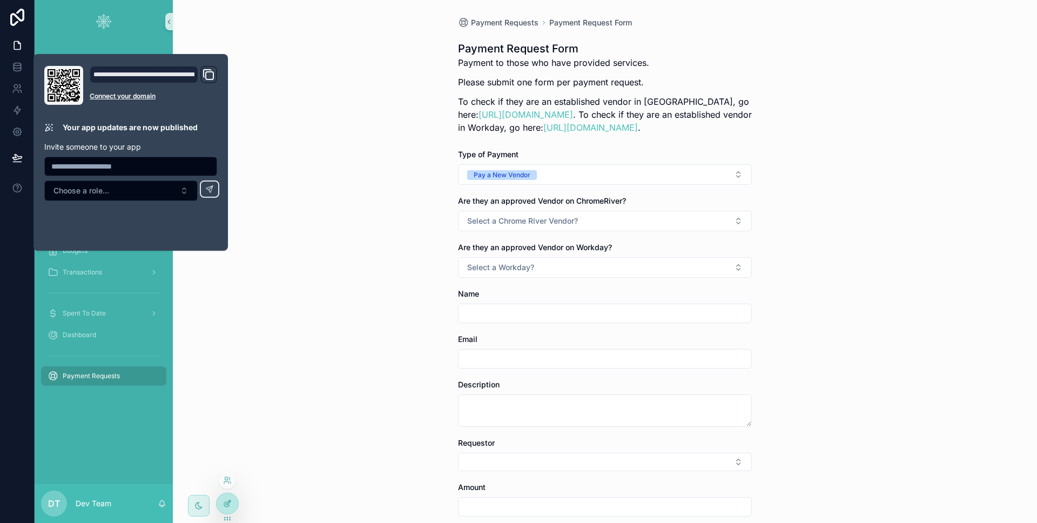
click at [225, 500] on icon at bounding box center [227, 503] width 9 height 9
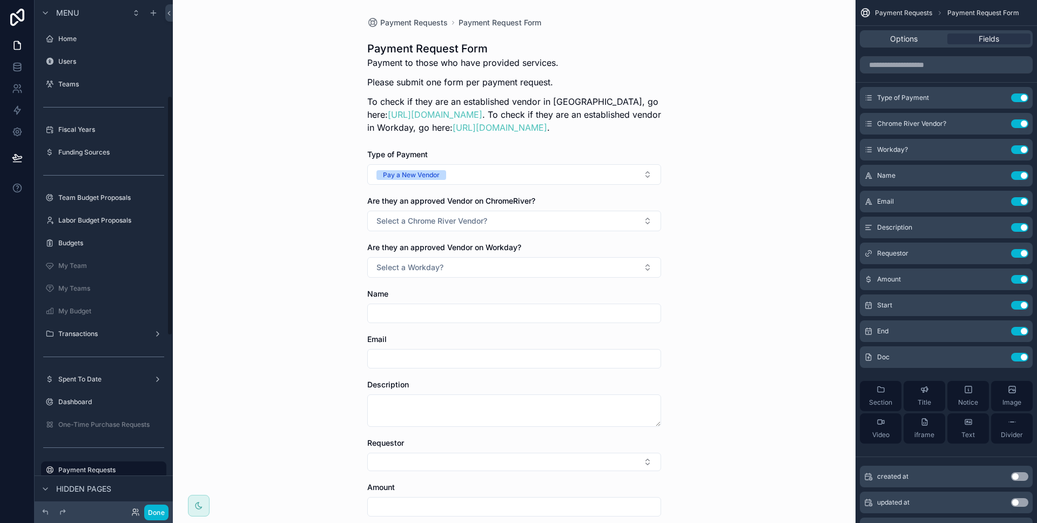
scroll to position [203, 0]
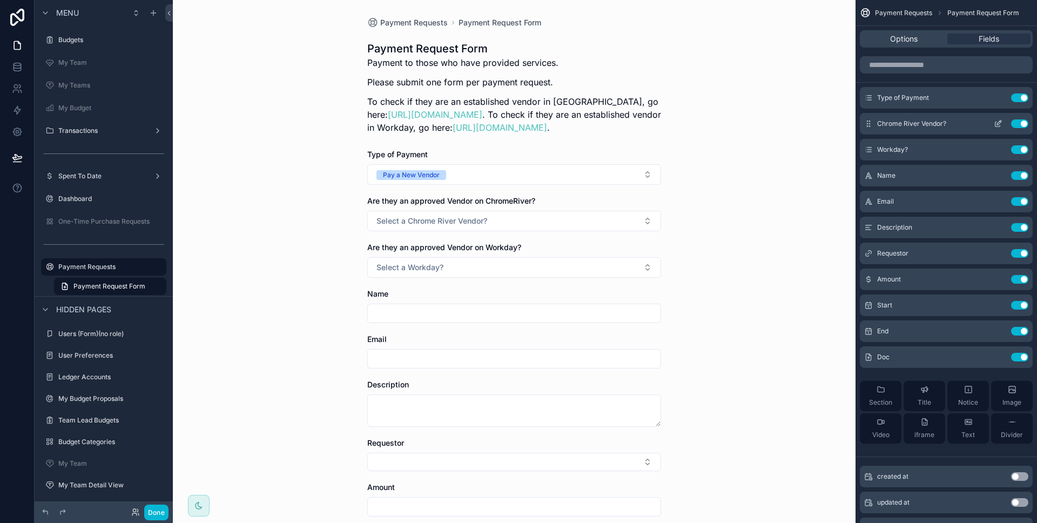
click at [995, 124] on icon "scrollable content" at bounding box center [997, 123] width 9 height 9
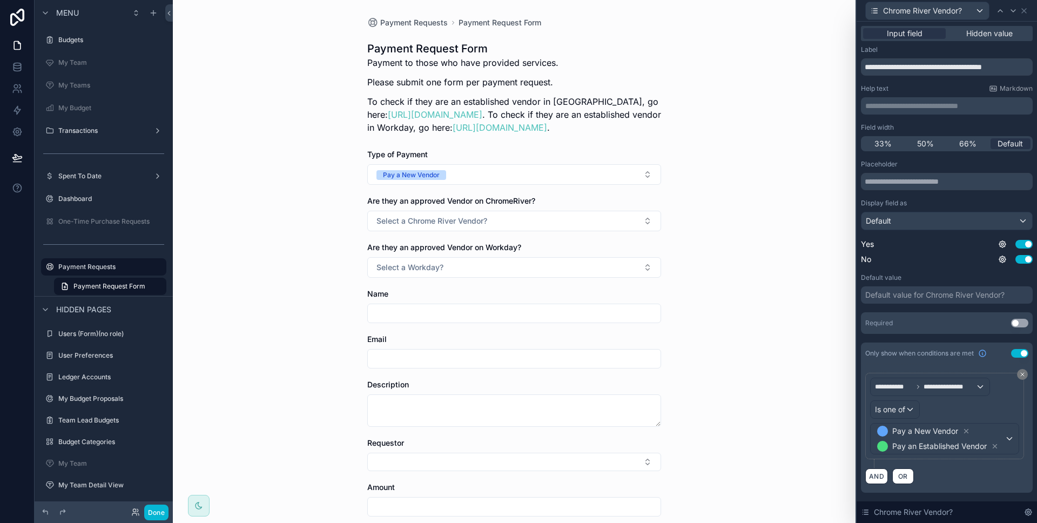
click at [994, 103] on p "**********" at bounding box center [947, 105] width 165 height 11
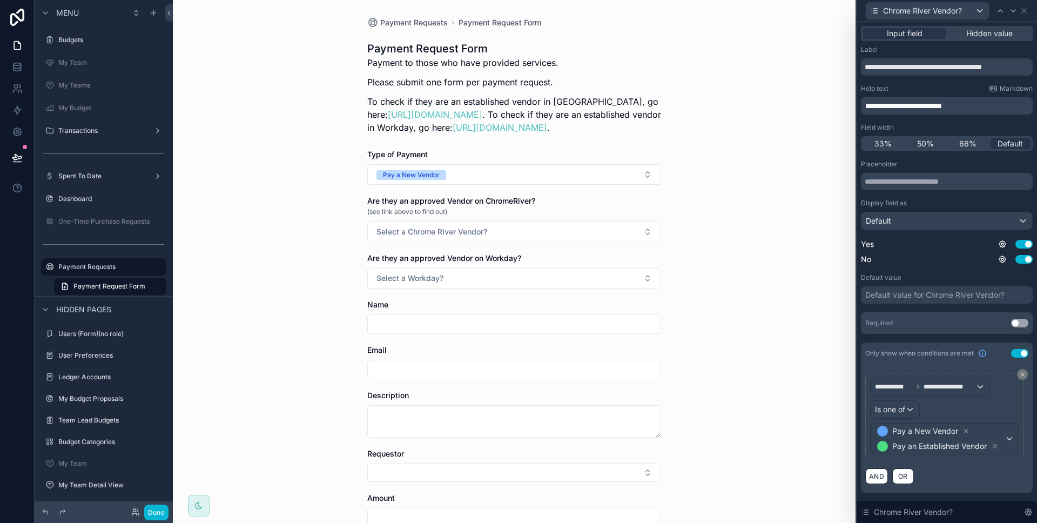
click at [967, 107] on p "**********" at bounding box center [947, 105] width 165 height 11
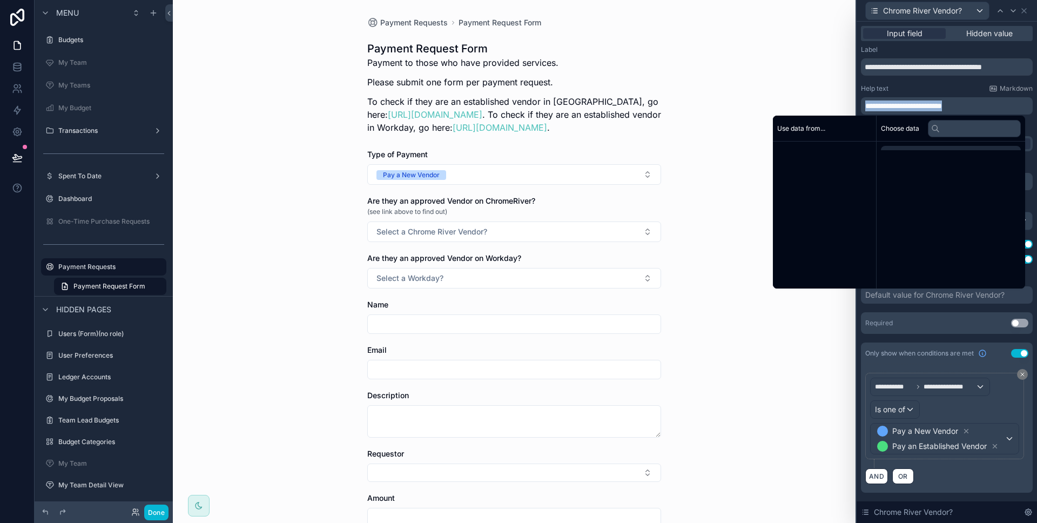
click at [967, 107] on p "**********" at bounding box center [947, 105] width 165 height 11
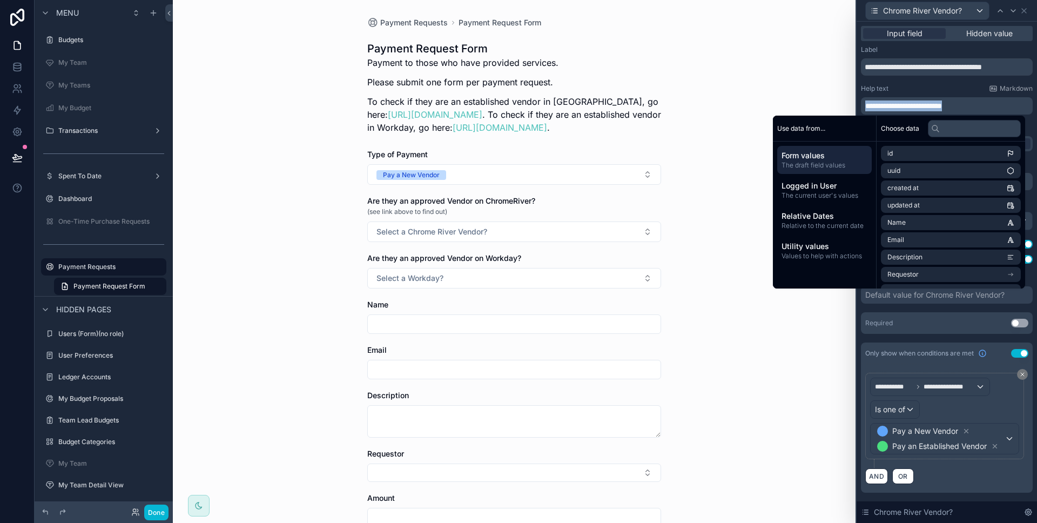
copy span "**********"
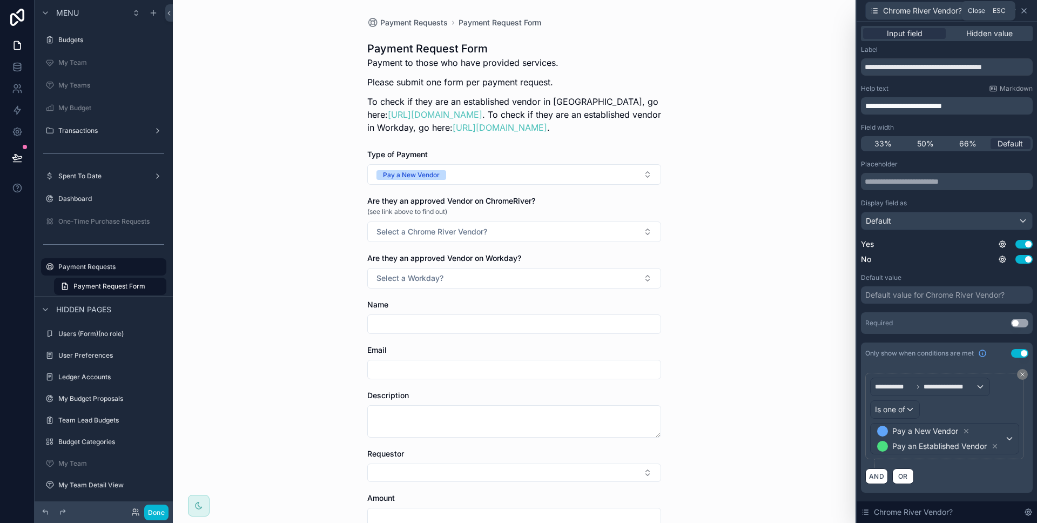
click at [1025, 13] on icon at bounding box center [1023, 10] width 9 height 9
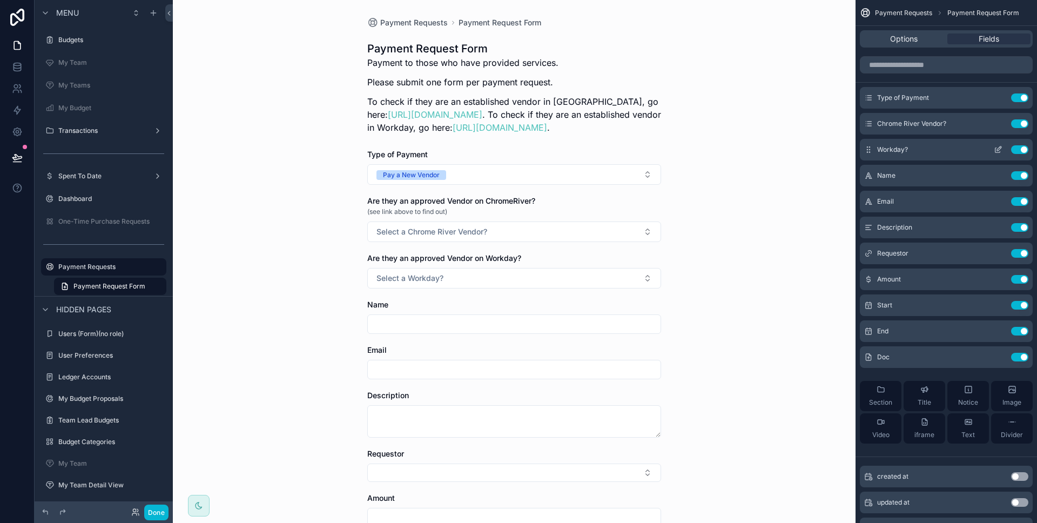
click at [996, 148] on icon "scrollable content" at bounding box center [997, 149] width 9 height 9
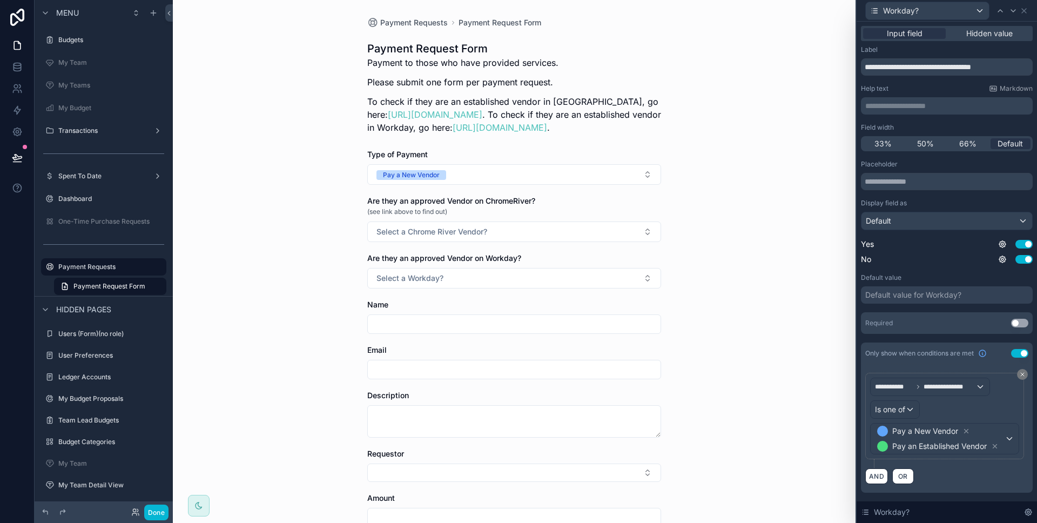
click at [923, 110] on p "**********" at bounding box center [947, 105] width 165 height 11
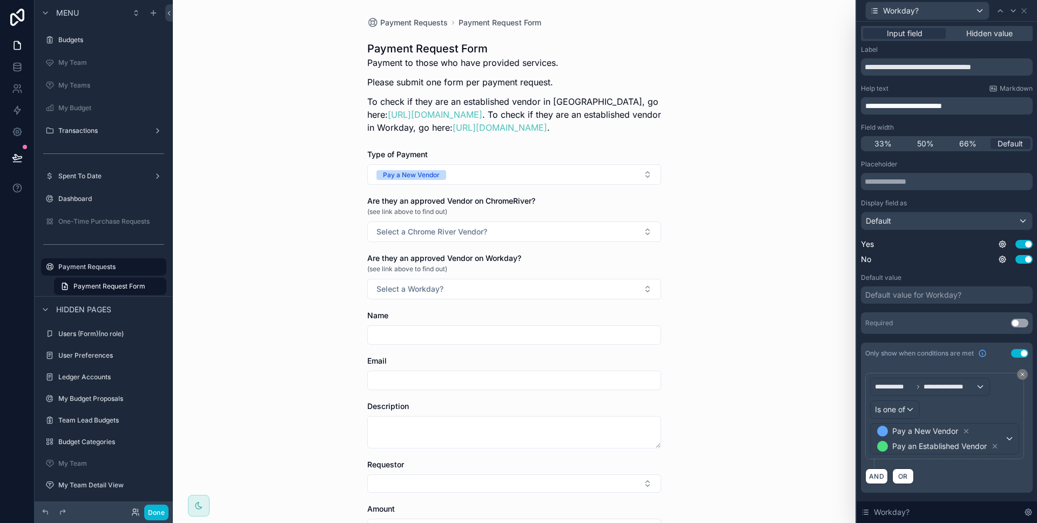
click at [940, 85] on div "Help text Markdown" at bounding box center [947, 88] width 172 height 9
click at [165, 512] on button "Done" at bounding box center [156, 512] width 24 height 16
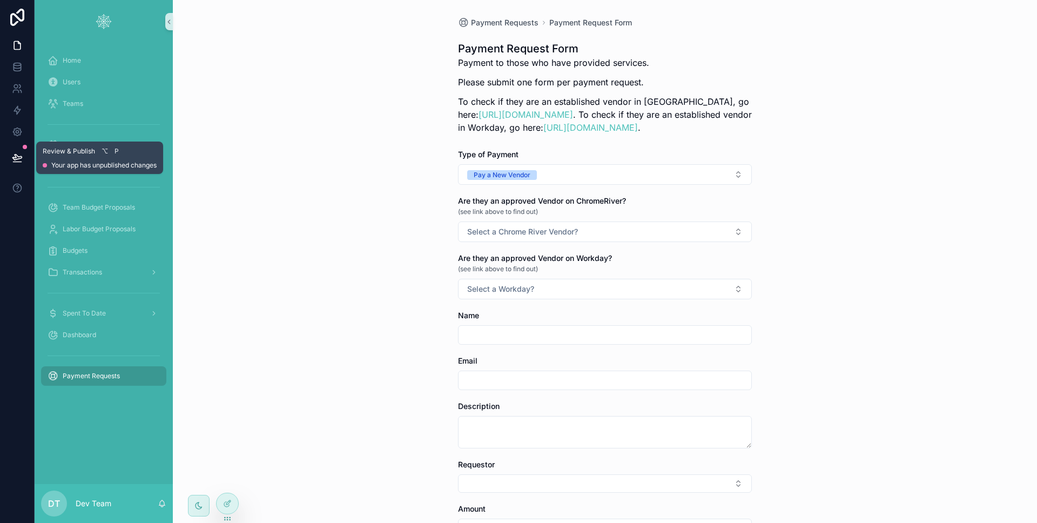
click at [6, 156] on button at bounding box center [17, 158] width 24 height 30
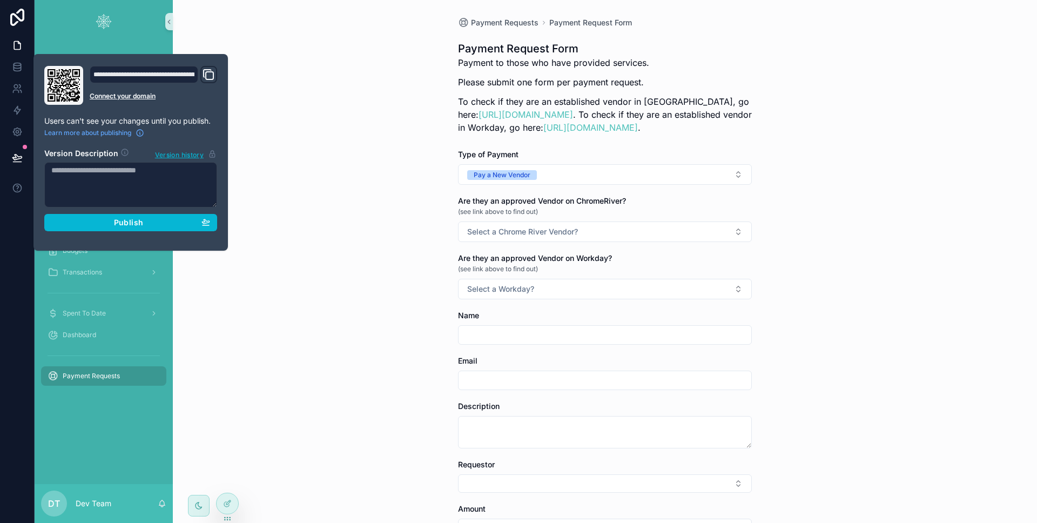
click at [218, 224] on div "**********" at bounding box center [130, 152] width 181 height 173
click at [215, 224] on button "Publish" at bounding box center [130, 222] width 173 height 17
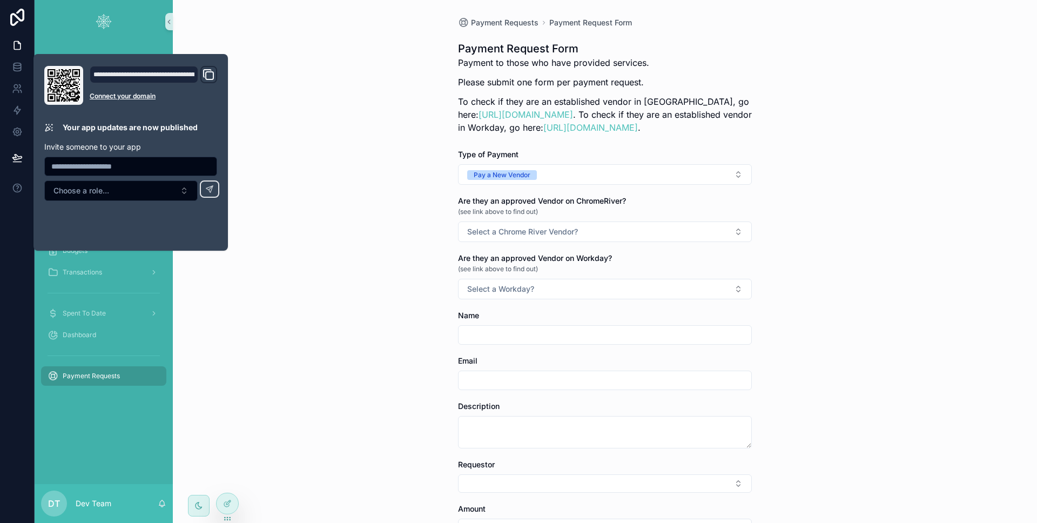
click at [353, 263] on div "Payment Requests Payment Request Form Payment Request Form Payment to those who…" at bounding box center [605, 261] width 864 height 523
